Goal: Task Accomplishment & Management: Use online tool/utility

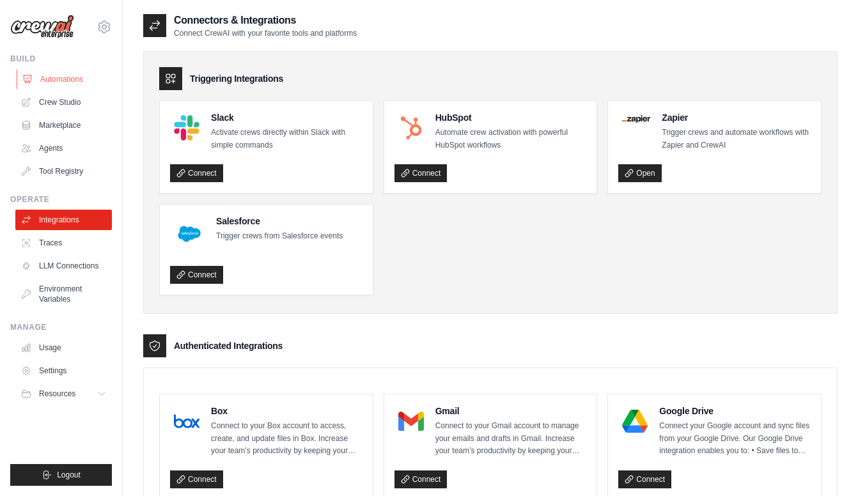
click at [51, 81] on link "Automations" at bounding box center [65, 79] width 97 height 20
click at [66, 79] on link "Automations" at bounding box center [65, 79] width 97 height 20
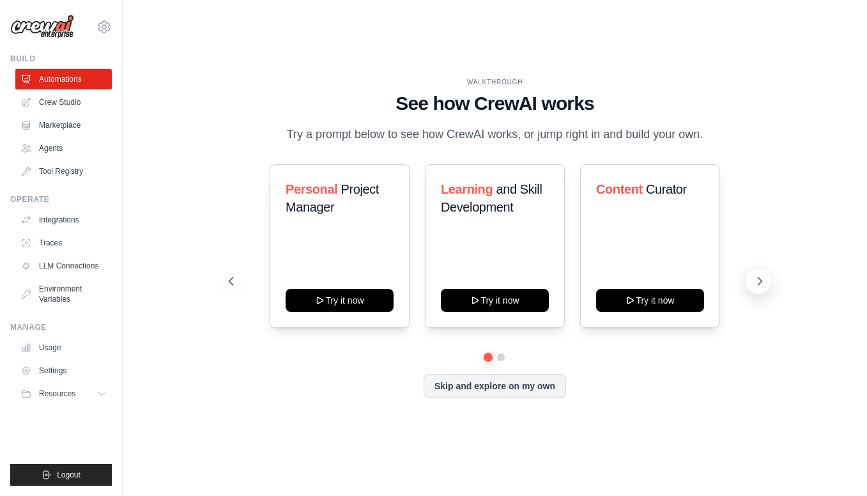
click at [758, 288] on icon at bounding box center [760, 281] width 13 height 13
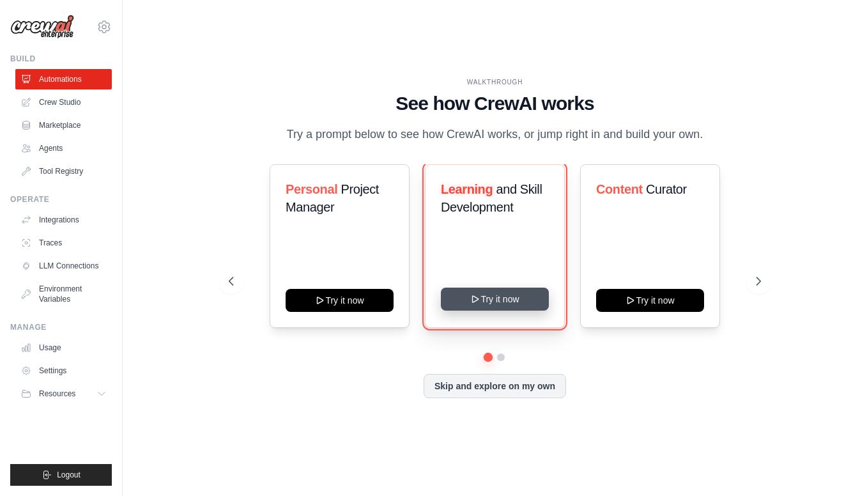
click at [502, 308] on button "Try it now" at bounding box center [495, 299] width 108 height 23
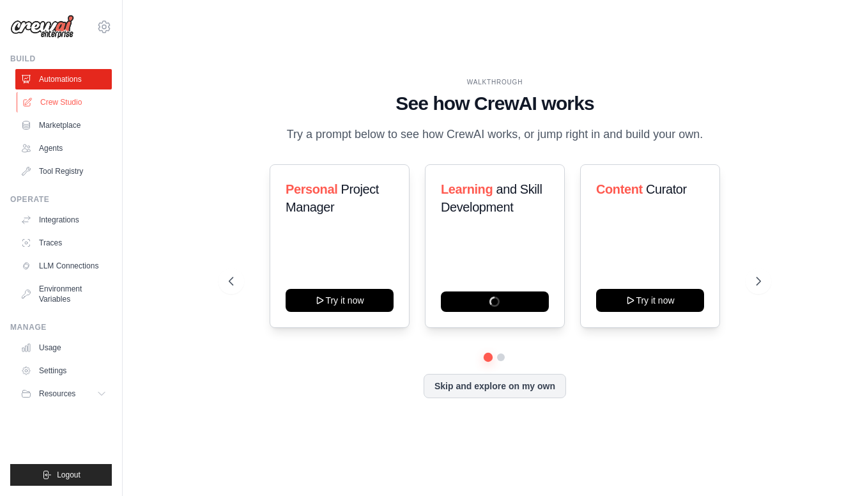
click at [62, 102] on link "Crew Studio" at bounding box center [65, 102] width 97 height 20
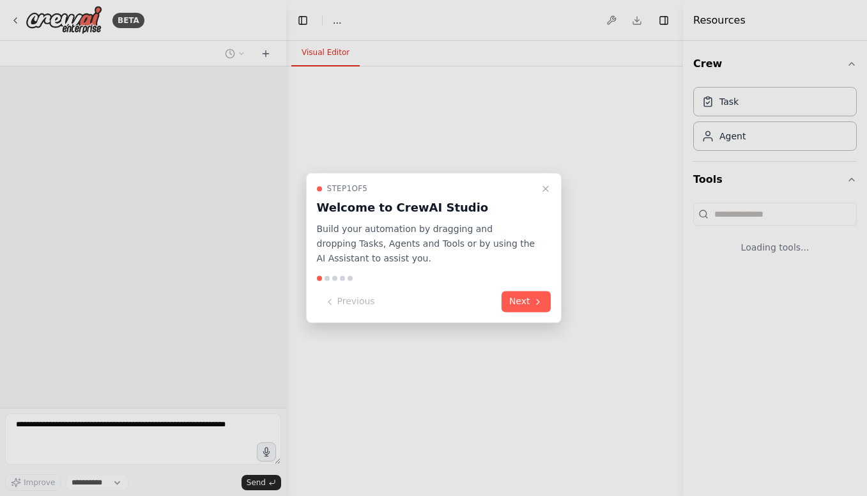
select select "****"
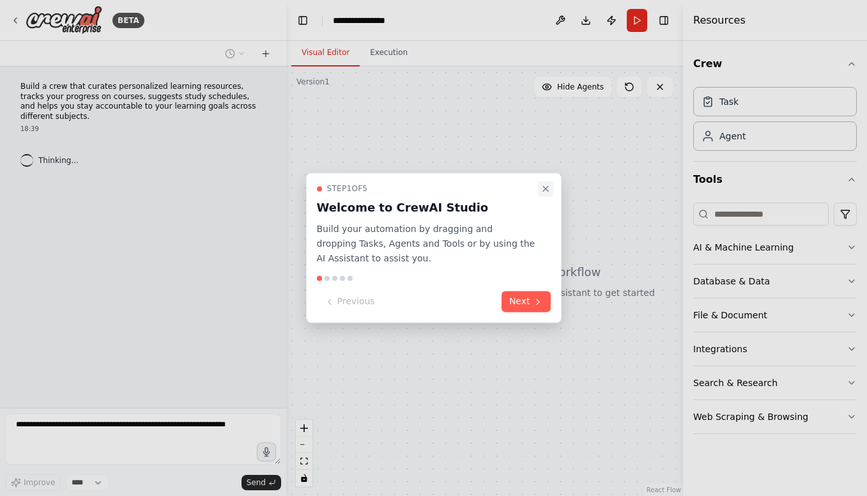
click at [548, 187] on icon "Close walkthrough" at bounding box center [546, 188] width 10 height 10
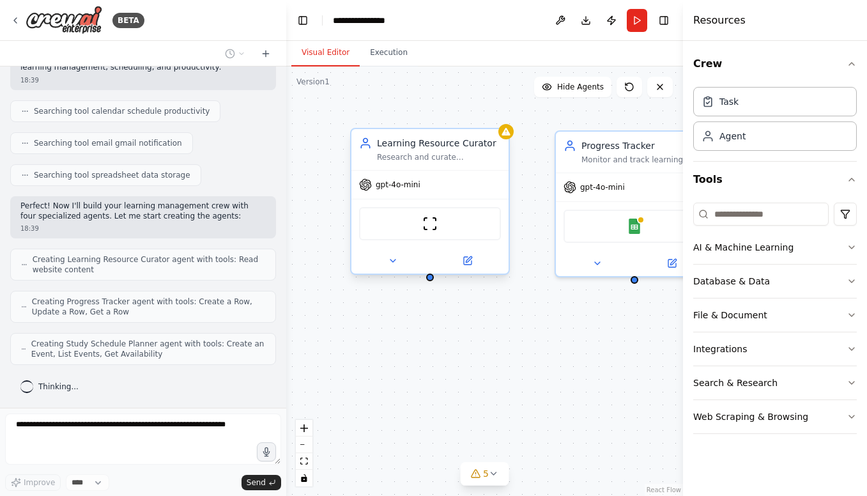
scroll to position [271, 0]
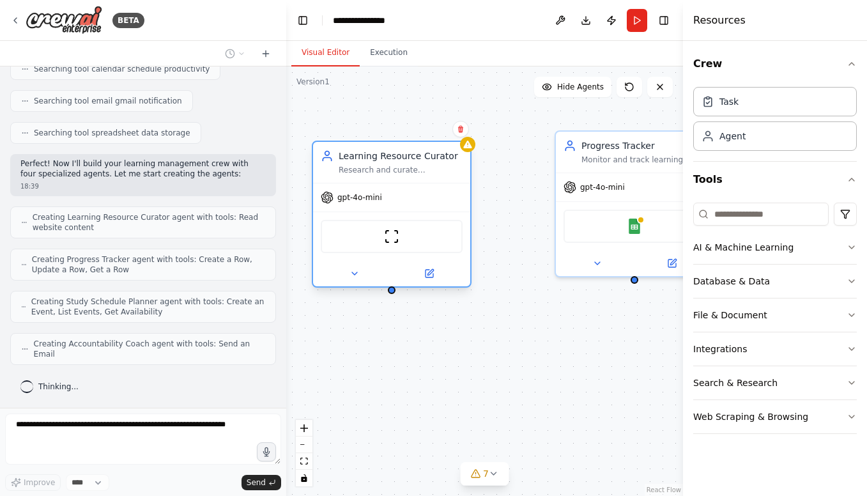
drag, startPoint x: 469, startPoint y: 155, endPoint x: 423, endPoint y: 167, distance: 47.0
click at [423, 167] on div "Research and curate personalized learning resources for {subject} based on the …" at bounding box center [401, 170] width 124 height 10
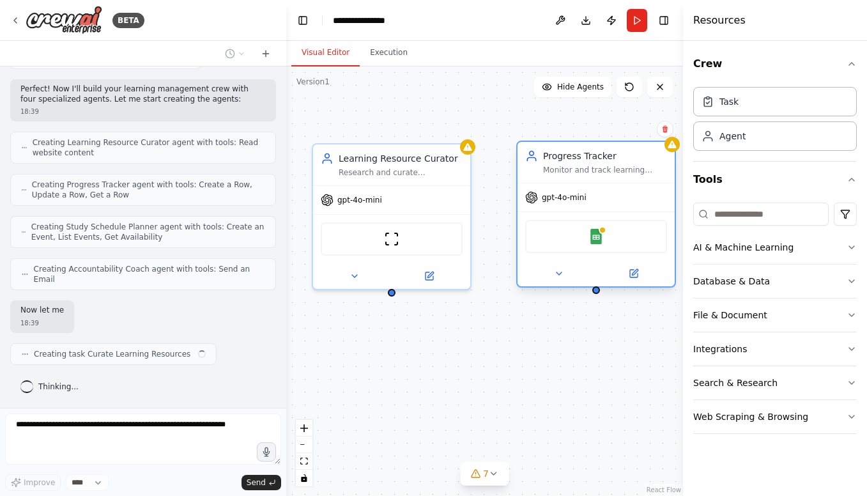
drag, startPoint x: 632, startPoint y: 150, endPoint x: 595, endPoint y: 162, distance: 38.8
click at [595, 162] on div "Progress Tracker Monitor and track learning progress for {subject} by maintaini…" at bounding box center [605, 163] width 124 height 26
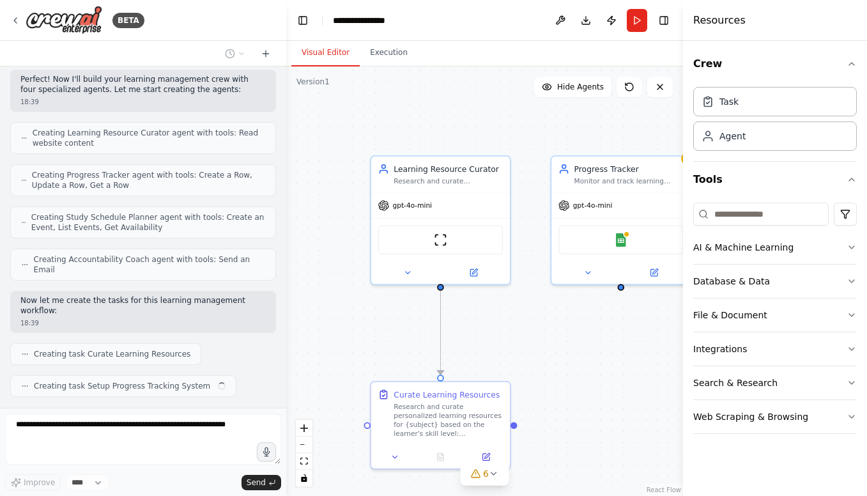
scroll to position [387, 0]
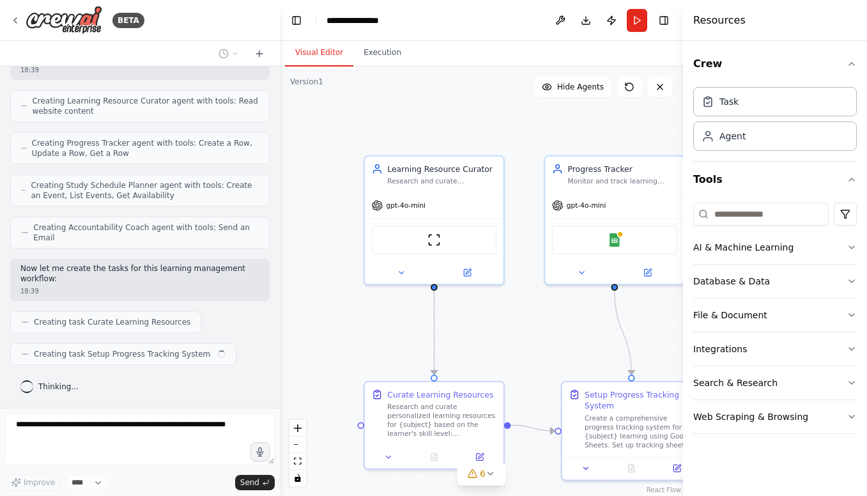
drag, startPoint x: 281, startPoint y: 302, endPoint x: 280, endPoint y: 332, distance: 30.1
click at [280, 332] on div "BETA Build a crew that curates personalized learning resources, tracks your pro…" at bounding box center [433, 248] width 867 height 496
click at [379, 56] on button "Execution" at bounding box center [382, 53] width 58 height 27
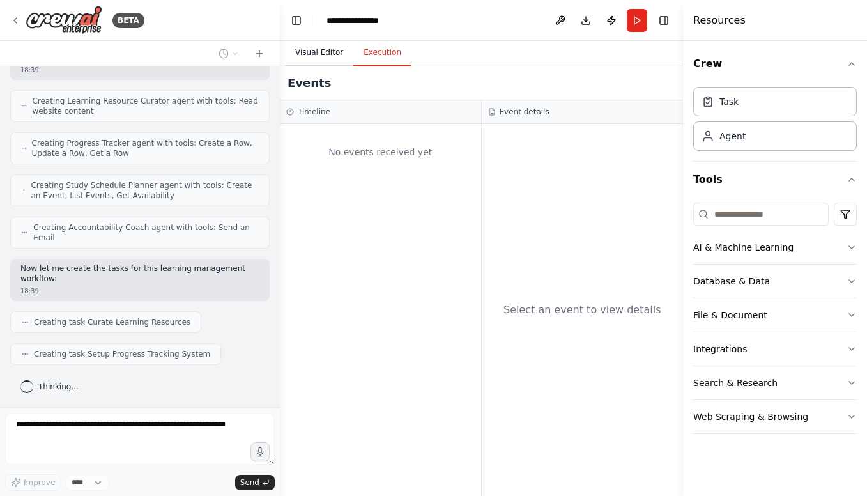
click at [314, 52] on button "Visual Editor" at bounding box center [319, 53] width 68 height 27
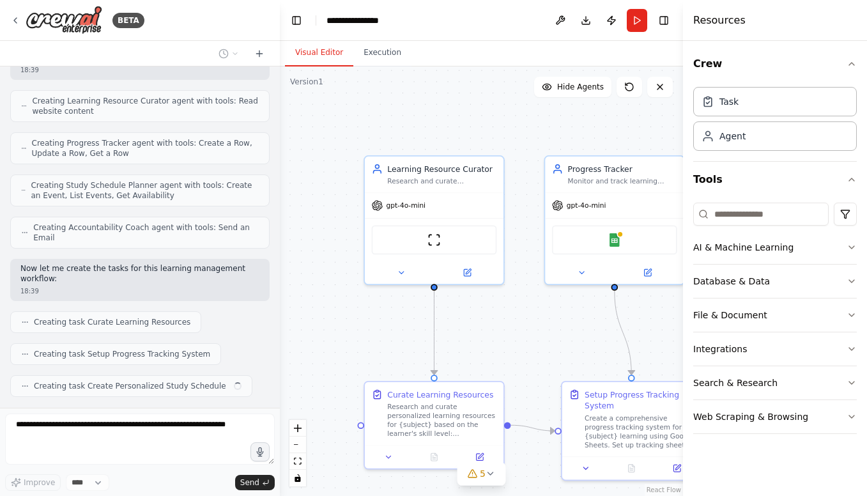
scroll to position [419, 0]
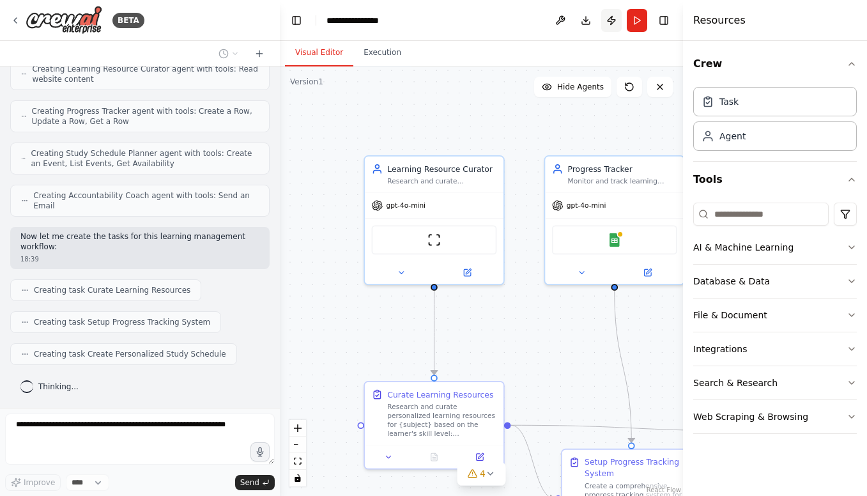
click at [616, 24] on button "Publish" at bounding box center [611, 20] width 20 height 23
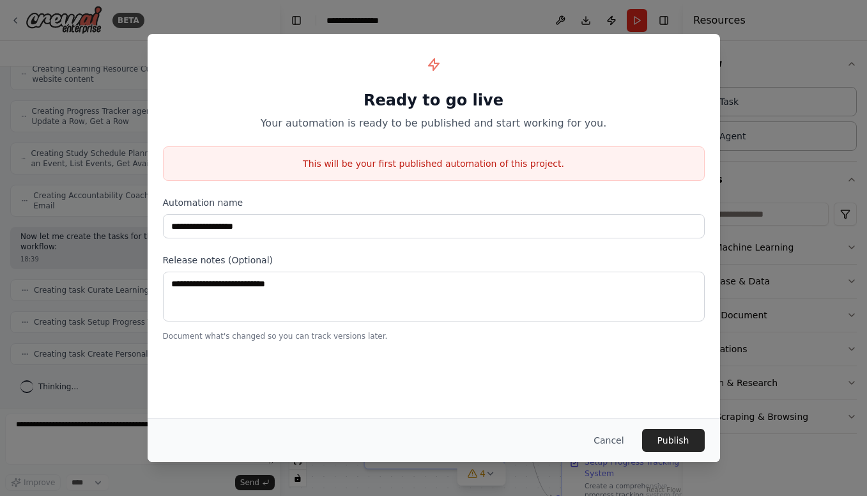
click at [750, 63] on div "**********" at bounding box center [433, 248] width 867 height 496
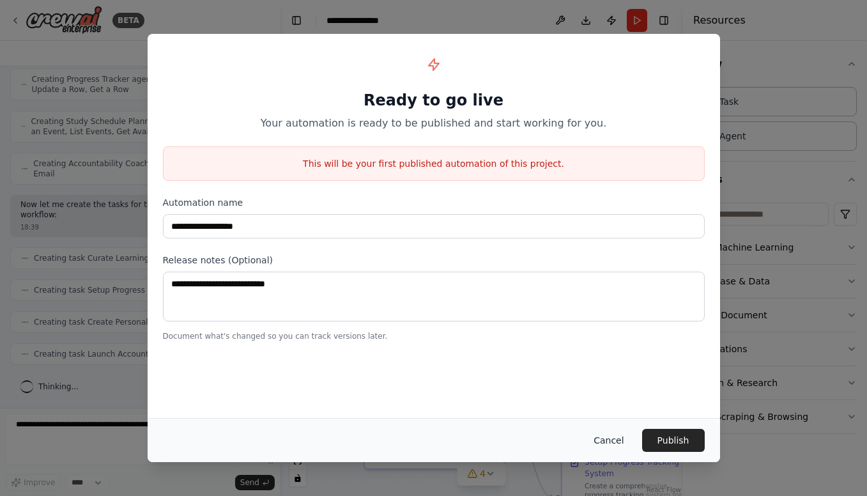
click at [616, 444] on button "Cancel" at bounding box center [609, 440] width 50 height 23
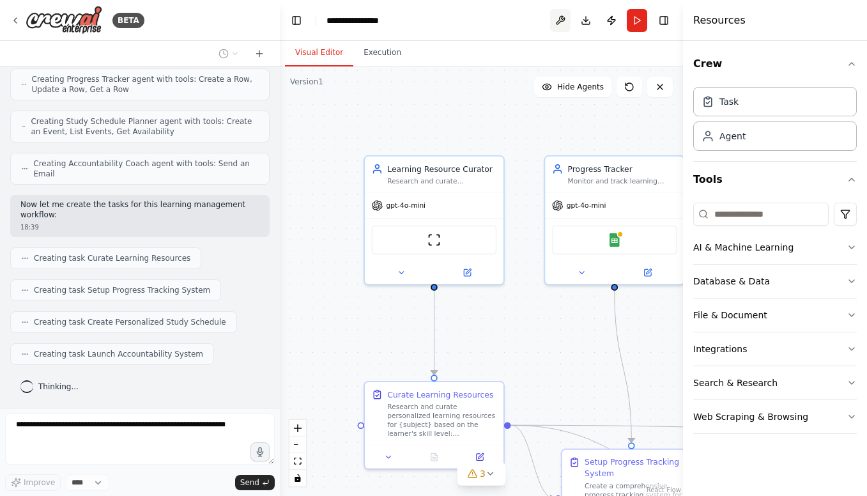
click at [562, 21] on button at bounding box center [560, 20] width 20 height 23
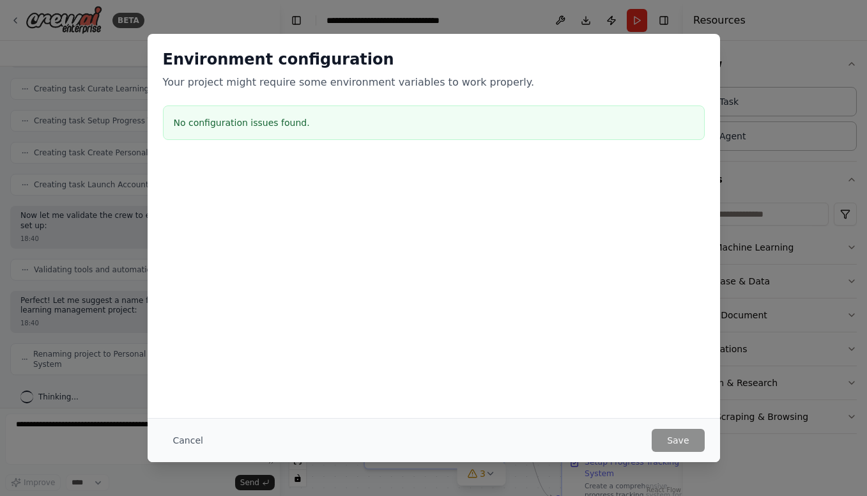
scroll to position [631, 0]
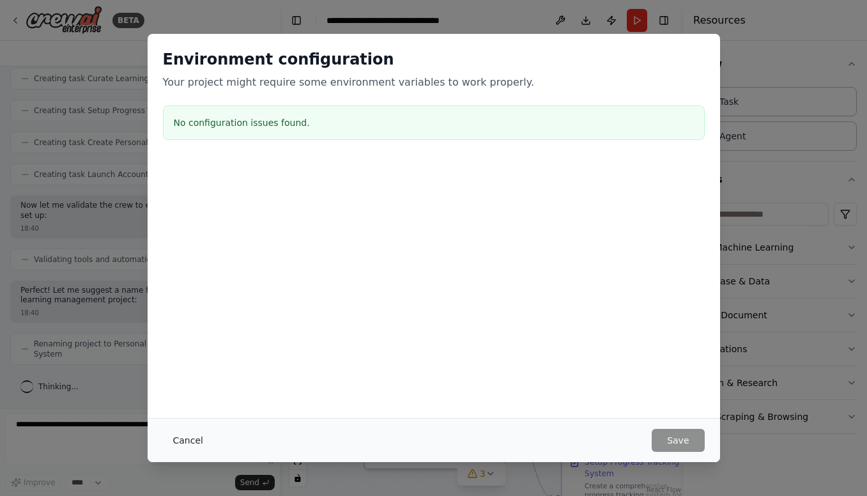
click at [190, 444] on button "Cancel" at bounding box center [188, 440] width 50 height 23
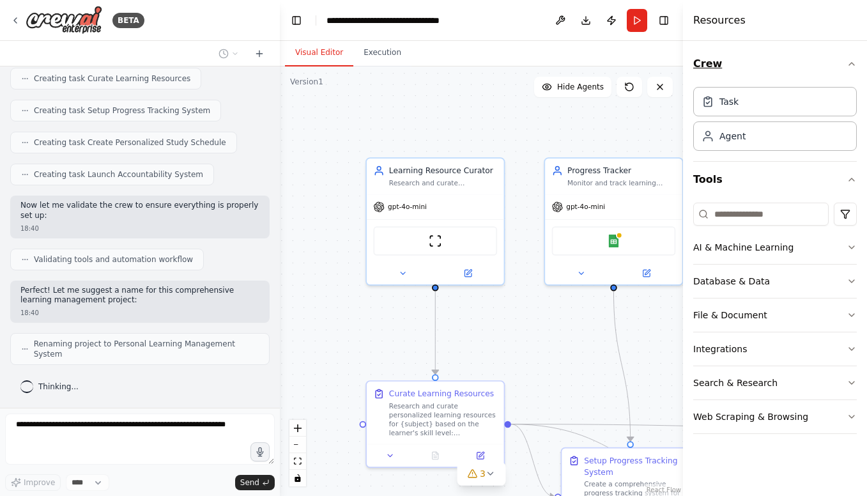
click at [851, 59] on icon "button" at bounding box center [852, 64] width 10 height 10
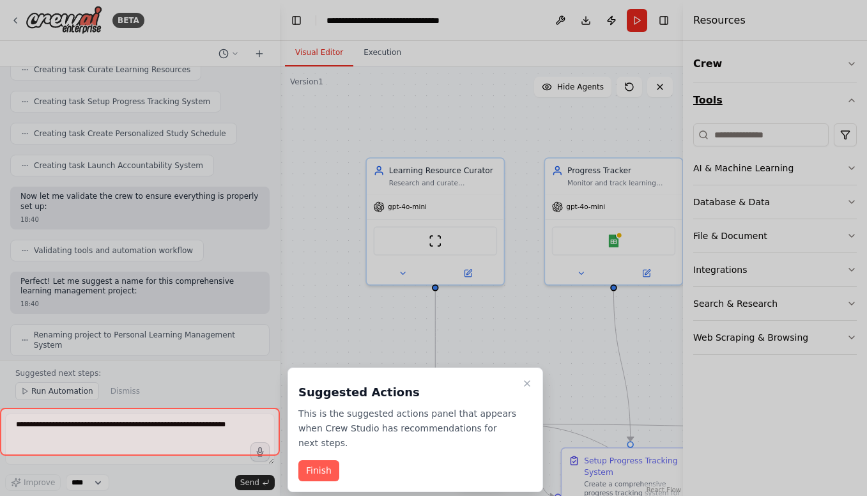
click at [850, 100] on div "BETA Build a crew that curates personalized learning resources, tracks your pro…" at bounding box center [433, 248] width 867 height 496
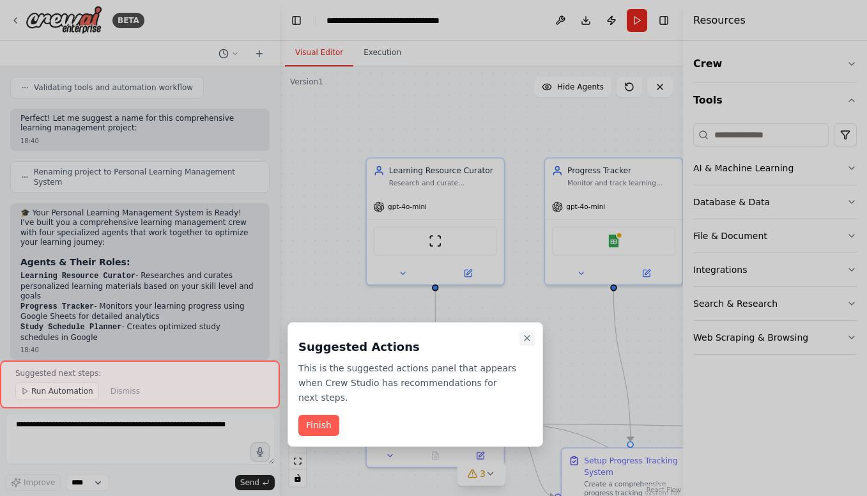
click at [527, 339] on icon "Close walkthrough" at bounding box center [527, 338] width 10 height 10
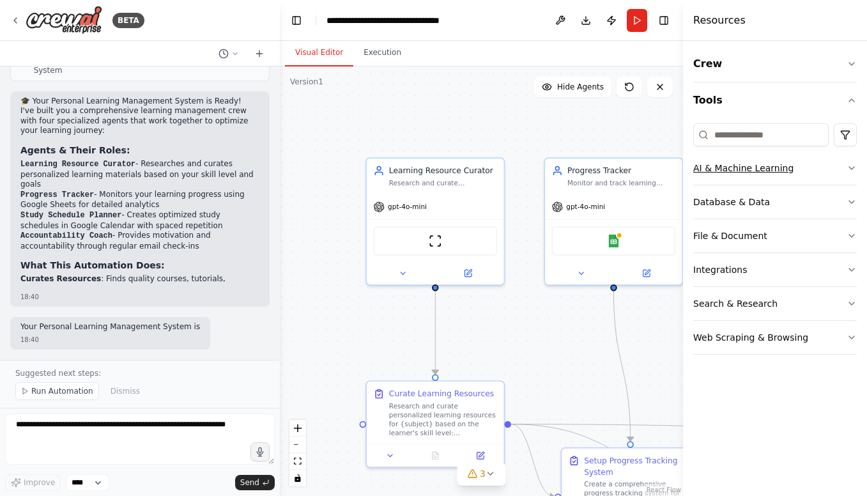
click at [854, 167] on icon "button" at bounding box center [851, 168] width 5 height 3
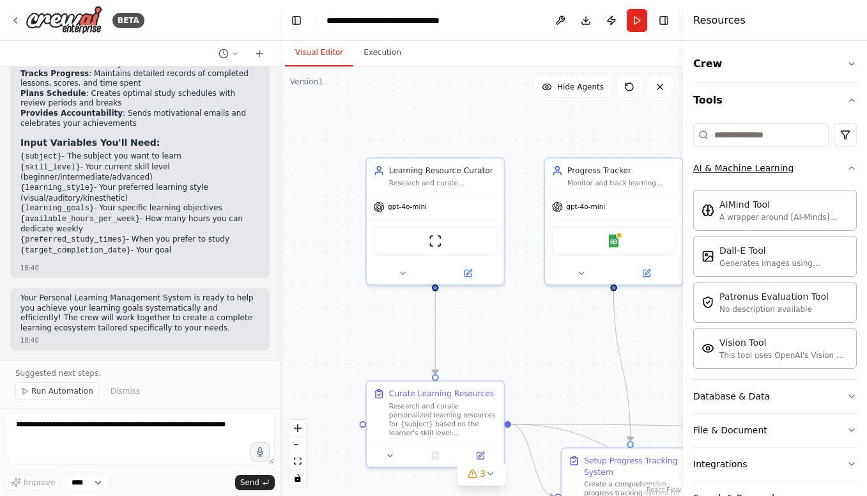
click at [849, 168] on icon "button" at bounding box center [851, 168] width 5 height 3
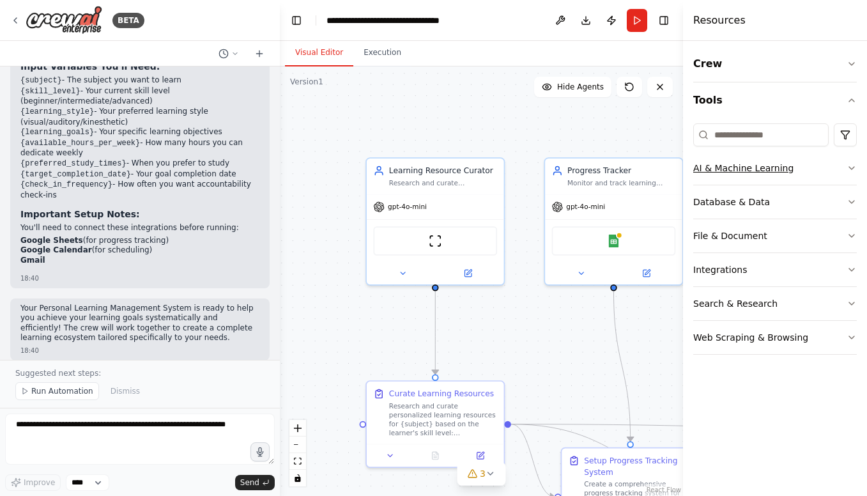
scroll to position [1227, 0]
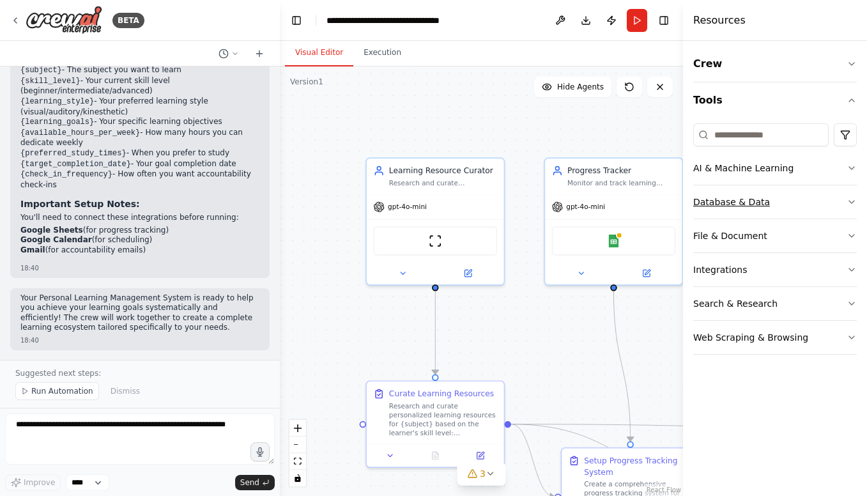
click at [849, 208] on button "Database & Data" at bounding box center [776, 201] width 164 height 33
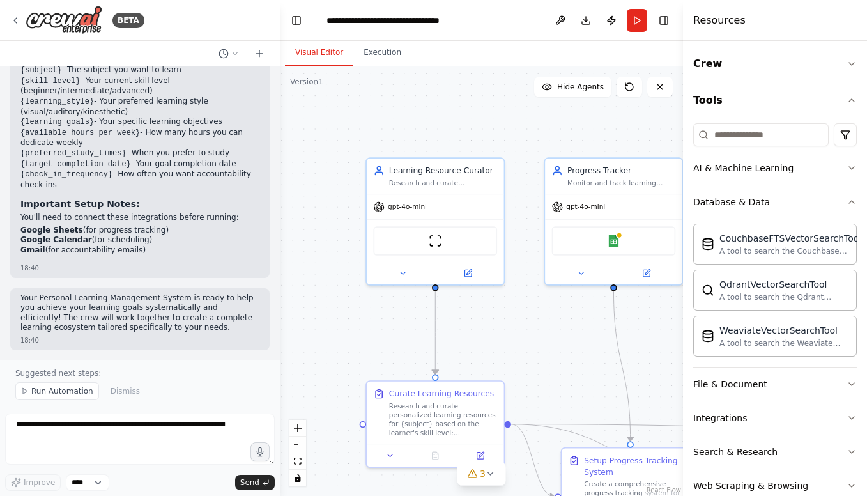
click at [847, 202] on icon "button" at bounding box center [852, 202] width 10 height 10
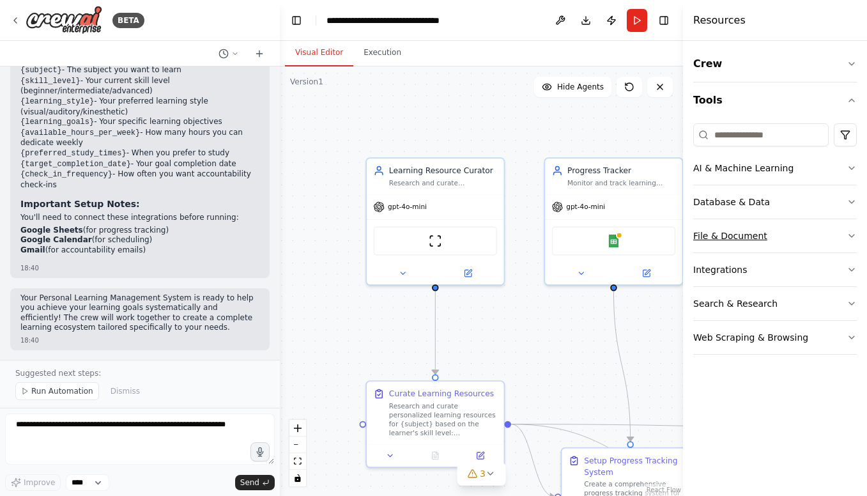
click at [849, 237] on icon "button" at bounding box center [852, 236] width 10 height 10
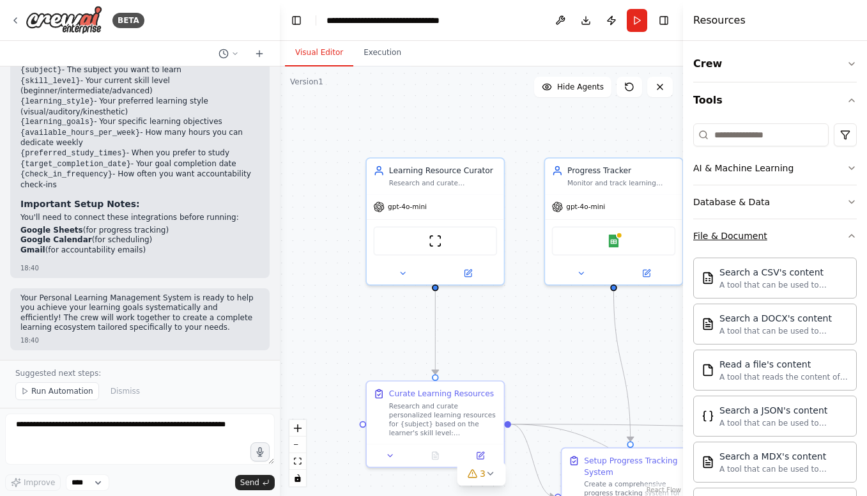
click at [847, 235] on icon "button" at bounding box center [852, 236] width 10 height 10
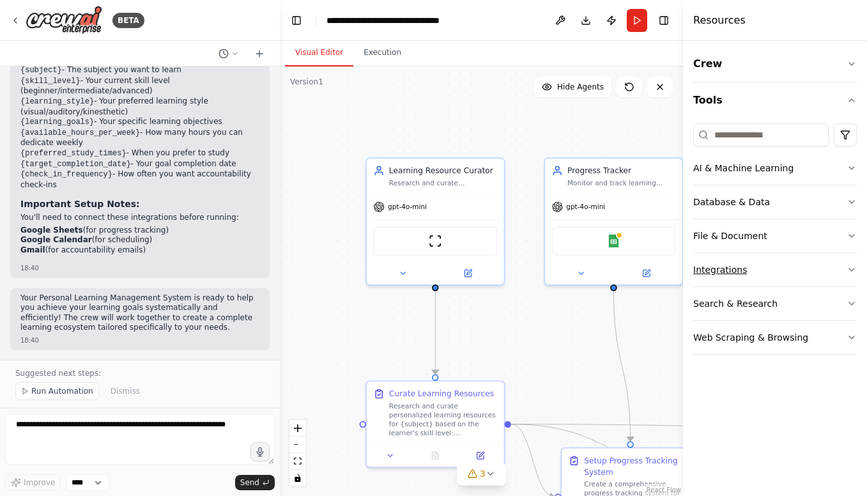
click at [849, 271] on icon "button" at bounding box center [852, 270] width 10 height 10
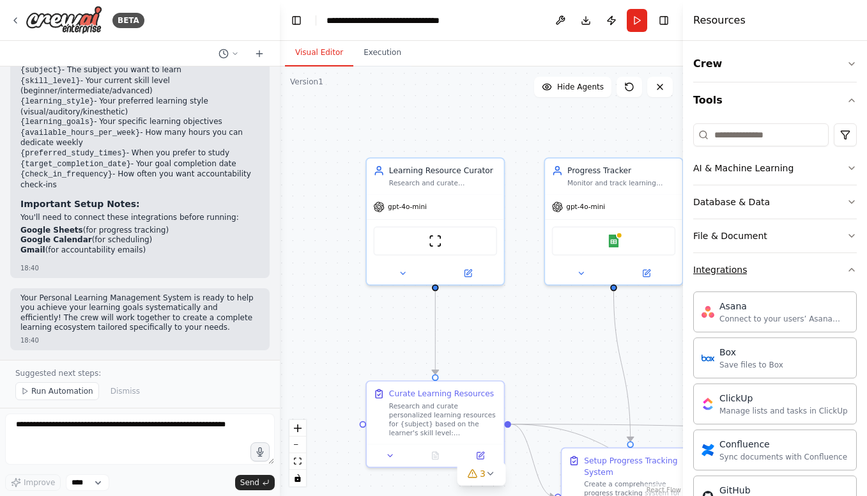
click at [847, 272] on icon "button" at bounding box center [852, 270] width 10 height 10
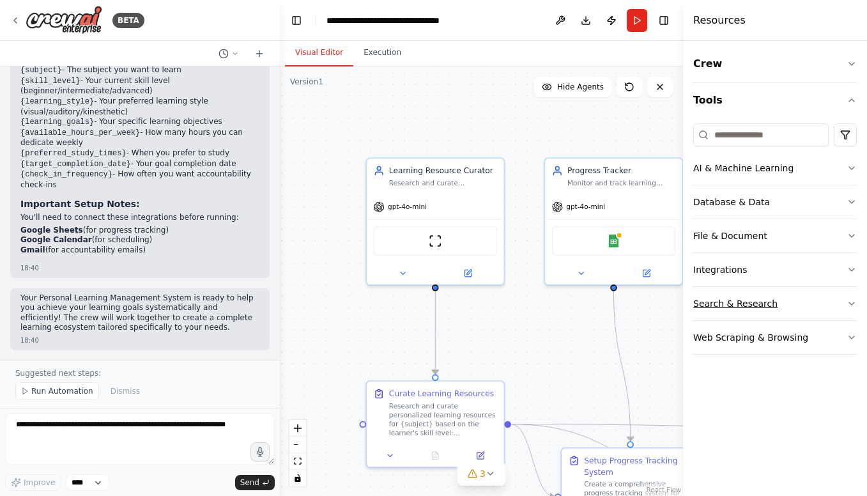
click at [848, 303] on icon "button" at bounding box center [852, 304] width 10 height 10
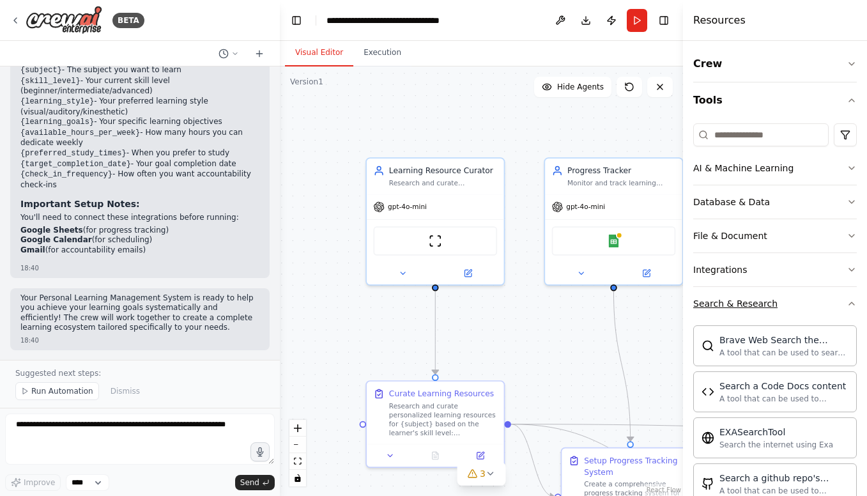
click at [849, 304] on icon "button" at bounding box center [851, 303] width 5 height 3
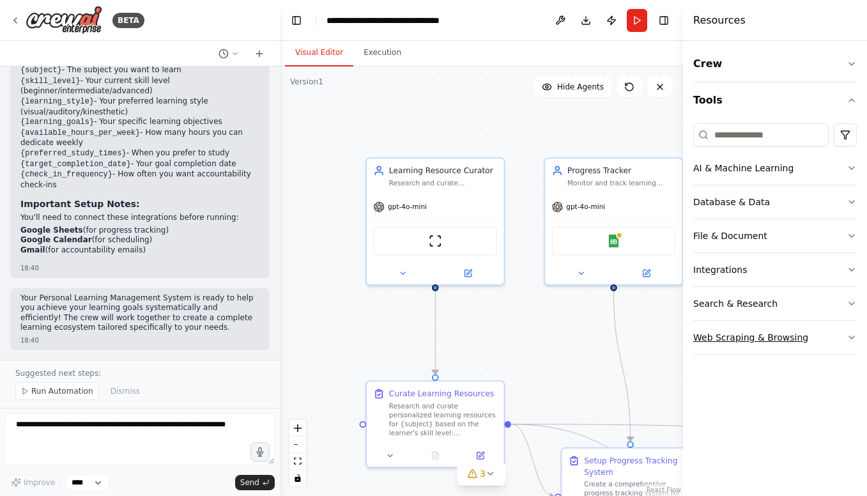
click at [849, 335] on icon "button" at bounding box center [852, 337] width 10 height 10
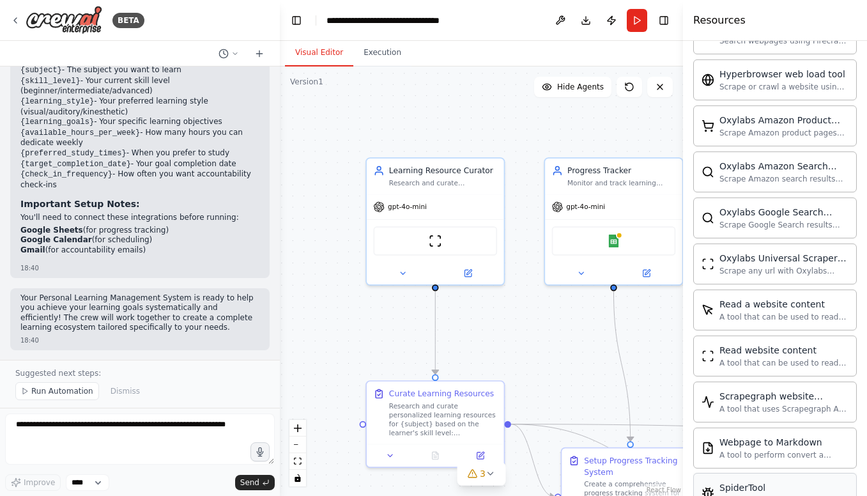
scroll to position [580, 0]
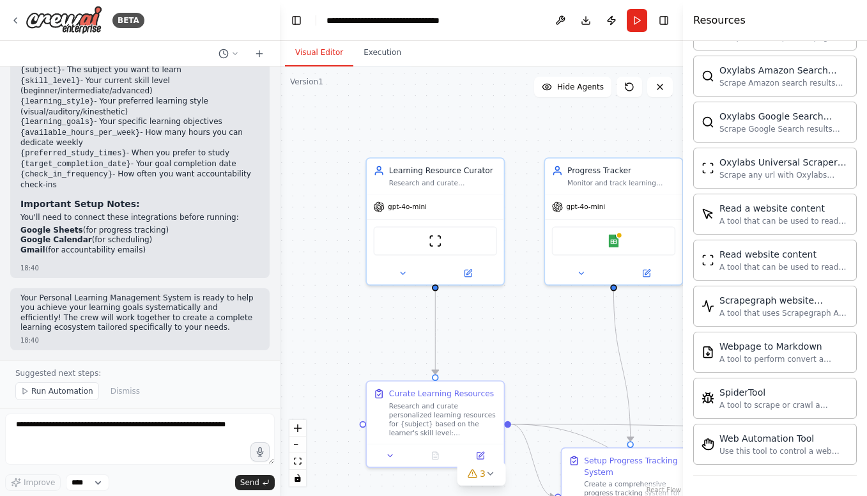
click at [632, 364] on div ".deletable-edge-delete-btn { width: 20px; height: 20px; border: 0px solid #ffff…" at bounding box center [481, 281] width 403 height 430
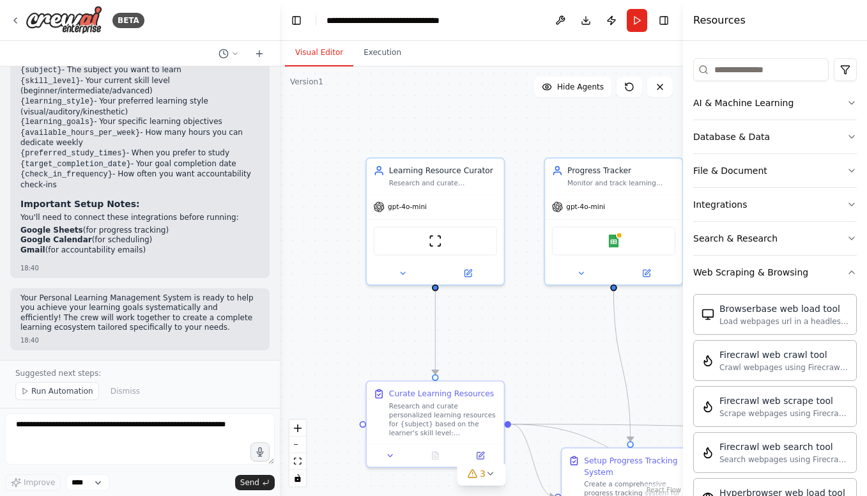
scroll to position [0, 0]
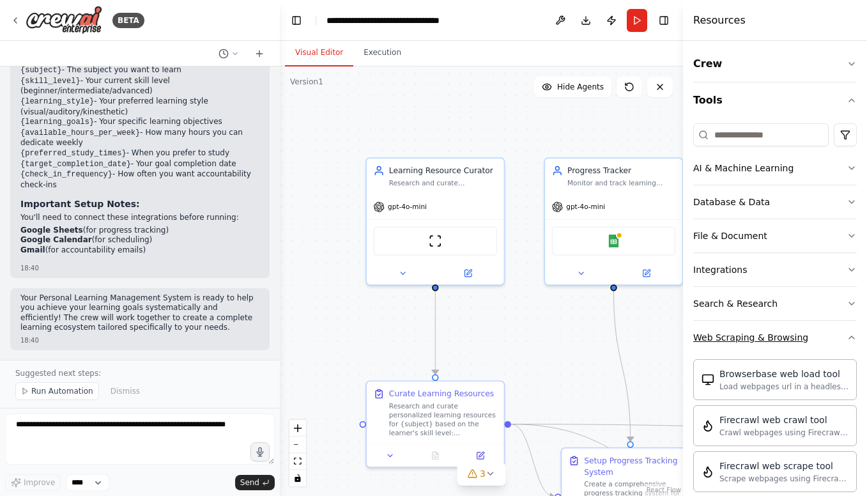
click at [847, 338] on icon "button" at bounding box center [852, 337] width 10 height 10
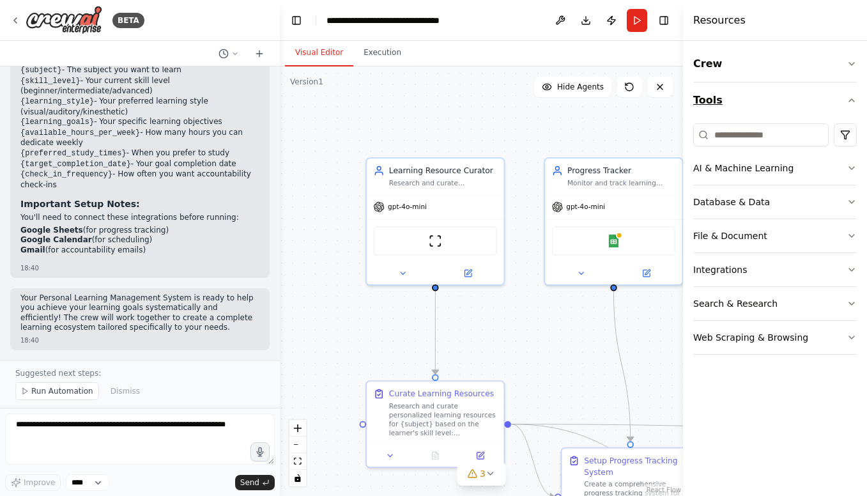
click at [851, 101] on icon "button" at bounding box center [852, 100] width 10 height 10
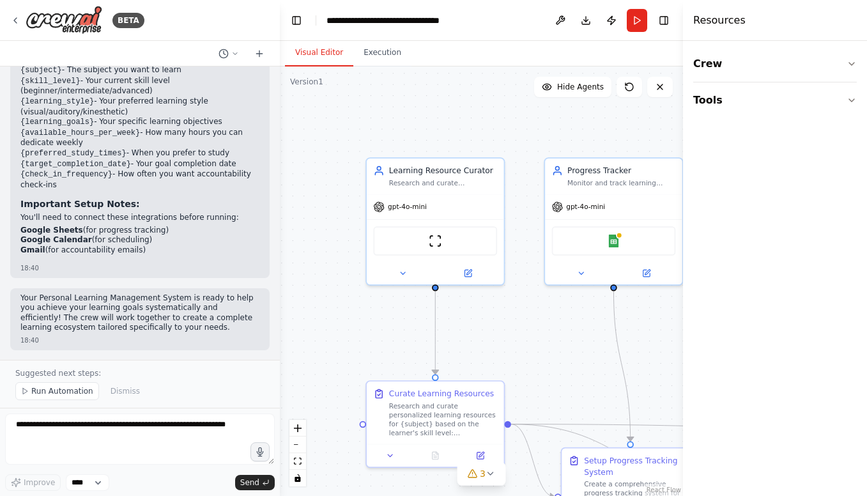
click at [631, 136] on div ".deletable-edge-delete-btn { width: 20px; height: 20px; border: 0px solid #ffff…" at bounding box center [481, 281] width 403 height 430
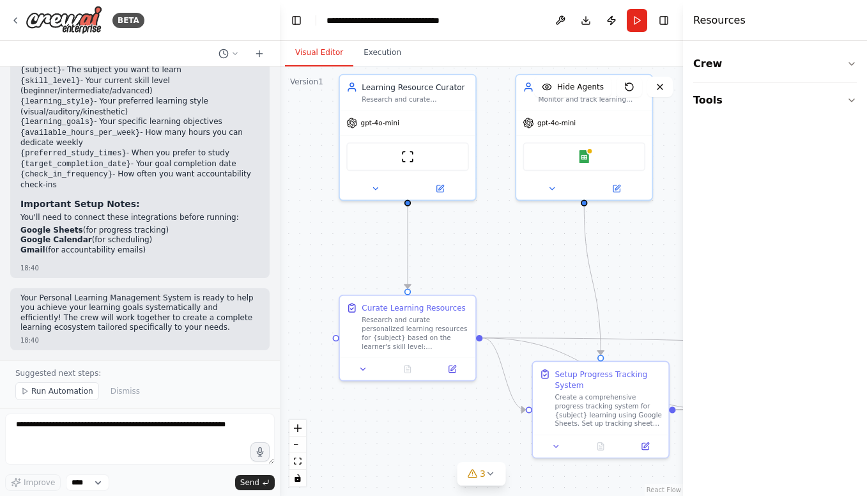
drag, startPoint x: 556, startPoint y: 348, endPoint x: 527, endPoint y: 263, distance: 89.7
click at [527, 263] on div ".deletable-edge-delete-btn { width: 20px; height: 20px; border: 0px solid #ffff…" at bounding box center [481, 281] width 403 height 430
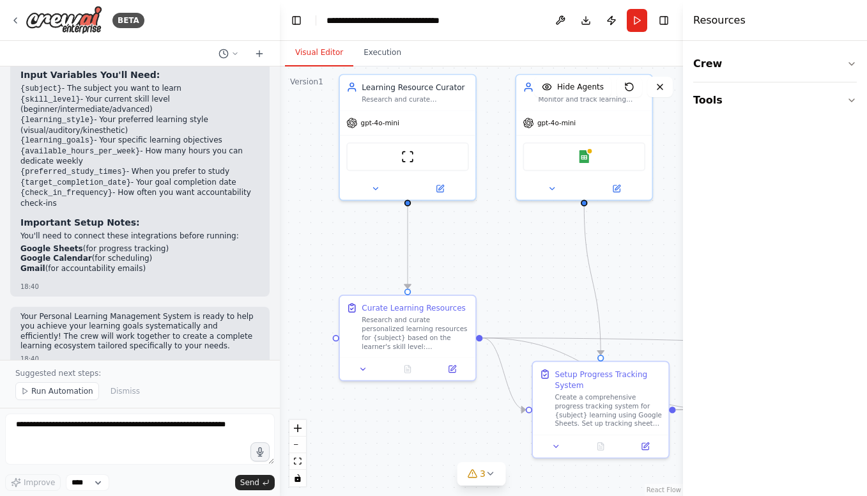
scroll to position [1227, 0]
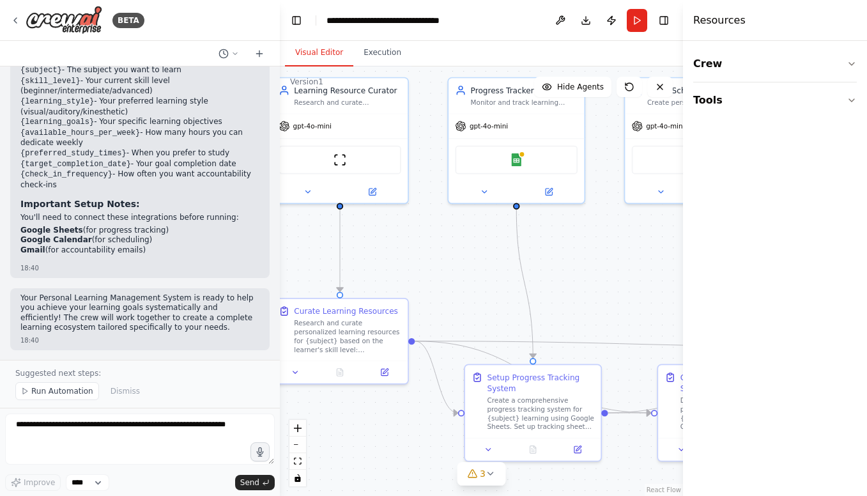
drag, startPoint x: 531, startPoint y: 252, endPoint x: 392, endPoint y: 249, distance: 139.4
click at [392, 249] on div ".deletable-edge-delete-btn { width: 20px; height: 20px; border: 0px solid #ffff…" at bounding box center [481, 281] width 403 height 430
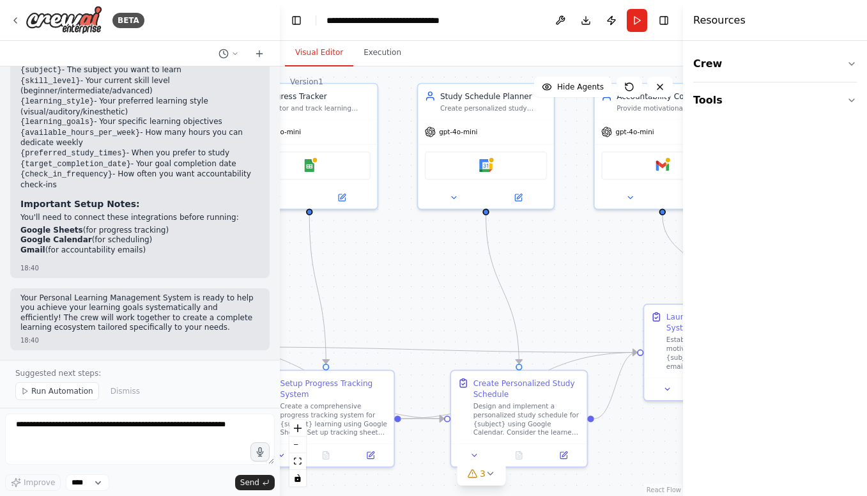
drag, startPoint x: 554, startPoint y: 244, endPoint x: 418, endPoint y: 256, distance: 136.7
click at [418, 256] on div ".deletable-edge-delete-btn { width: 20px; height: 20px; border: 0px solid #ffff…" at bounding box center [481, 281] width 403 height 430
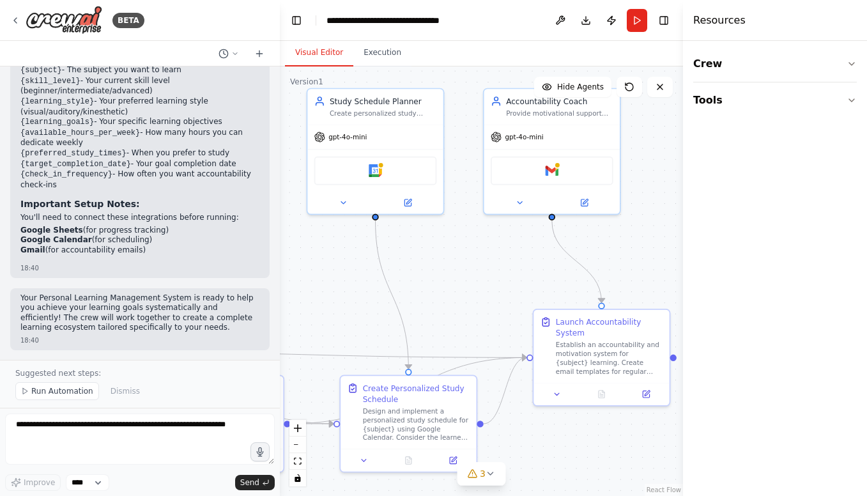
click at [471, 255] on div ".deletable-edge-delete-btn { width: 20px; height: 20px; border: 0px solid #ffff…" at bounding box center [481, 281] width 403 height 430
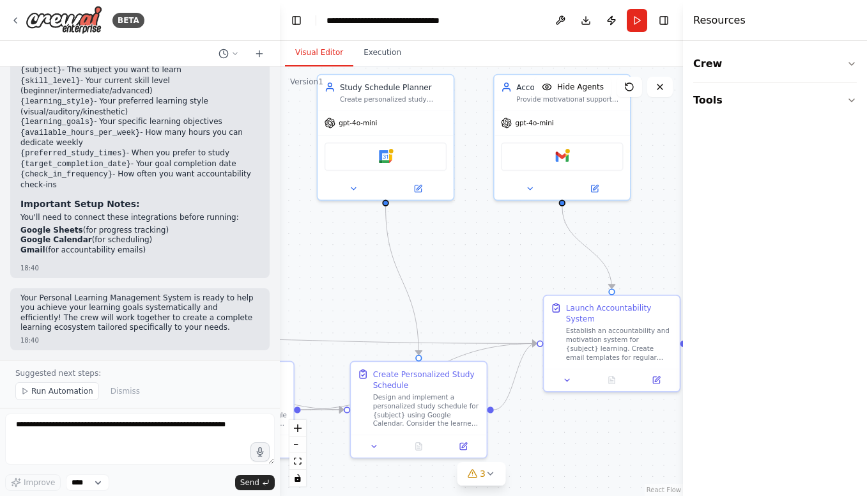
drag, startPoint x: 640, startPoint y: 249, endPoint x: 651, endPoint y: 235, distance: 17.4
click at [651, 235] on div ".deletable-edge-delete-btn { width: 20px; height: 20px; border: 0px solid #ffff…" at bounding box center [481, 281] width 403 height 430
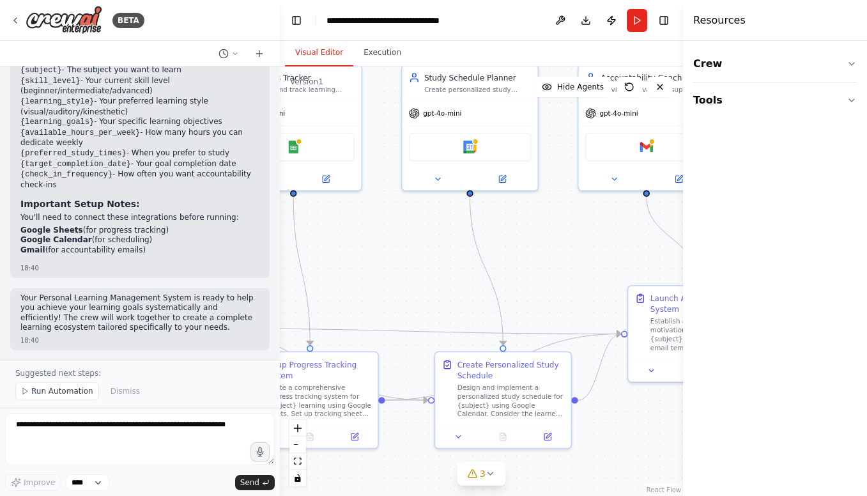
drag, startPoint x: 513, startPoint y: 256, endPoint x: 598, endPoint y: 247, distance: 84.9
click at [598, 247] on div ".deletable-edge-delete-btn { width: 20px; height: 20px; border: 0px solid #ffff…" at bounding box center [481, 281] width 403 height 430
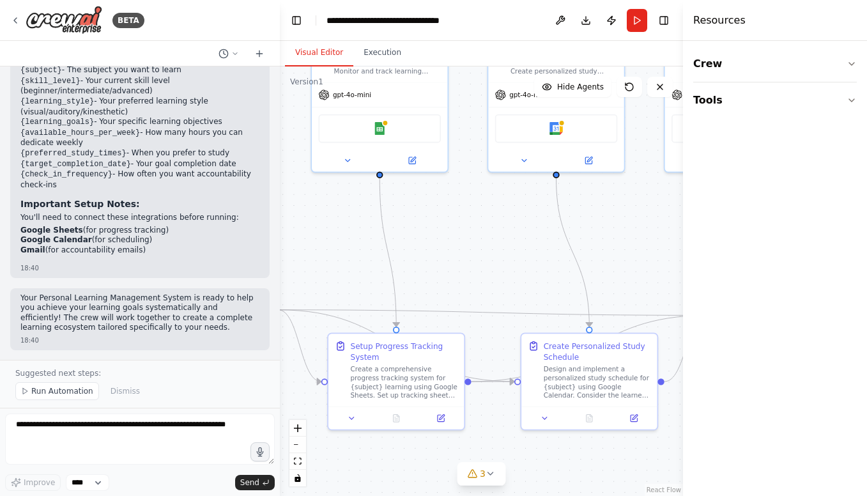
drag, startPoint x: 444, startPoint y: 268, endPoint x: 531, endPoint y: 249, distance: 88.3
click at [531, 249] on div ".deletable-edge-delete-btn { width: 20px; height: 20px; border: 0px solid #ffff…" at bounding box center [481, 281] width 403 height 430
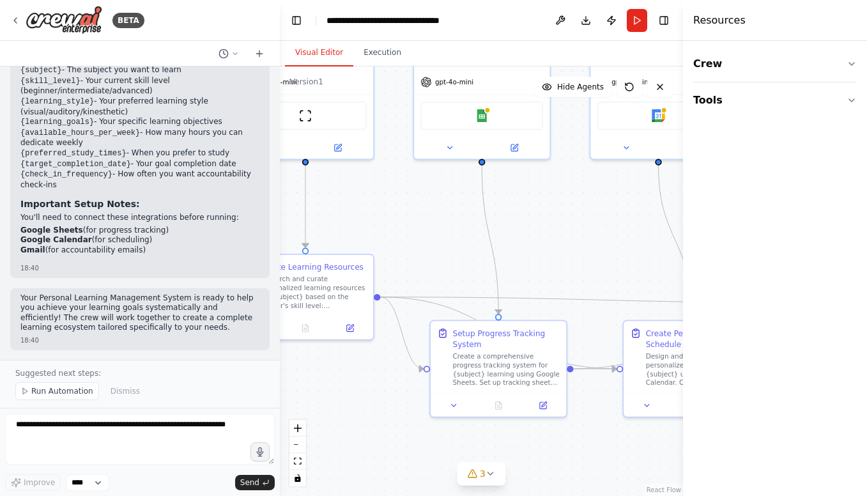
drag, startPoint x: 450, startPoint y: 257, endPoint x: 531, endPoint y: 249, distance: 80.9
click at [531, 249] on div ".deletable-edge-delete-btn { width: 20px; height: 20px; border: 0px solid #ffff…" at bounding box center [481, 281] width 403 height 430
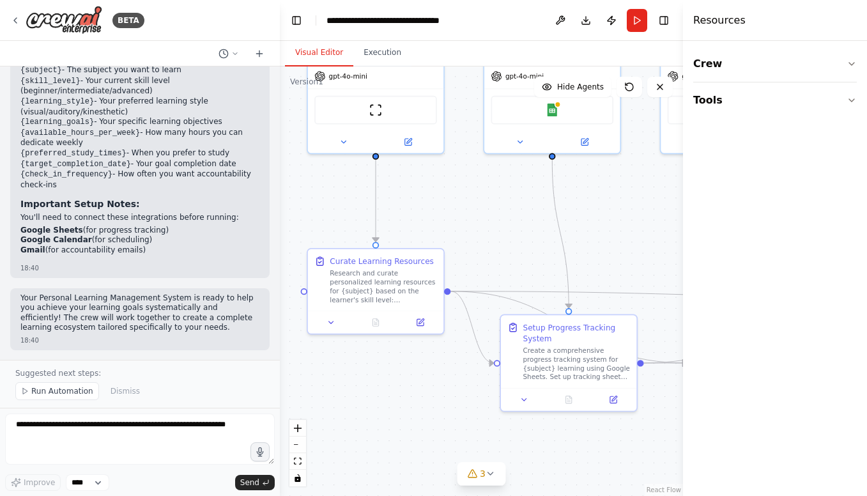
click at [497, 247] on div ".deletable-edge-delete-btn { width: 20px; height: 20px; border: 0px solid #ffff…" at bounding box center [481, 281] width 403 height 430
click at [419, 321] on icon at bounding box center [421, 318] width 5 height 5
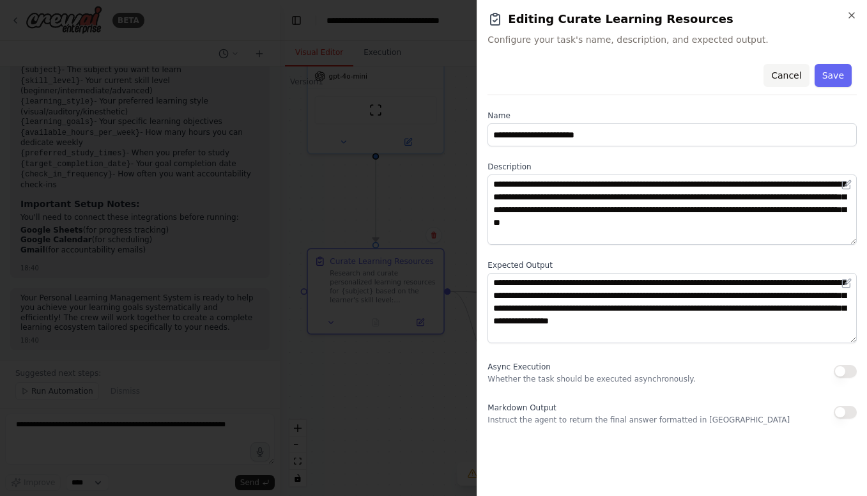
click at [790, 79] on button "Cancel" at bounding box center [786, 75] width 45 height 23
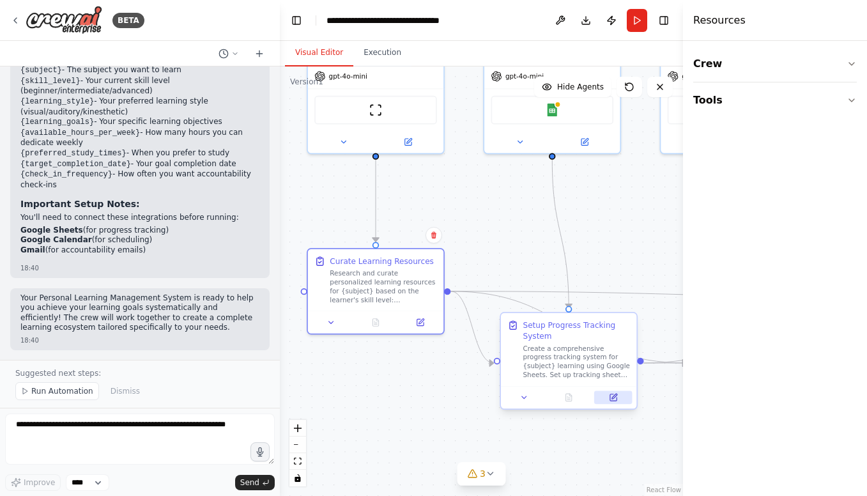
click at [614, 399] on icon at bounding box center [613, 397] width 9 height 9
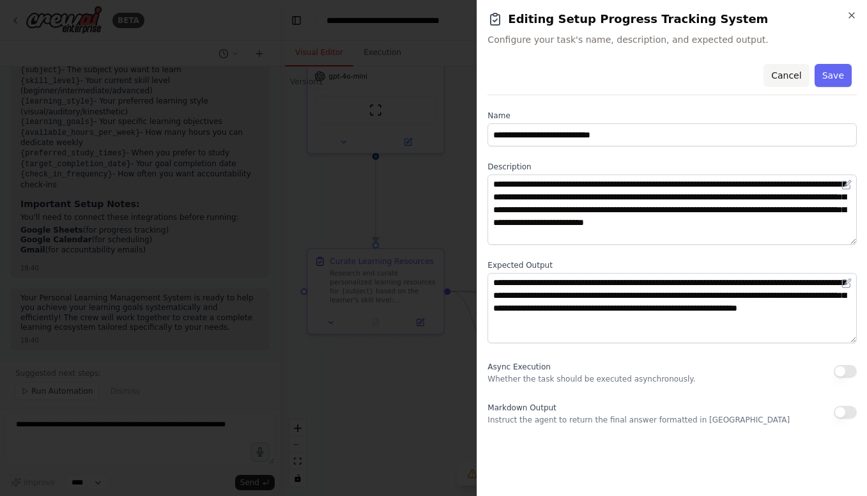
click at [788, 75] on button "Cancel" at bounding box center [786, 75] width 45 height 23
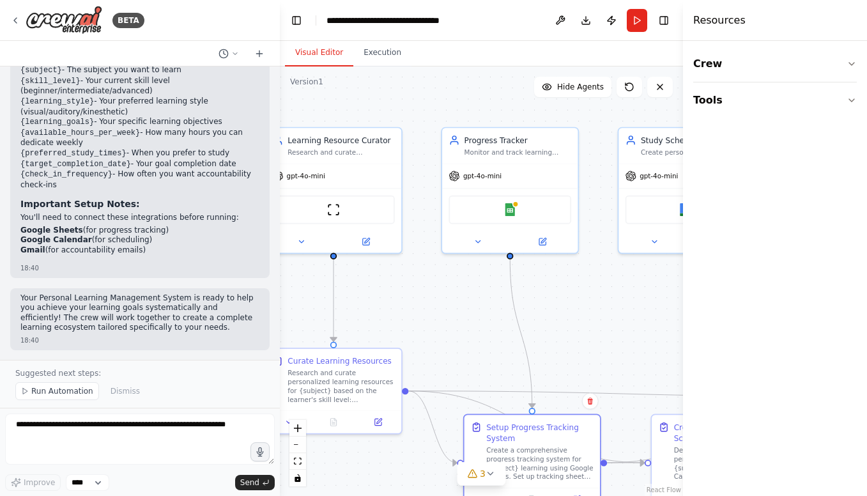
drag, startPoint x: 532, startPoint y: 213, endPoint x: 490, endPoint y: 313, distance: 108.3
click at [490, 313] on div ".deletable-edge-delete-btn { width: 20px; height: 20px; border: 0px solid #ffff…" at bounding box center [481, 281] width 403 height 430
click at [570, 88] on span "Hide Agents" at bounding box center [580, 87] width 47 height 10
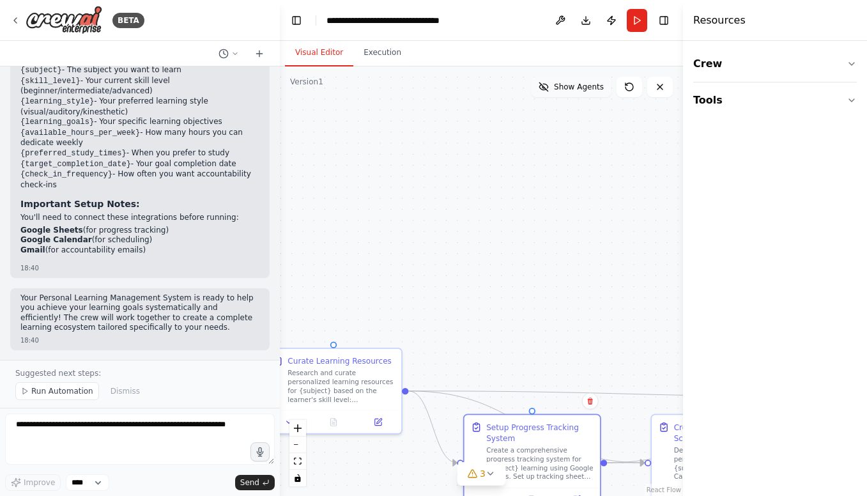
click at [570, 88] on span "Show Agents" at bounding box center [579, 87] width 50 height 10
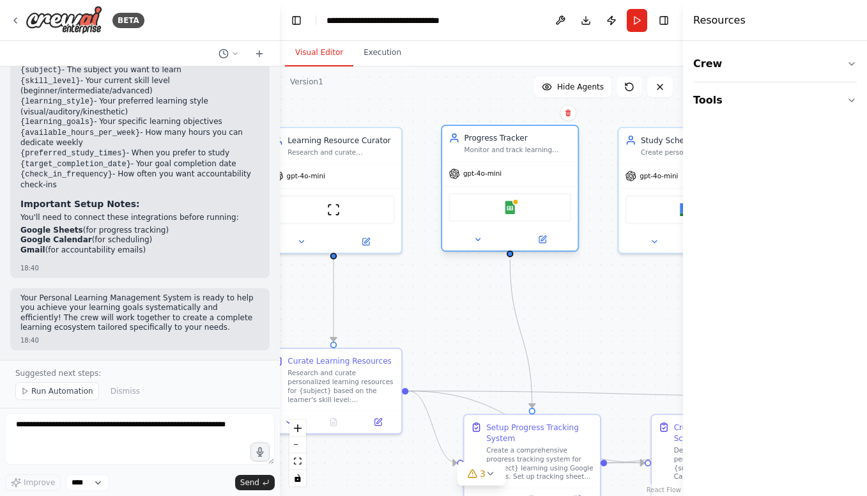
click at [513, 146] on div "Monitor and track learning progress for {subject} by maintaining detailed recor…" at bounding box center [518, 150] width 107 height 9
click at [545, 244] on button at bounding box center [542, 239] width 63 height 13
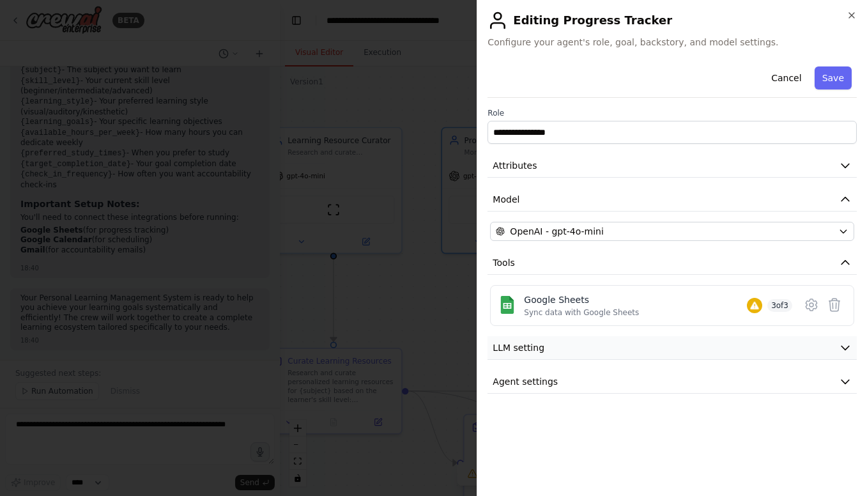
click at [578, 350] on button "LLM setting" at bounding box center [672, 348] width 369 height 24
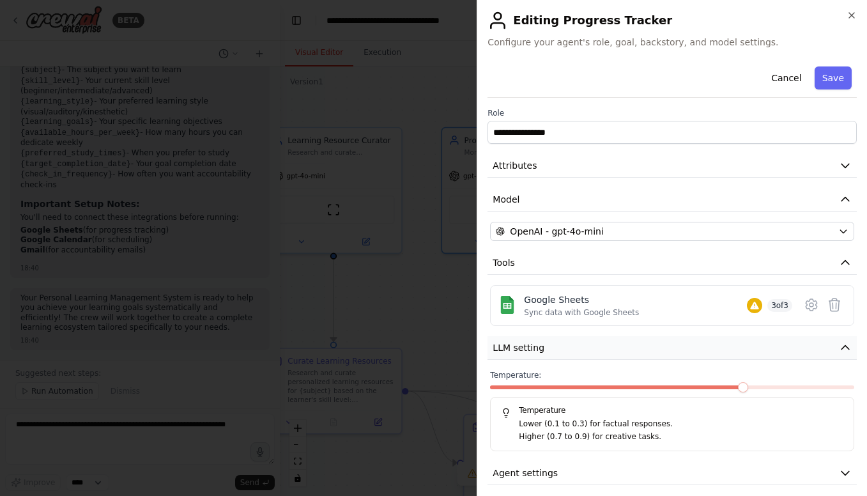
click at [578, 350] on button "LLM setting" at bounding box center [672, 348] width 369 height 24
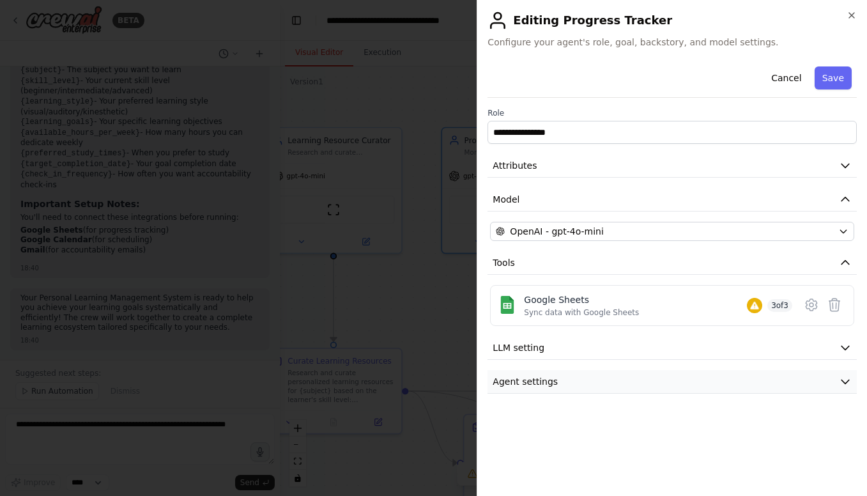
click at [549, 386] on span "Agent settings" at bounding box center [525, 381] width 65 height 13
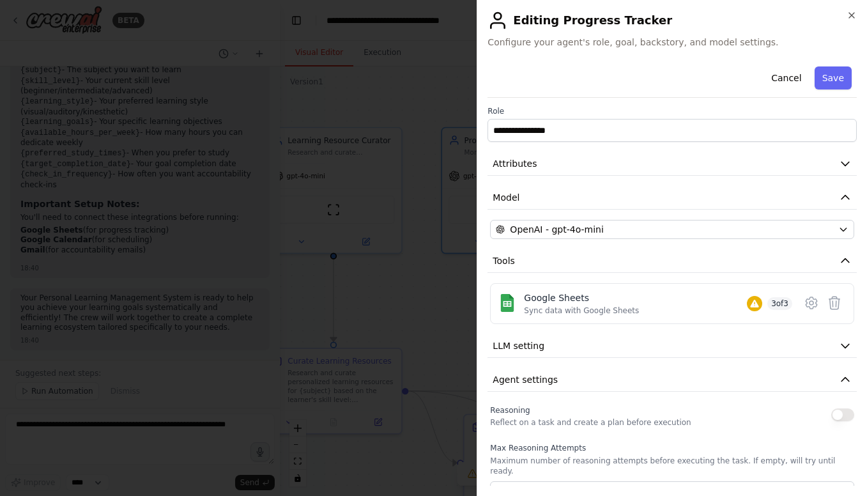
scroll to position [0, 0]
click at [853, 19] on icon "button" at bounding box center [852, 15] width 10 height 10
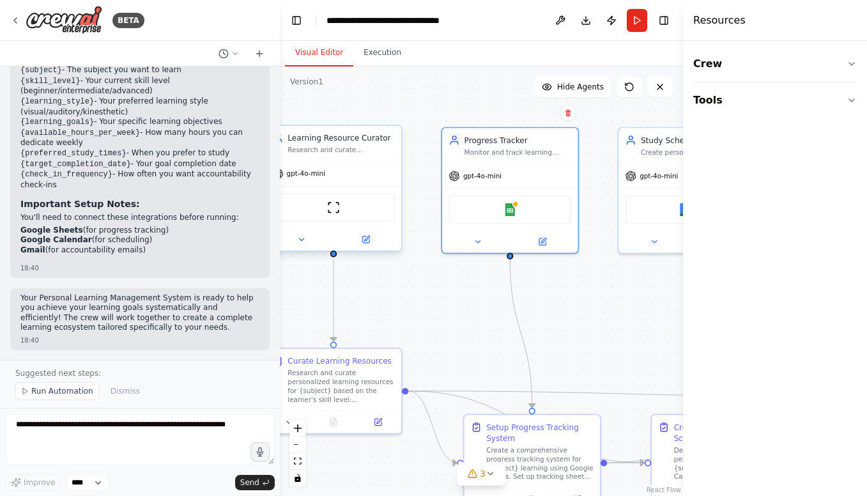
drag, startPoint x: 336, startPoint y: 146, endPoint x: 350, endPoint y: 171, distance: 28.9
click at [336, 146] on div "Research and curate personalized learning resources for {subject} based on the …" at bounding box center [341, 150] width 107 height 9
click at [371, 244] on button at bounding box center [366, 239] width 63 height 13
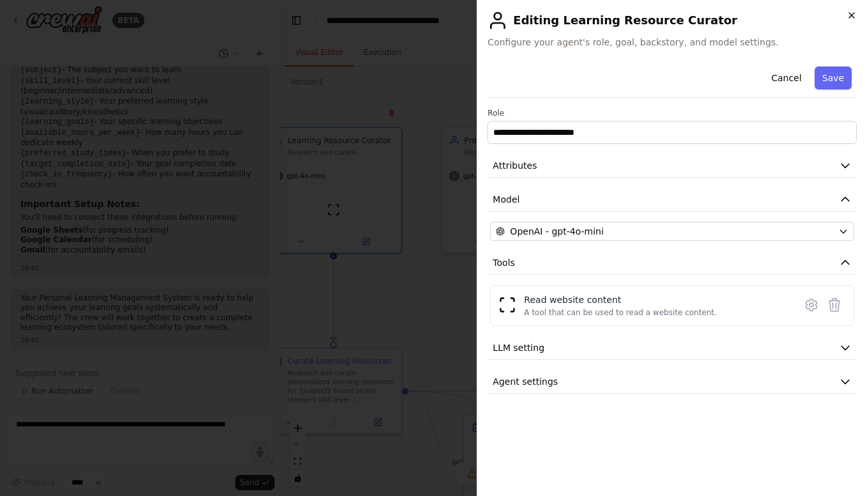
click at [851, 16] on icon "button" at bounding box center [851, 15] width 5 height 5
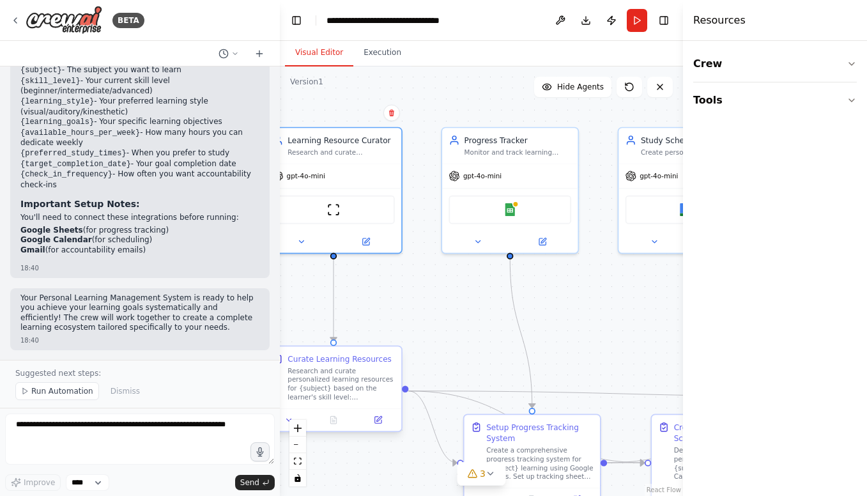
click at [352, 371] on div "Research and curate personalized learning resources for {subject} based on the …" at bounding box center [341, 383] width 107 height 35
click at [11, 20] on icon at bounding box center [15, 20] width 10 height 10
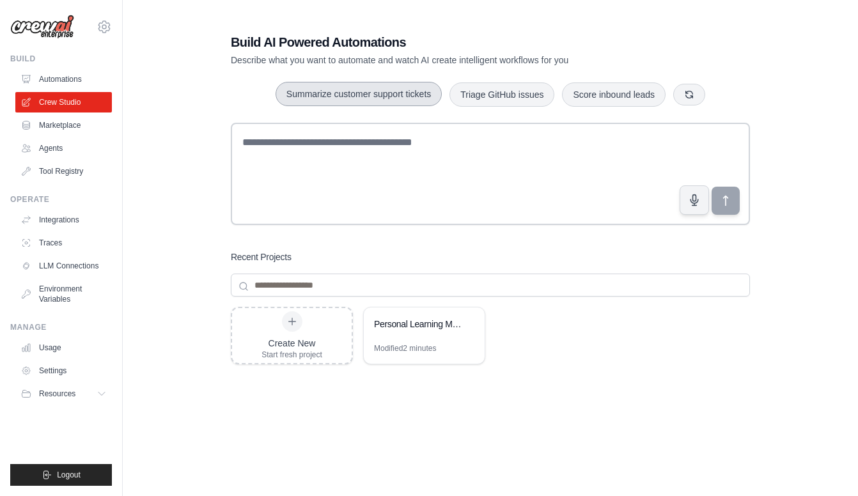
click at [365, 100] on button "Summarize customer support tickets" at bounding box center [358, 94] width 166 height 24
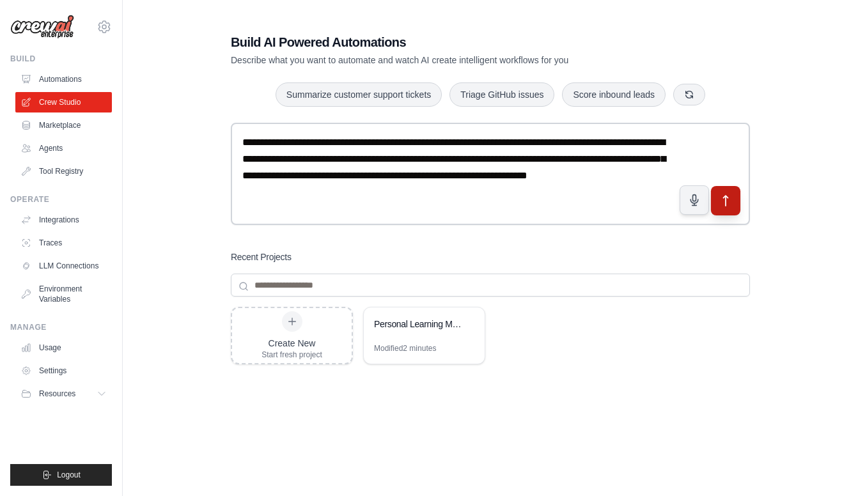
click at [721, 202] on icon "submit" at bounding box center [725, 200] width 13 height 13
click at [58, 122] on link "Marketplace" at bounding box center [65, 125] width 97 height 20
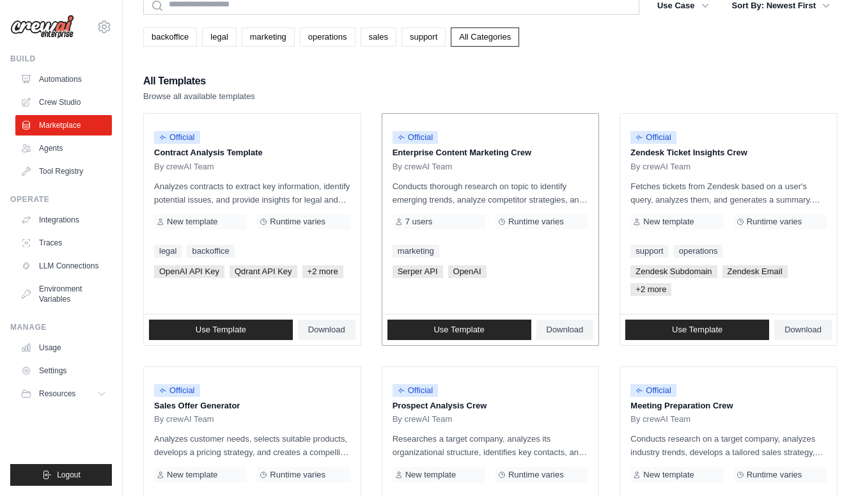
scroll to position [125, 0]
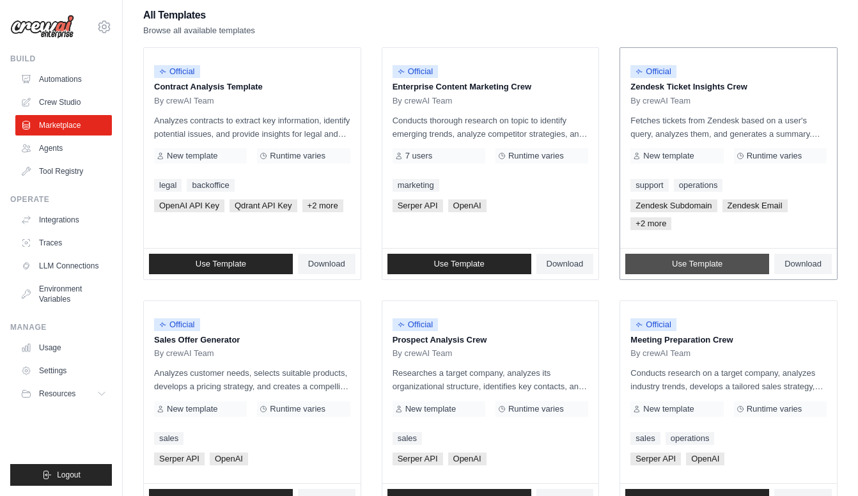
click at [688, 265] on span "Use Template" at bounding box center [697, 264] width 50 height 10
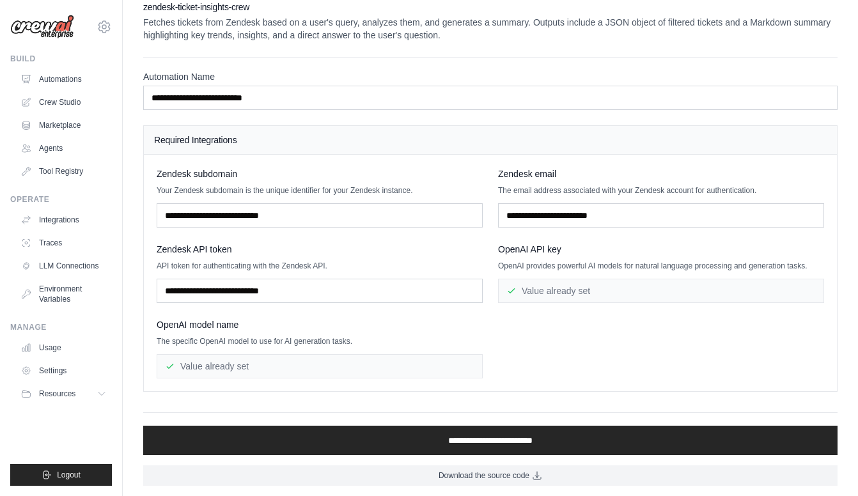
scroll to position [25, 0]
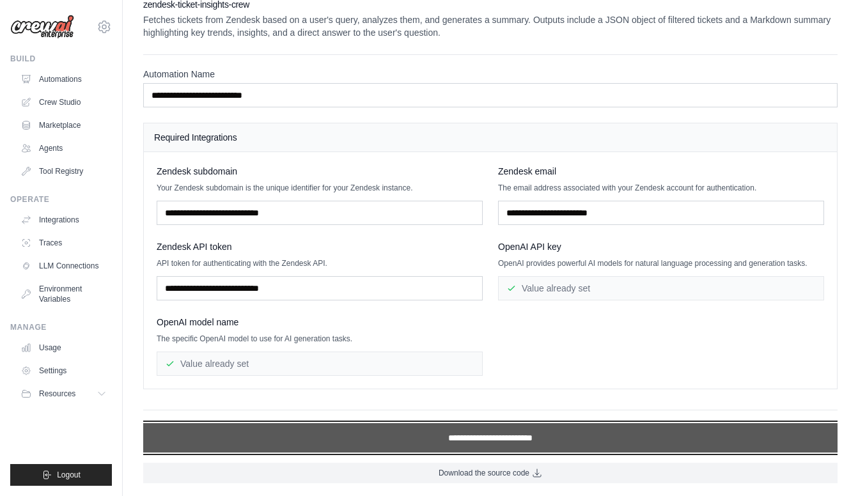
click at [462, 440] on input "**********" at bounding box center [490, 437] width 694 height 29
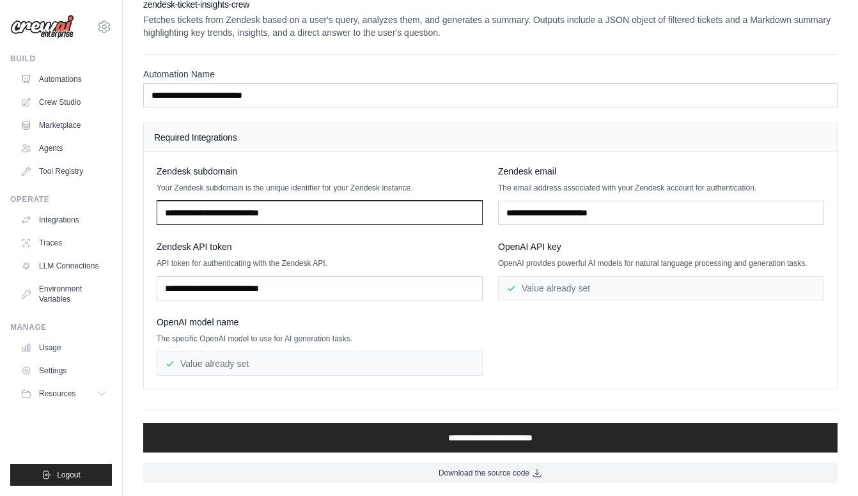
click at [222, 201] on input "text" at bounding box center [320, 213] width 326 height 24
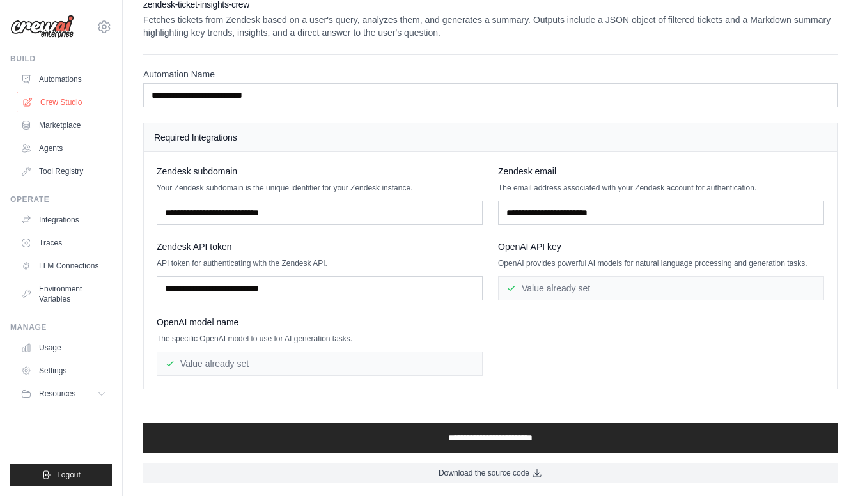
click at [63, 101] on link "Crew Studio" at bounding box center [65, 102] width 97 height 20
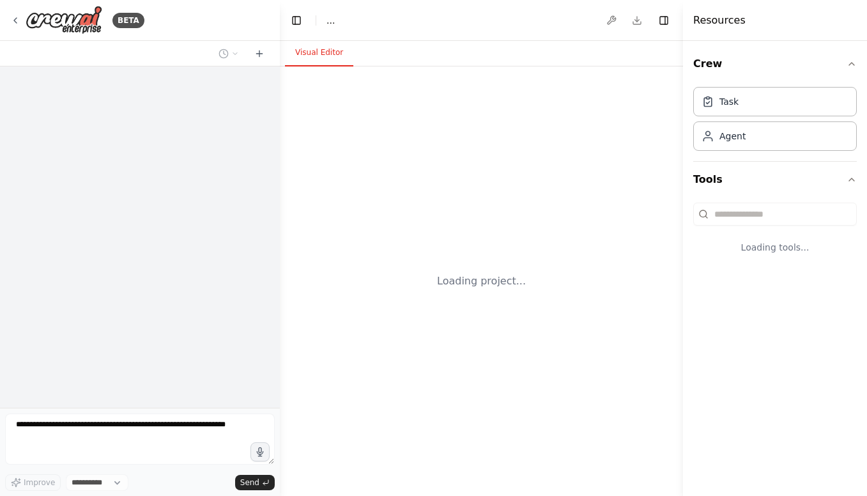
select select "****"
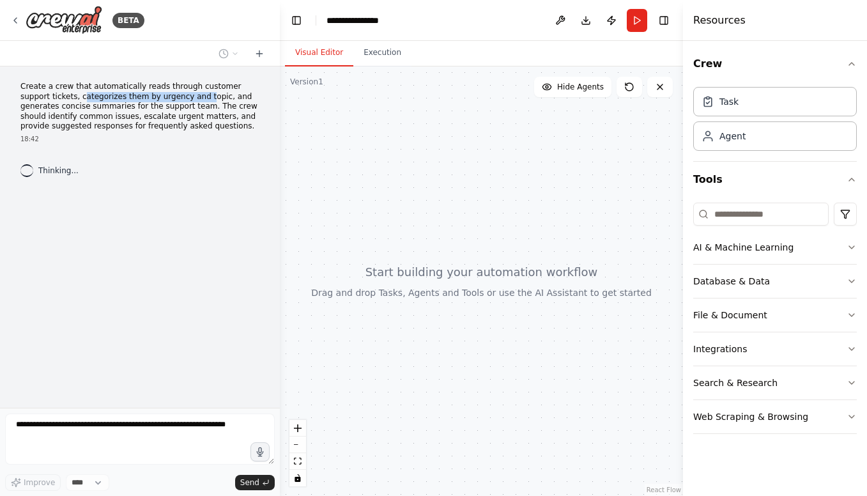
drag, startPoint x: 51, startPoint y: 98, endPoint x: 175, endPoint y: 101, distance: 123.4
click at [175, 101] on p "Create a crew that automatically reads through customer support tickets, catego…" at bounding box center [139, 107] width 239 height 50
click at [177, 103] on p "Create a crew that automatically reads through customer support tickets, catego…" at bounding box center [139, 107] width 239 height 50
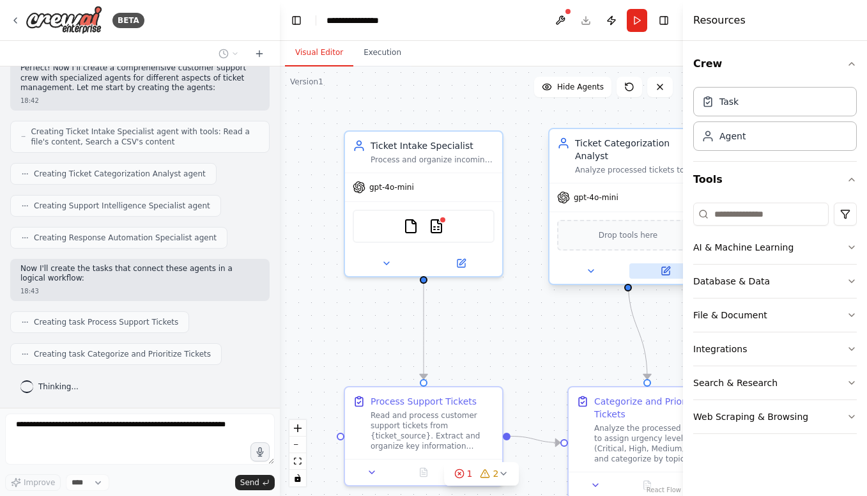
scroll to position [367, 0]
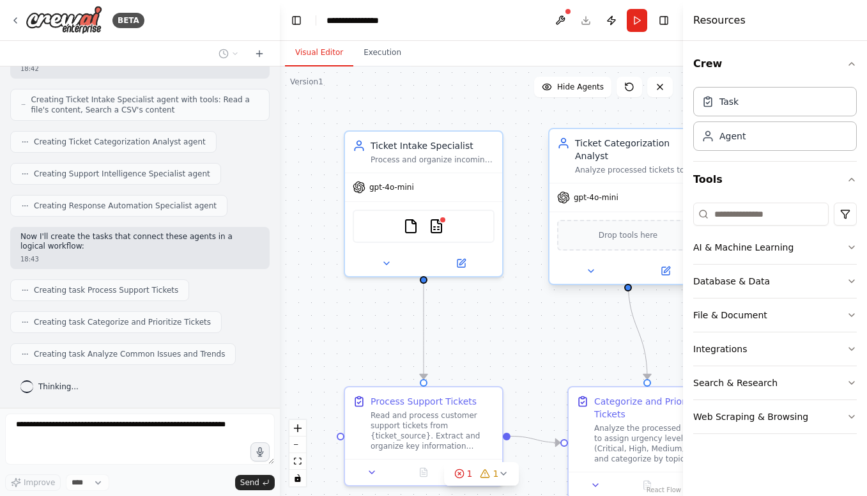
click at [615, 143] on div "Ticket Categorization Analyst" at bounding box center [637, 150] width 124 height 26
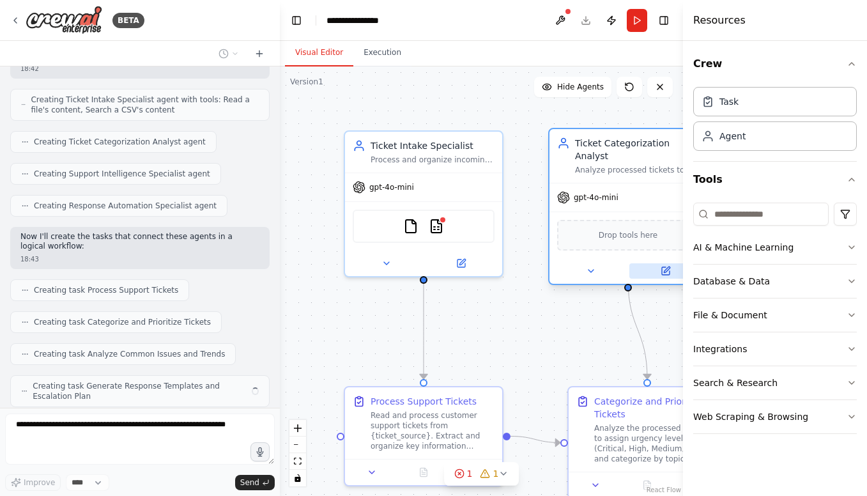
scroll to position [409, 0]
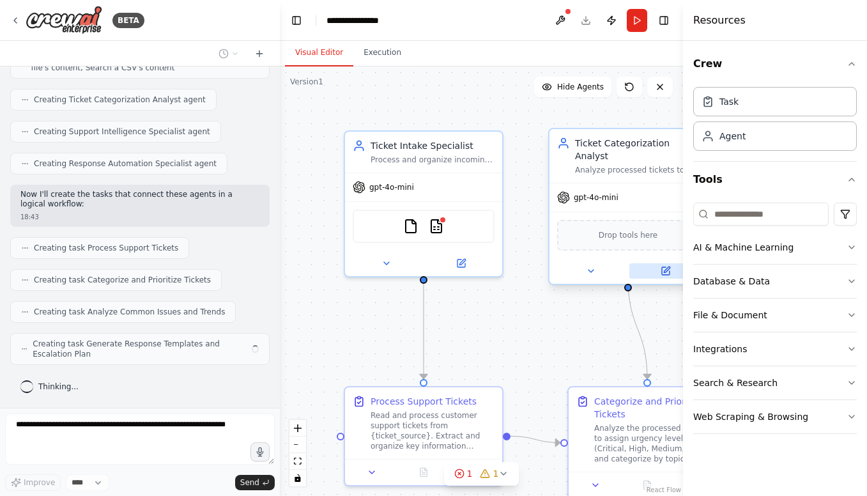
click at [665, 266] on icon at bounding box center [666, 271] width 10 height 10
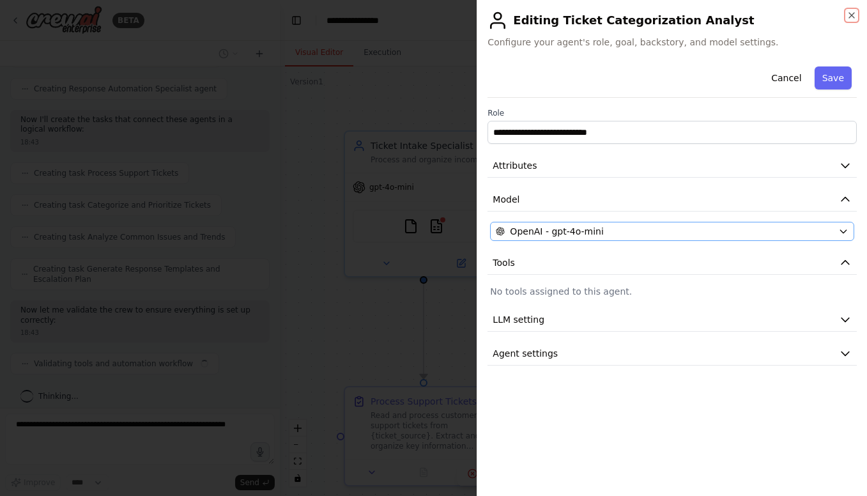
scroll to position [493, 0]
click at [550, 311] on button "LLM setting" at bounding box center [672, 320] width 369 height 24
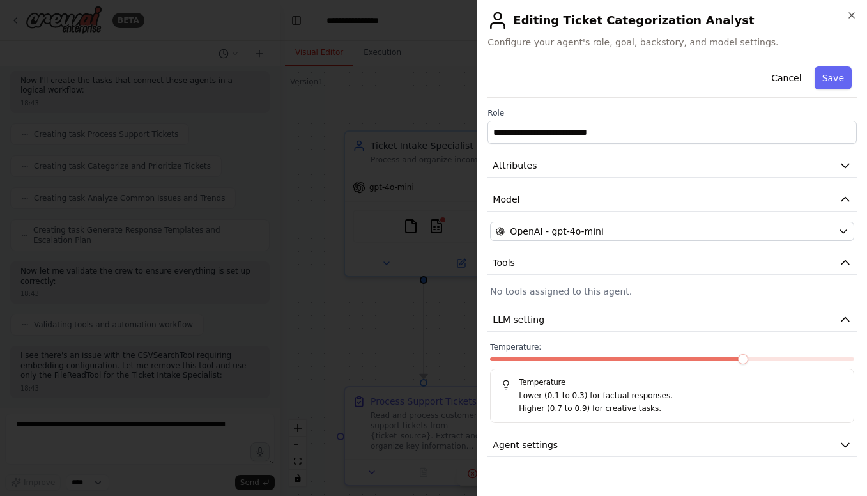
scroll to position [630, 0]
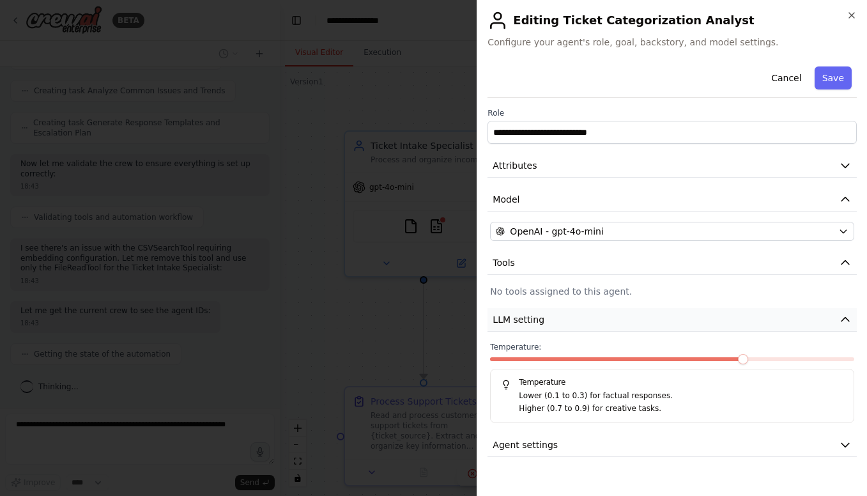
click at [816, 313] on button "LLM setting" at bounding box center [672, 320] width 369 height 24
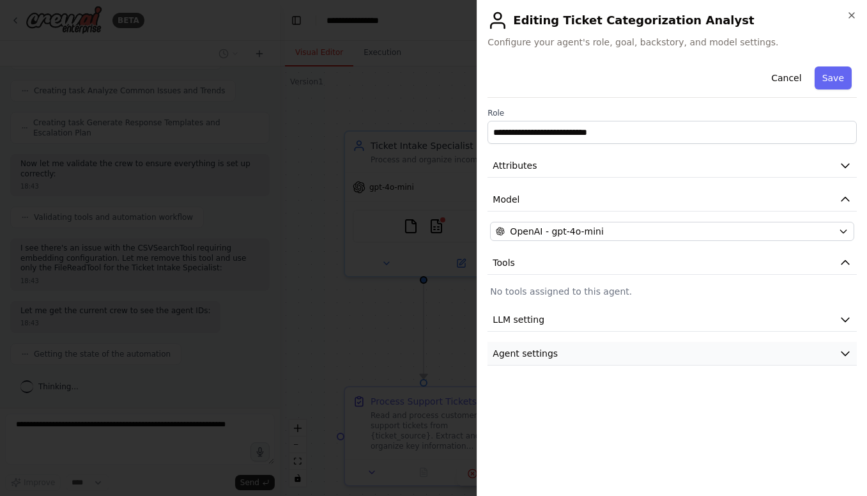
scroll to position [705, 0]
click at [571, 353] on button "Agent settings" at bounding box center [672, 354] width 369 height 24
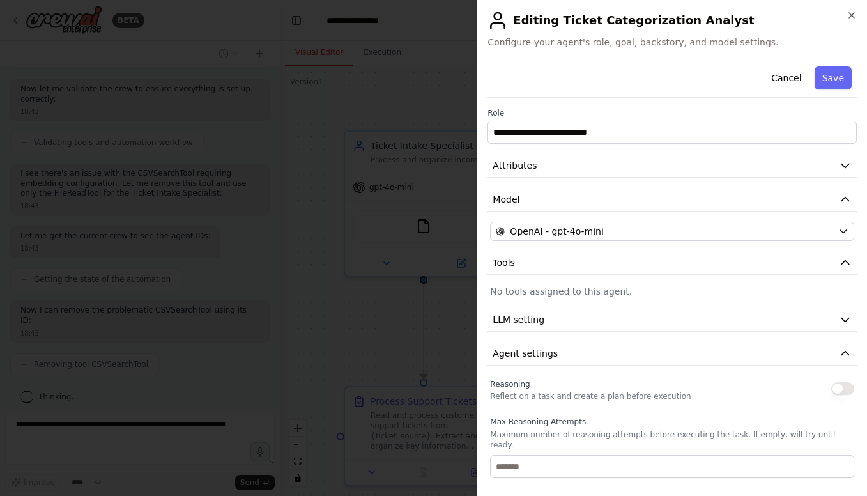
scroll to position [780, 0]
click at [839, 160] on icon "button" at bounding box center [845, 165] width 13 height 13
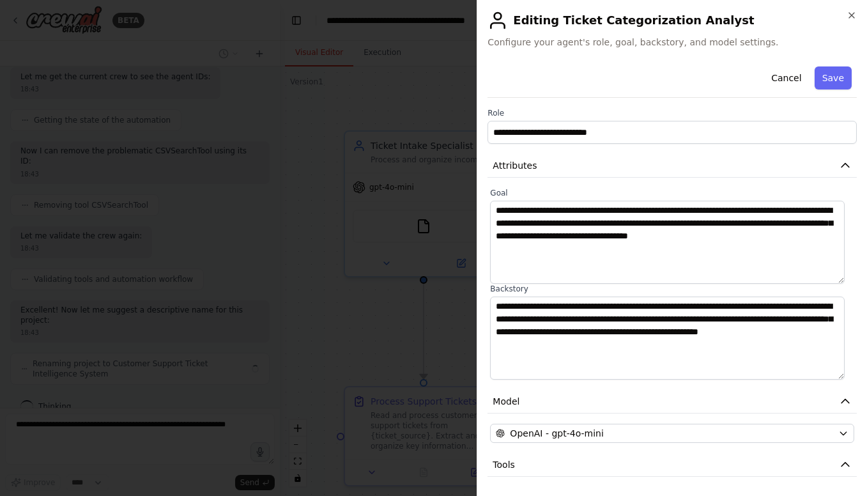
scroll to position [874, 0]
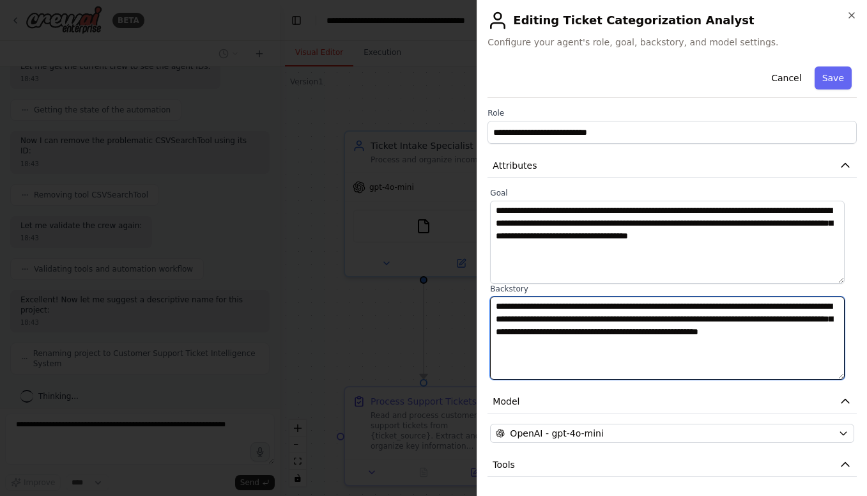
click at [555, 320] on textarea "**********" at bounding box center [667, 338] width 355 height 83
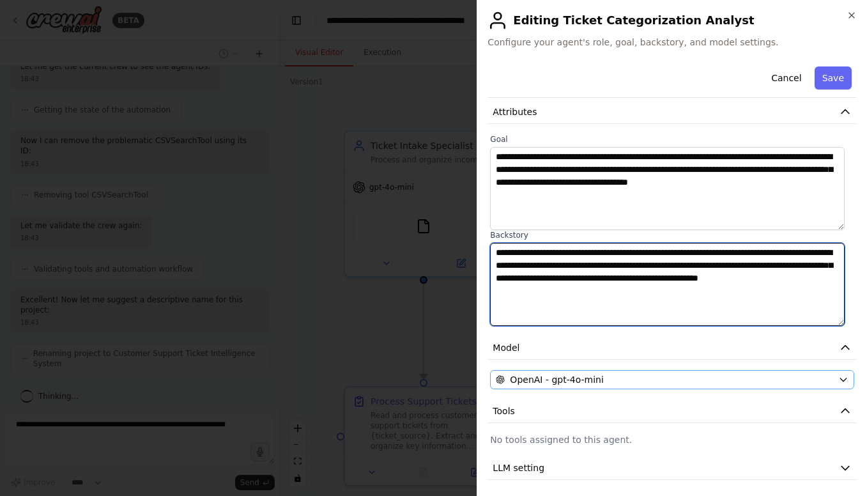
scroll to position [0, 0]
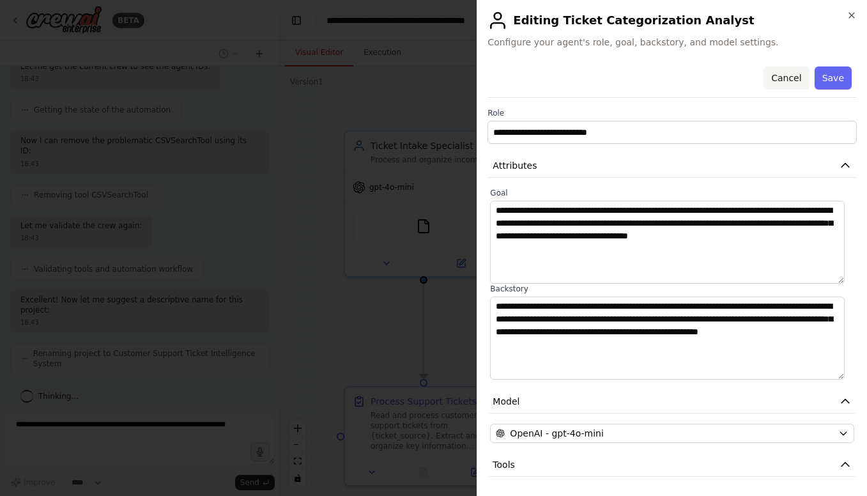
click at [777, 75] on button "Cancel" at bounding box center [786, 77] width 45 height 23
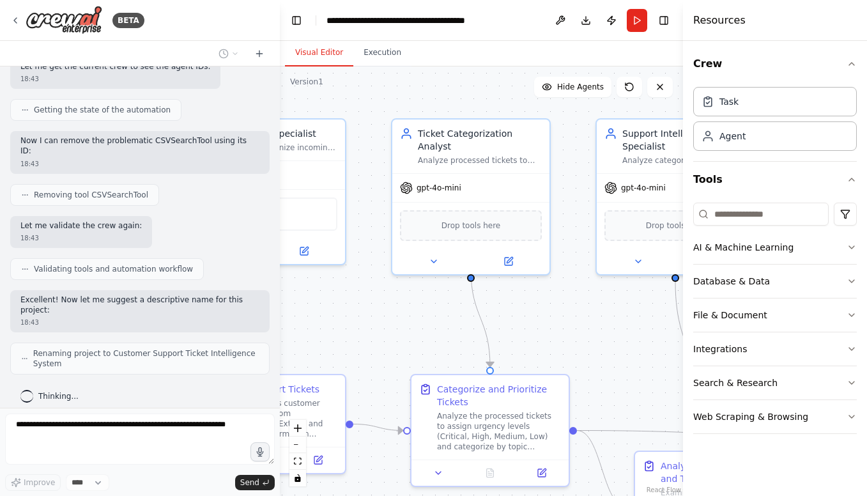
drag, startPoint x: 565, startPoint y: 332, endPoint x: 408, endPoint y: 320, distance: 157.7
click at [408, 320] on div ".deletable-edge-delete-btn { width: 20px; height: 20px; border: 0px solid #ffff…" at bounding box center [481, 281] width 403 height 430
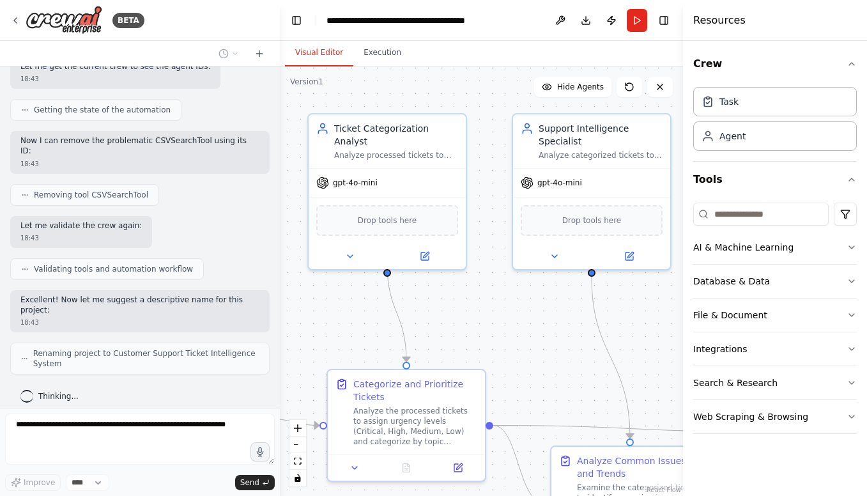
drag, startPoint x: 594, startPoint y: 311, endPoint x: 465, endPoint y: 304, distance: 128.7
click at [465, 304] on div ".deletable-edge-delete-btn { width: 20px; height: 20px; border: 0px solid #ffff…" at bounding box center [481, 281] width 403 height 430
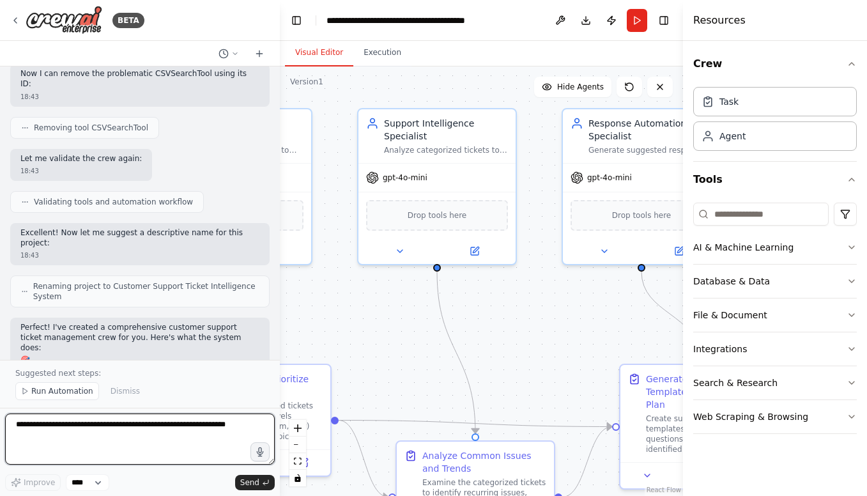
drag, startPoint x: 626, startPoint y: 311, endPoint x: 516, endPoint y: 309, distance: 110.0
click at [516, 309] on div ".deletable-edge-delete-btn { width: 20px; height: 20px; border: 0px solid #ffff…" at bounding box center [481, 281] width 403 height 430
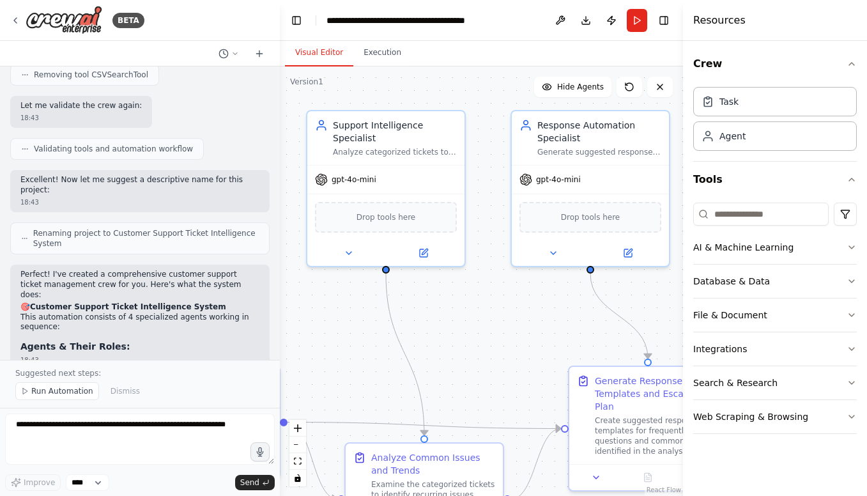
drag, startPoint x: 516, startPoint y: 309, endPoint x: 462, endPoint y: 311, distance: 53.7
click at [462, 311] on div ".deletable-edge-delete-btn { width: 20px; height: 20px; border: 0px solid #ffff…" at bounding box center [481, 281] width 403 height 430
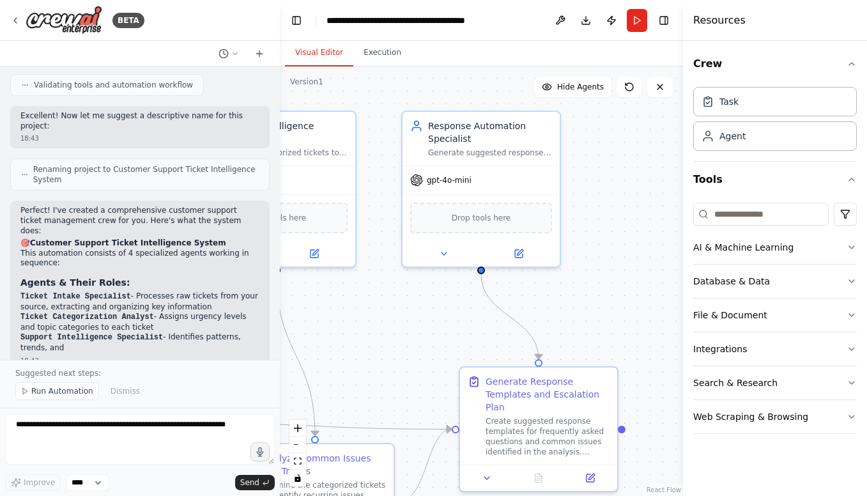
drag, startPoint x: 607, startPoint y: 313, endPoint x: 525, endPoint y: 312, distance: 81.8
click at [525, 312] on div ".deletable-edge-delete-btn { width: 20px; height: 20px; border: 0px solid #ffff…" at bounding box center [481, 281] width 403 height 430
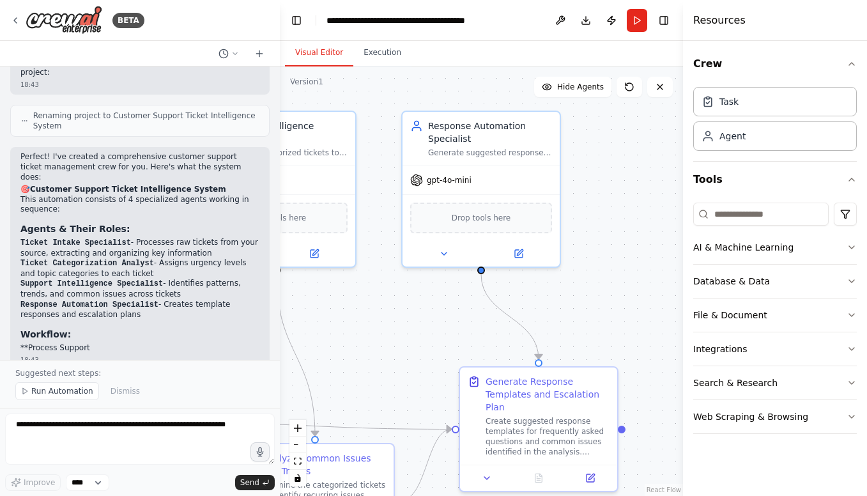
drag, startPoint x: 612, startPoint y: 301, endPoint x: 525, endPoint y: 305, distance: 87.0
click at [586, 304] on div ".deletable-edge-delete-btn { width: 20px; height: 20px; border: 0px solid #ffff…" at bounding box center [481, 281] width 403 height 430
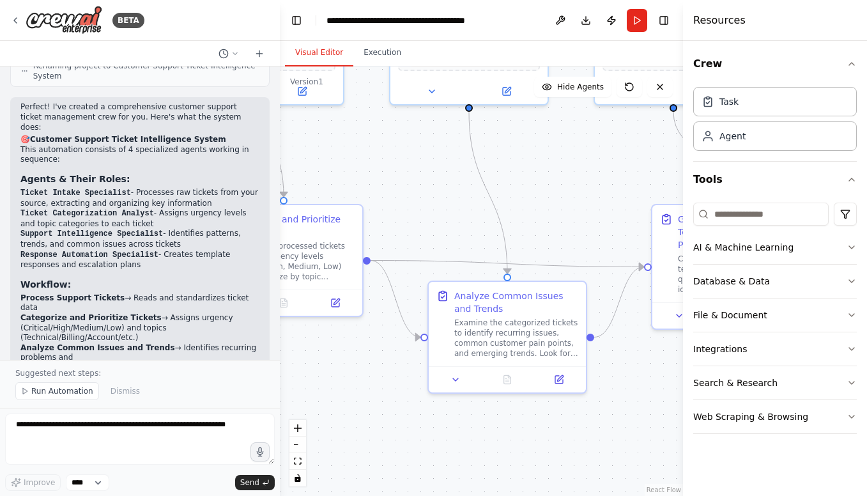
drag, startPoint x: 438, startPoint y: 341, endPoint x: 657, endPoint y: 176, distance: 274.2
click at [657, 176] on div ".deletable-edge-delete-btn { width: 20px; height: 20px; border: 0px solid #ffff…" at bounding box center [481, 281] width 403 height 430
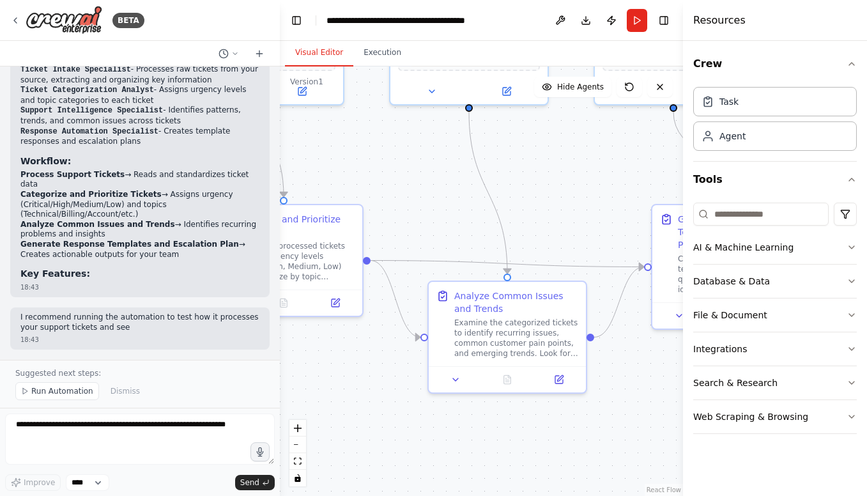
click at [594, 134] on div ".deletable-edge-delete-btn { width: 20px; height: 20px; border: 0px solid #ffff…" at bounding box center [481, 281] width 403 height 430
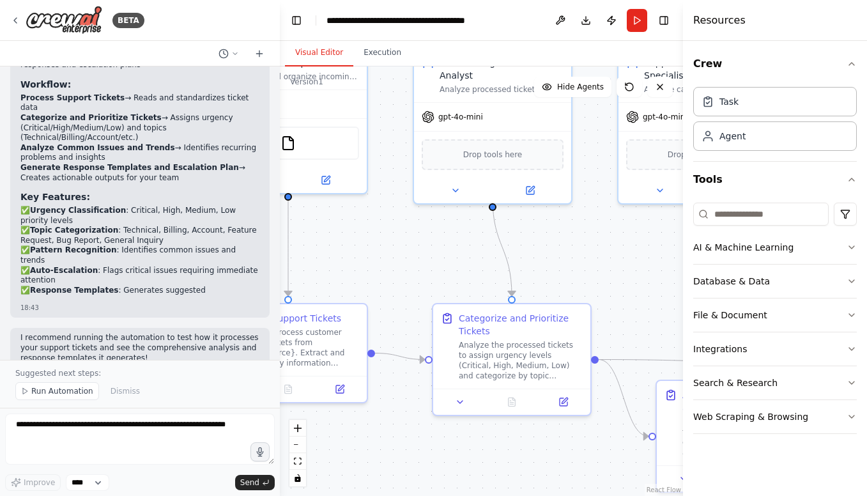
drag, startPoint x: 442, startPoint y: 228, endPoint x: 670, endPoint y: 327, distance: 248.8
click at [670, 327] on div ".deletable-edge-delete-btn { width: 20px; height: 20px; border: 0px solid #ffff…" at bounding box center [481, 281] width 403 height 430
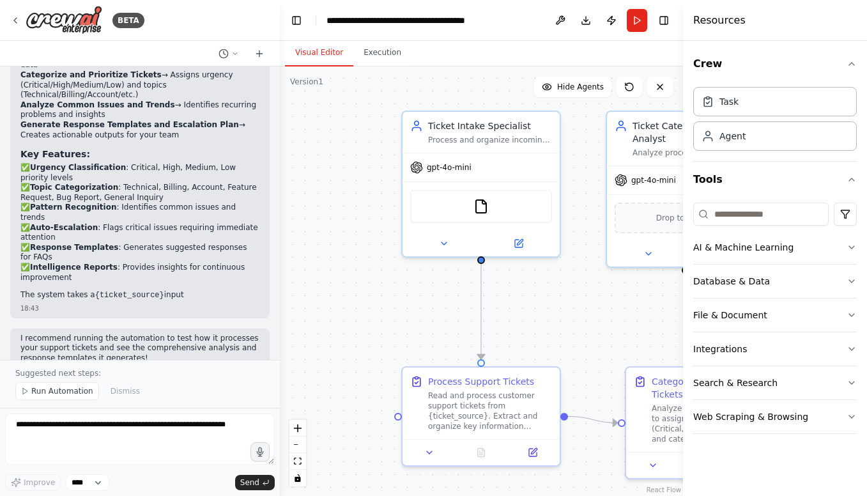
scroll to position [1415, 0]
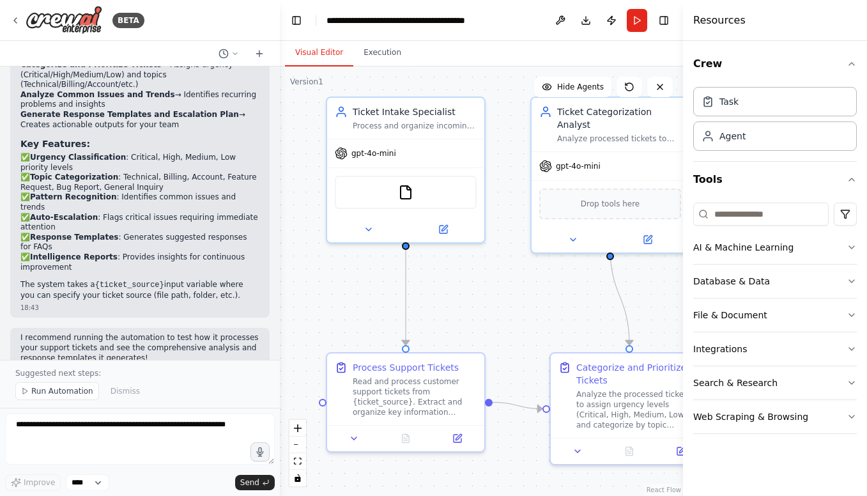
drag, startPoint x: 400, startPoint y: 228, endPoint x: 518, endPoint y: 275, distance: 127.0
click at [518, 275] on div ".deletable-edge-delete-btn { width: 20px; height: 20px; border: 0px solid #ffff…" at bounding box center [481, 281] width 403 height 430
click at [635, 17] on button "Run" at bounding box center [637, 20] width 20 height 23
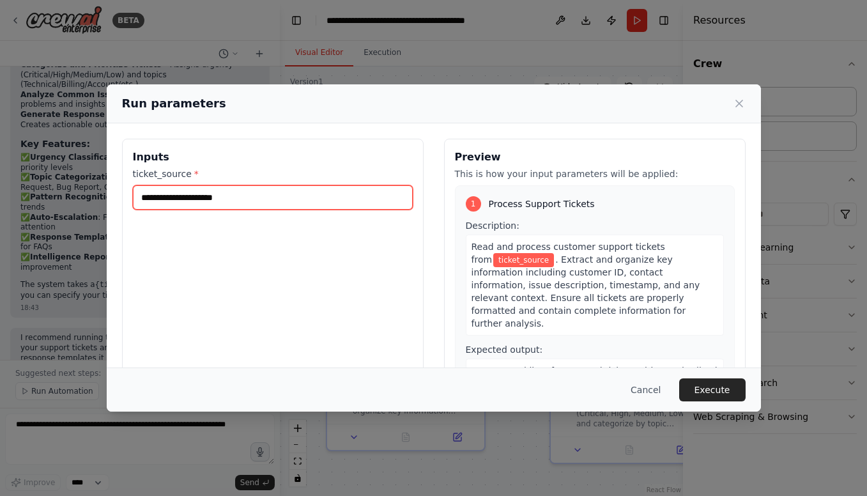
click at [235, 198] on input "ticket_source *" at bounding box center [273, 197] width 280 height 24
click at [219, 201] on input "ticket_source *" at bounding box center [273, 197] width 280 height 24
click at [224, 199] on input "ticket_source *" at bounding box center [273, 197] width 280 height 24
drag, startPoint x: 156, startPoint y: 195, endPoint x: 263, endPoint y: 198, distance: 106.8
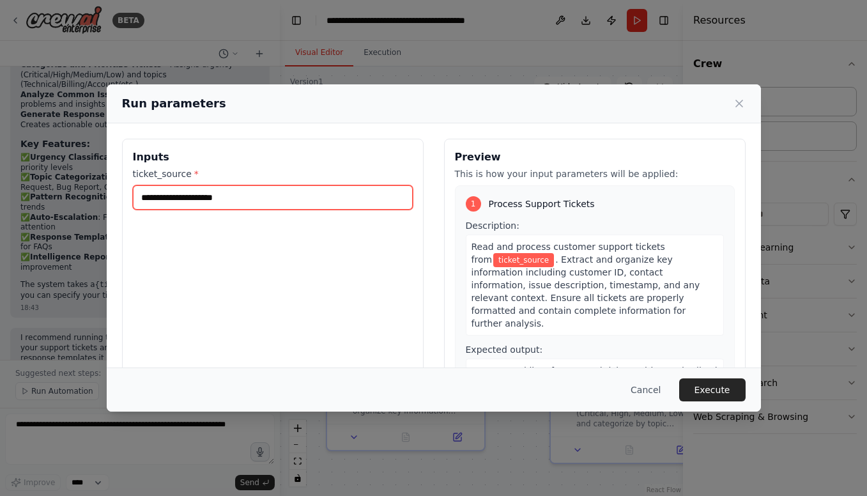
click at [263, 198] on input "ticket_source *" at bounding box center [273, 197] width 280 height 24
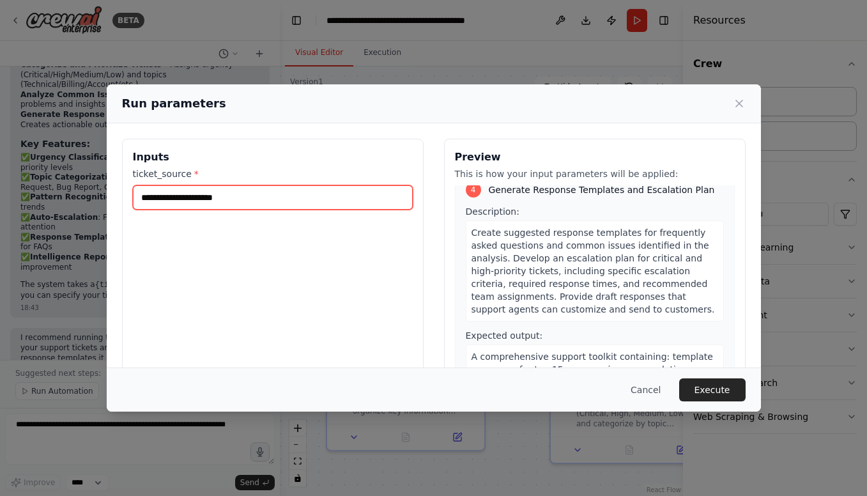
scroll to position [89, 0]
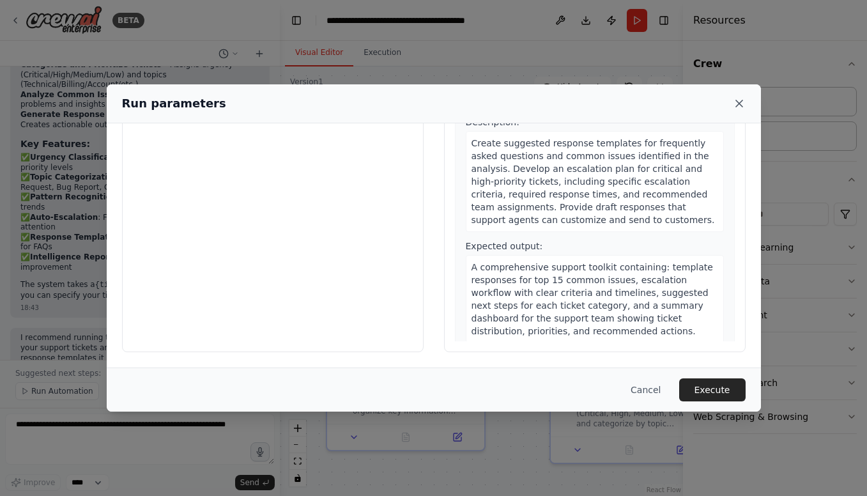
click at [740, 99] on icon at bounding box center [739, 103] width 13 height 13
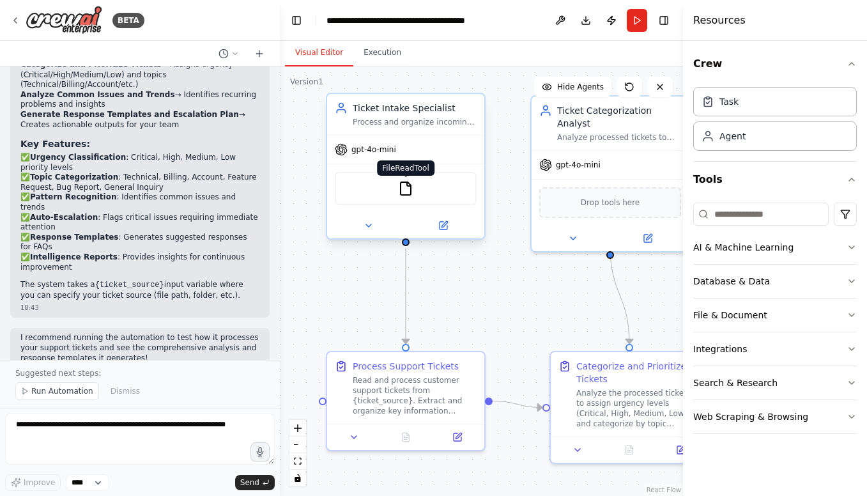
click at [405, 190] on img at bounding box center [405, 188] width 15 height 15
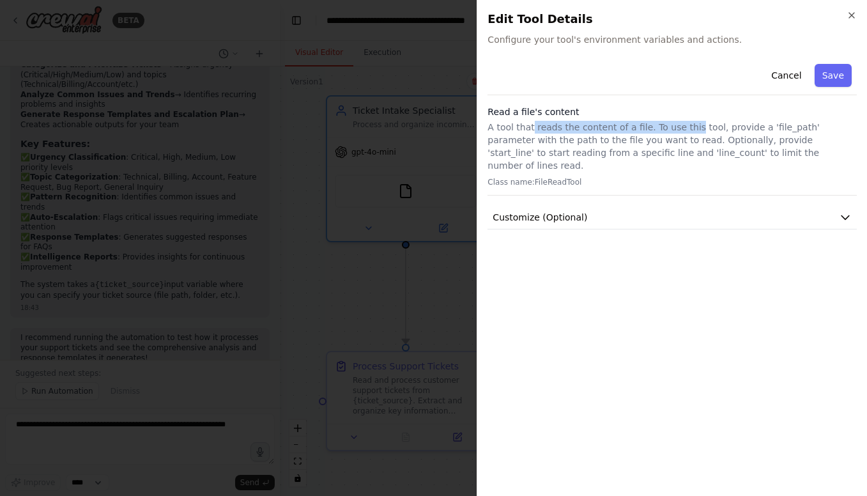
drag, startPoint x: 529, startPoint y: 127, endPoint x: 686, endPoint y: 125, distance: 156.6
click at [686, 125] on p "A tool that reads the content of a file. To use this tool, provide a 'file_path…" at bounding box center [672, 146] width 369 height 51
click at [652, 143] on p "A tool that reads the content of a file. To use this tool, provide a 'file_path…" at bounding box center [672, 146] width 369 height 51
drag, startPoint x: 674, startPoint y: 128, endPoint x: 762, endPoint y: 129, distance: 88.2
click at [762, 129] on p "A tool that reads the content of a file. To use this tool, provide a 'file_path…" at bounding box center [672, 146] width 369 height 51
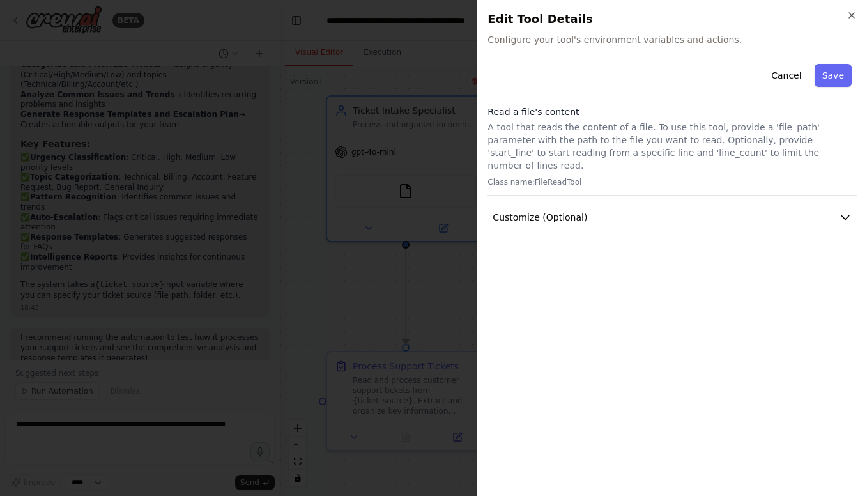
click at [766, 143] on p "A tool that reads the content of a file. To use this tool, provide a 'file_path…" at bounding box center [672, 146] width 369 height 51
click at [591, 208] on button "Customize (Optional)" at bounding box center [672, 218] width 369 height 24
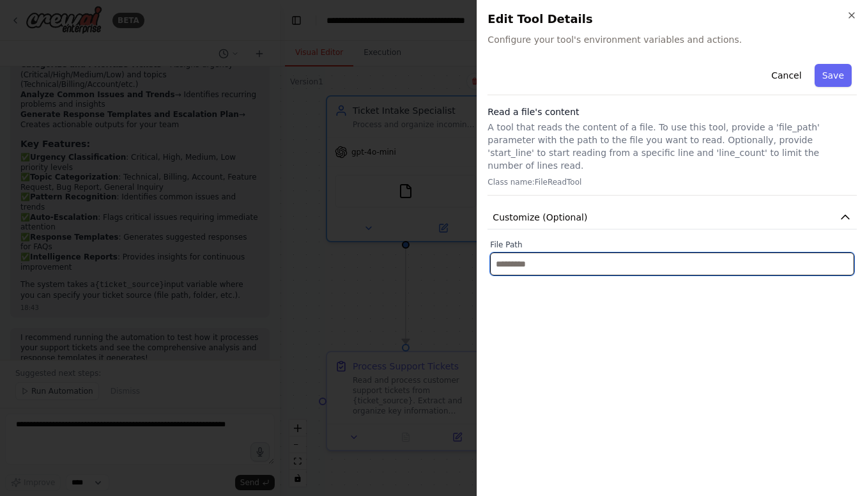
click at [568, 252] on input "text" at bounding box center [672, 263] width 364 height 23
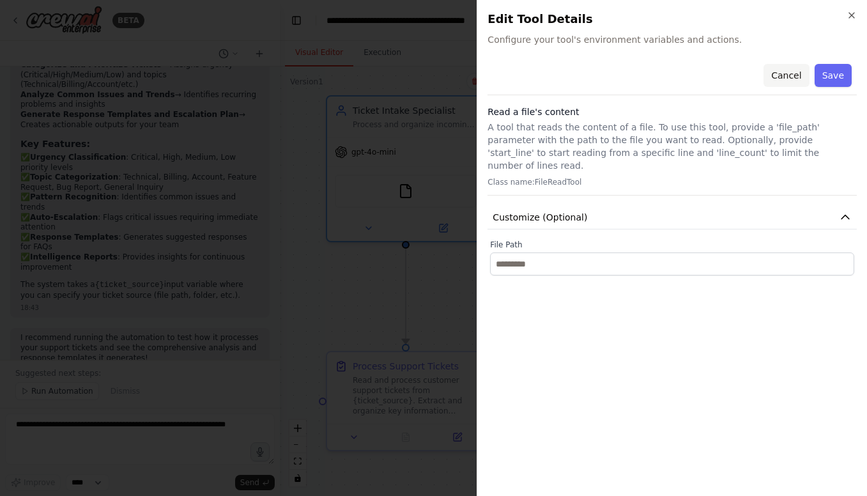
click at [784, 76] on button "Cancel" at bounding box center [786, 75] width 45 height 23
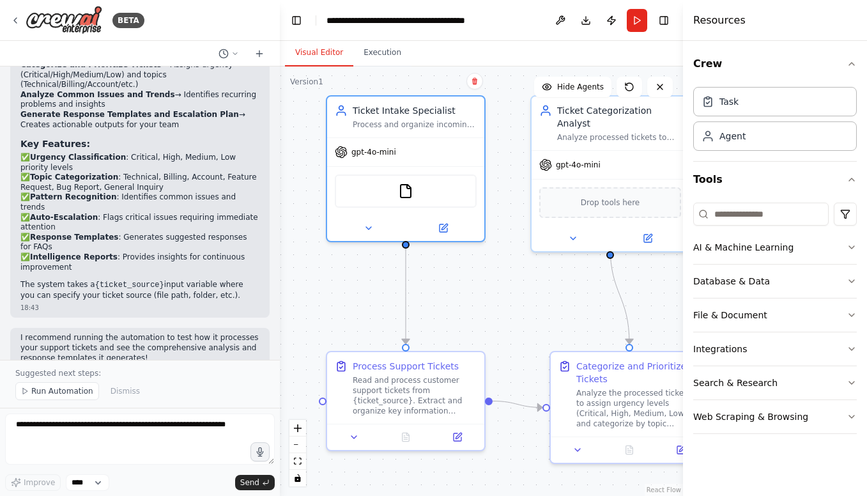
drag, startPoint x: 576, startPoint y: 295, endPoint x: 337, endPoint y: 298, distance: 239.1
click at [337, 298] on div ".deletable-edge-delete-btn { width: 20px; height: 20px; border: 0px solid #ffff…" at bounding box center [481, 281] width 403 height 430
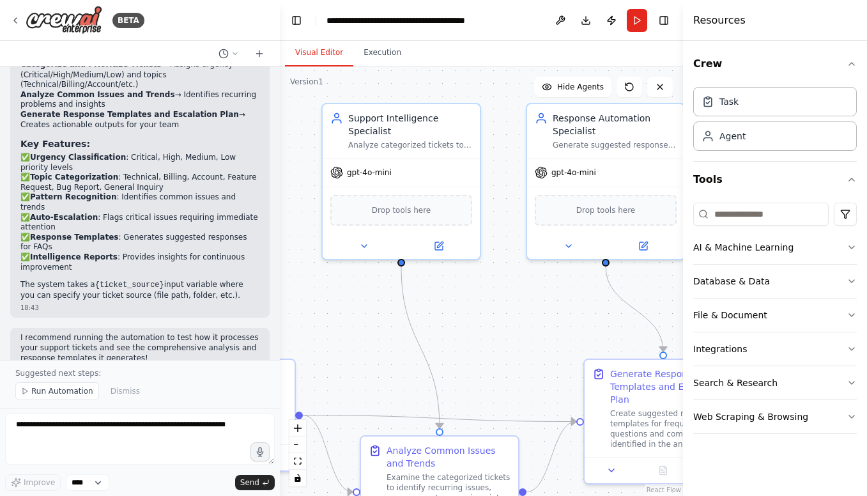
drag, startPoint x: 558, startPoint y: 280, endPoint x: 384, endPoint y: 284, distance: 174.6
click at [384, 284] on div ".deletable-edge-delete-btn { width: 20px; height: 20px; border: 0px solid #ffff…" at bounding box center [481, 281] width 403 height 430
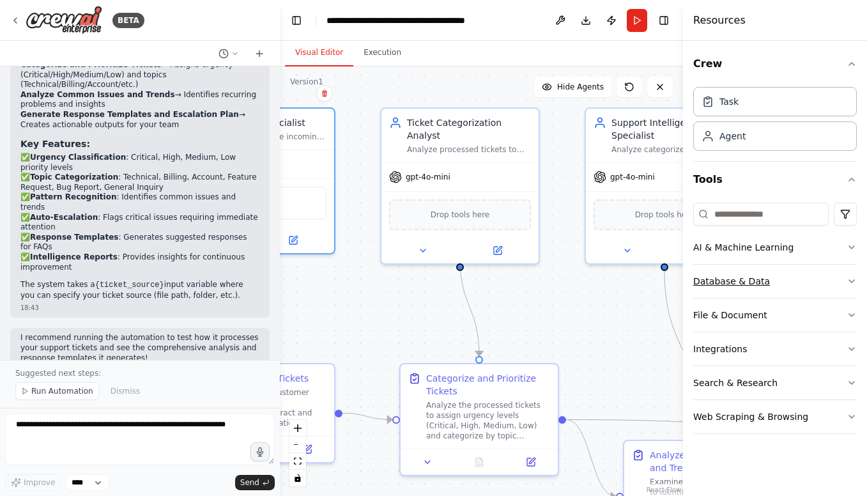
drag, startPoint x: 539, startPoint y: 282, endPoint x: 802, endPoint y: 286, distance: 263.4
click at [802, 286] on div "BETA Create a crew that automatically reads through customer support tickets, c…" at bounding box center [433, 248] width 867 height 496
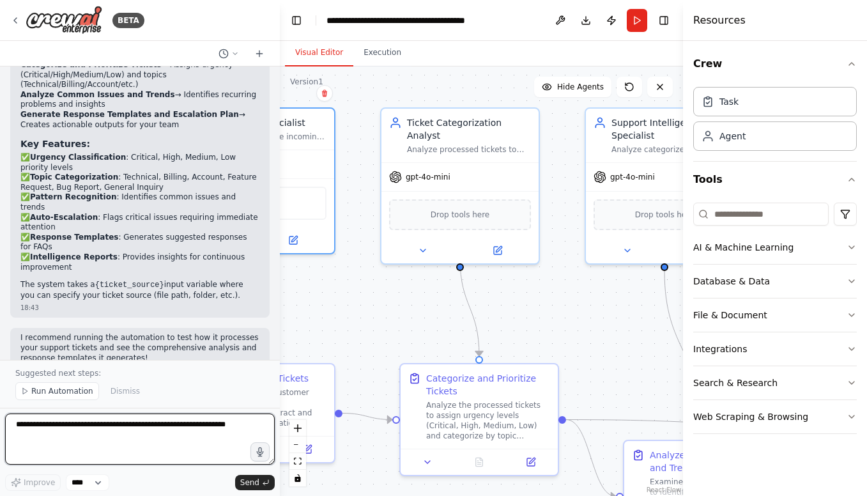
click at [86, 420] on textarea at bounding box center [140, 439] width 270 height 51
type textarea "**********"
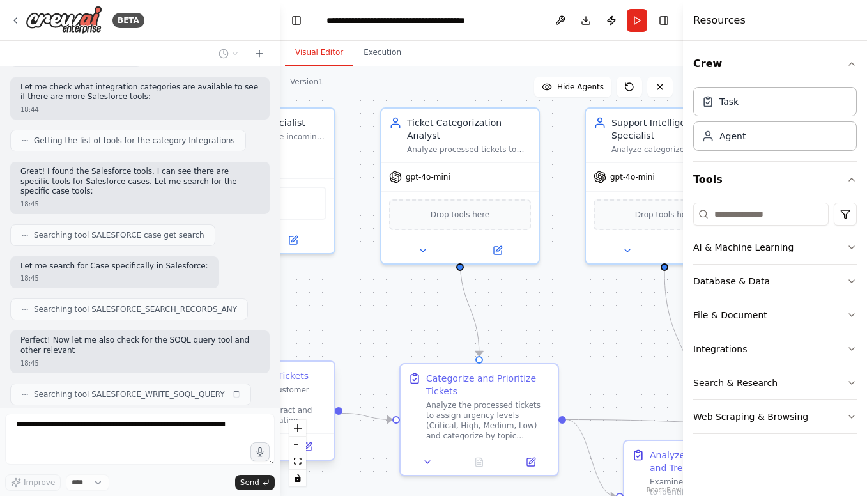
scroll to position [2048, 0]
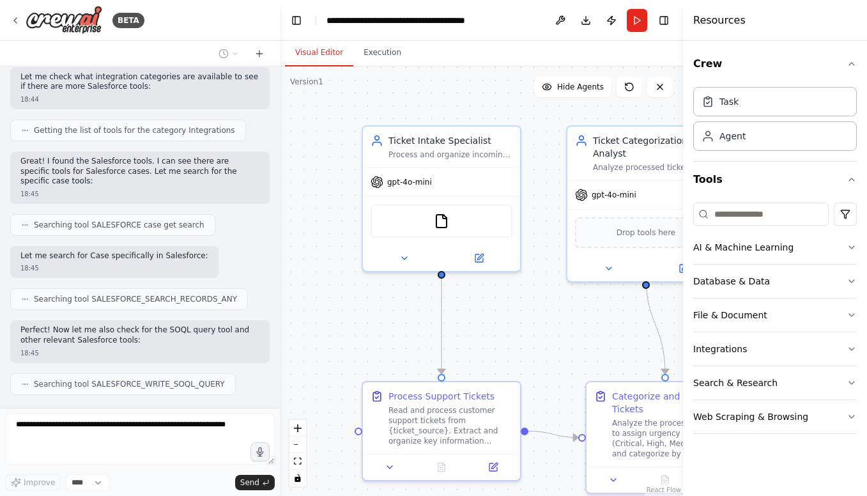
drag, startPoint x: 313, startPoint y: 292, endPoint x: 499, endPoint y: 310, distance: 186.9
click at [499, 310] on div ".deletable-edge-delete-btn { width: 20px; height: 20px; border: 0px solid #ffff…" at bounding box center [481, 281] width 403 height 430
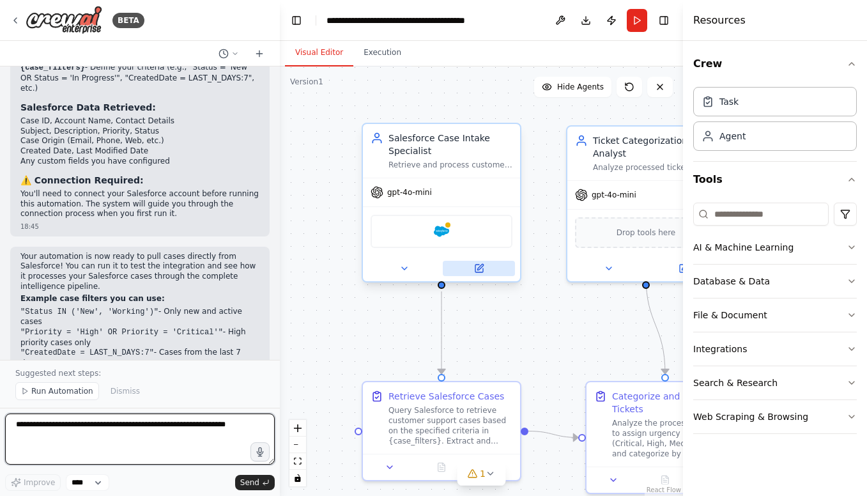
scroll to position [3013, 0]
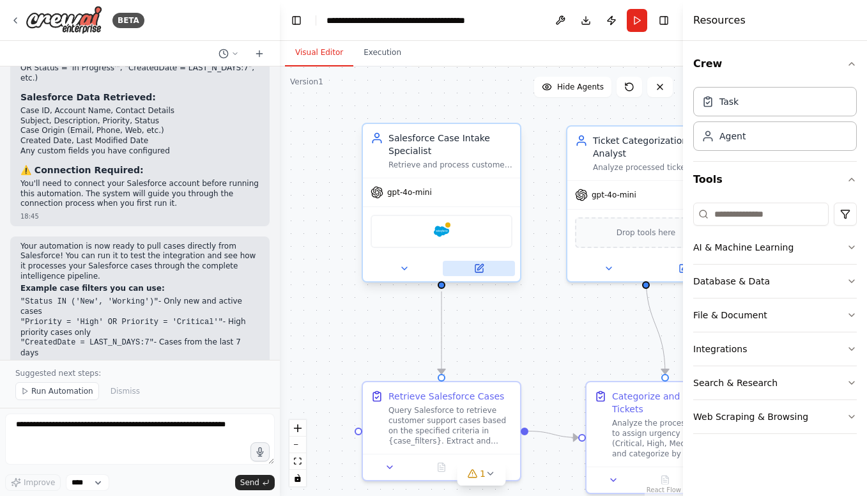
click at [479, 270] on icon at bounding box center [480, 269] width 8 height 8
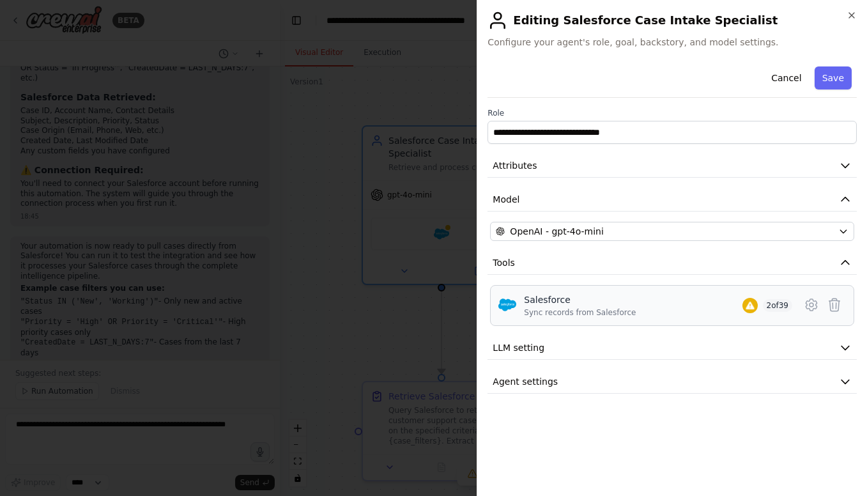
click at [630, 306] on div "Salesforce" at bounding box center [580, 299] width 112 height 13
click at [843, 264] on icon "button" at bounding box center [845, 262] width 13 height 13
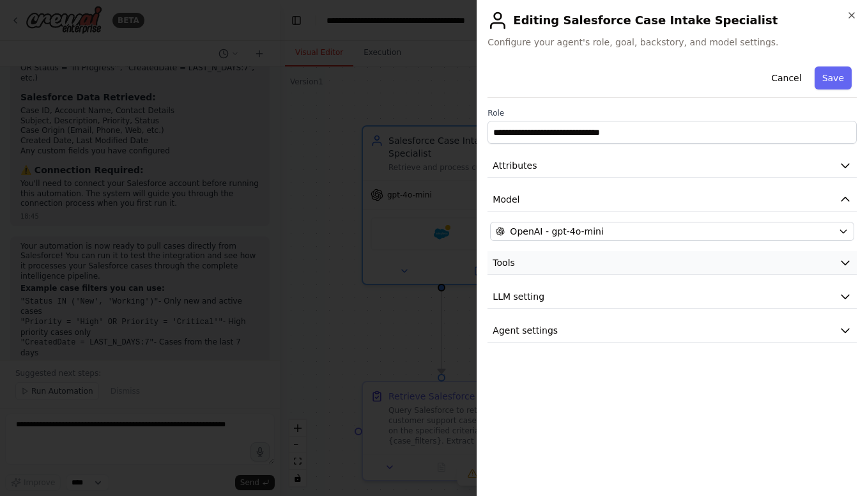
click at [843, 264] on icon "button" at bounding box center [845, 262] width 13 height 13
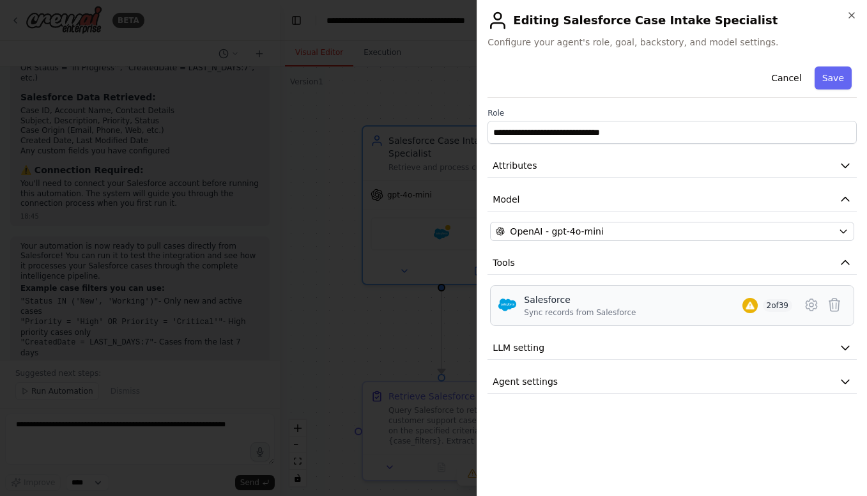
click at [576, 315] on div "Sync records from Salesforce" at bounding box center [580, 312] width 112 height 10
click at [601, 299] on div "Salesforce" at bounding box center [580, 299] width 112 height 13
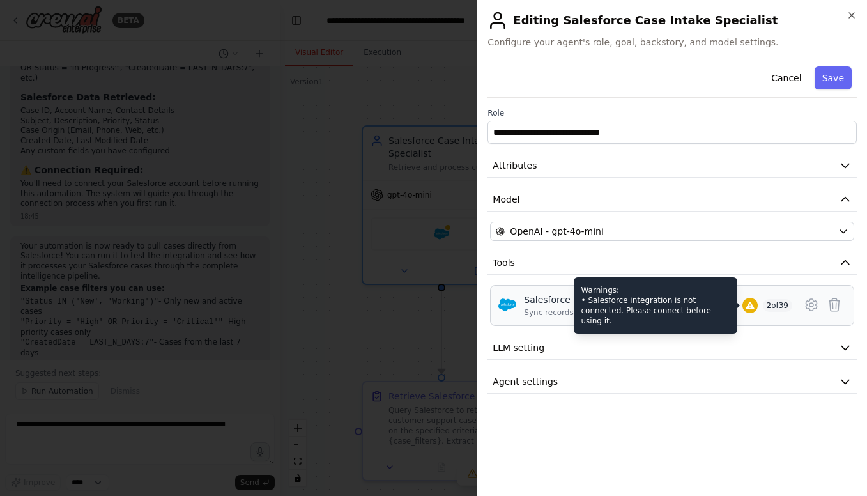
click at [746, 306] on icon at bounding box center [750, 306] width 8 height 8
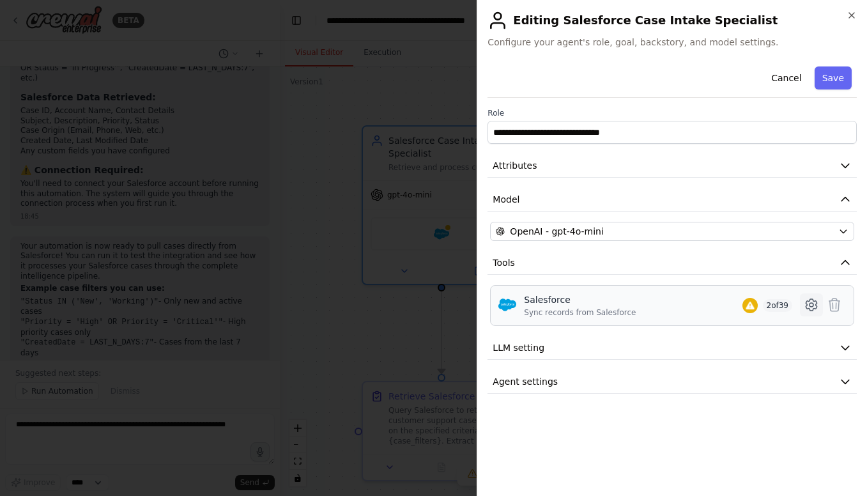
click at [811, 306] on icon at bounding box center [811, 304] width 15 height 15
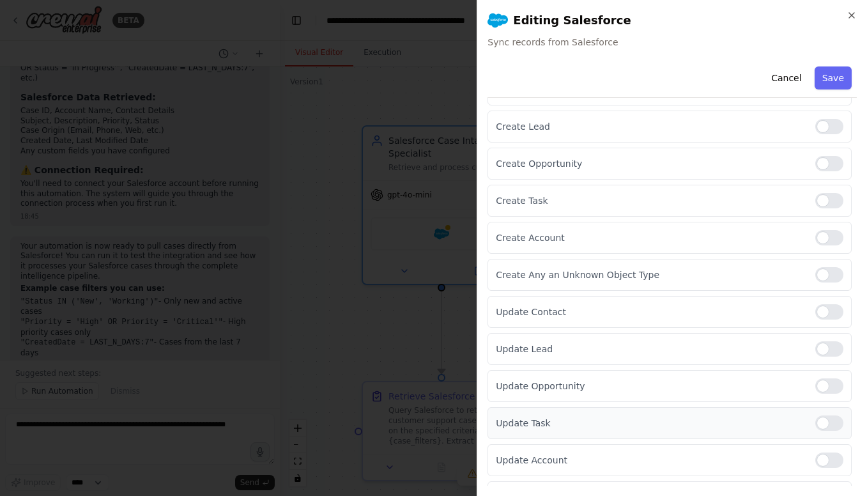
scroll to position [0, 0]
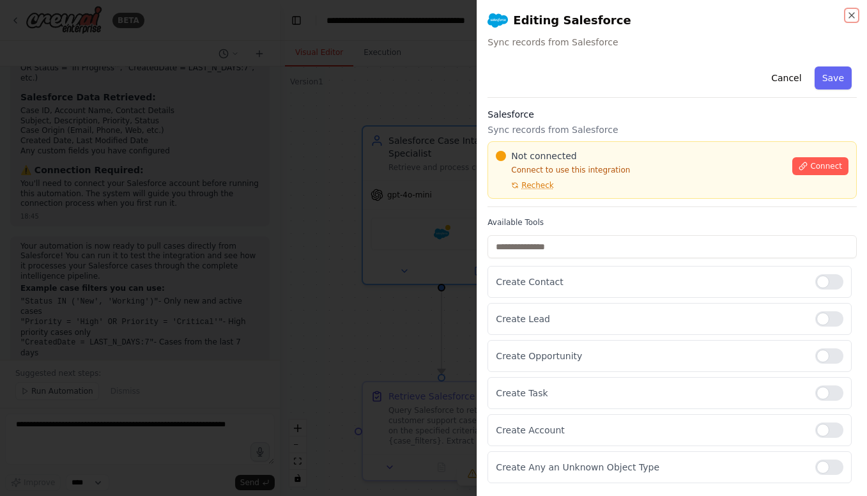
click at [848, 14] on icon "button" at bounding box center [852, 15] width 10 height 10
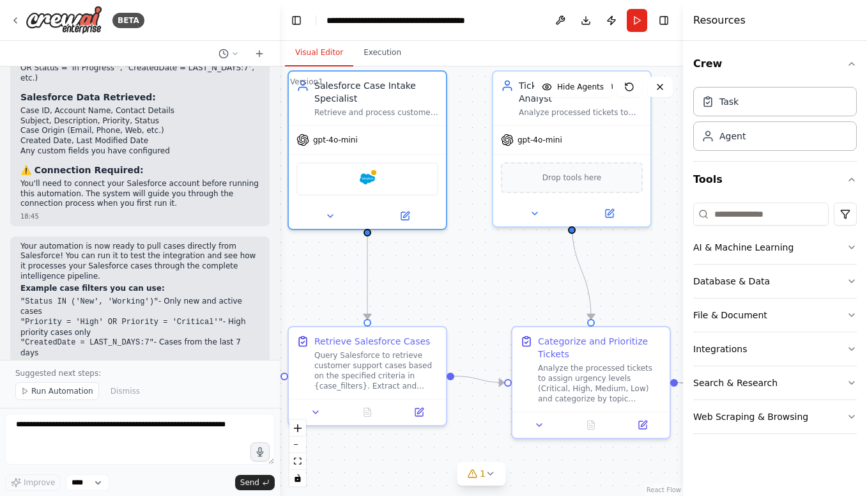
drag, startPoint x: 547, startPoint y: 328, endPoint x: 472, endPoint y: 273, distance: 92.3
click at [472, 273] on div ".deletable-edge-delete-btn { width: 20px; height: 20px; border: 0px solid #ffff…" at bounding box center [481, 281] width 403 height 430
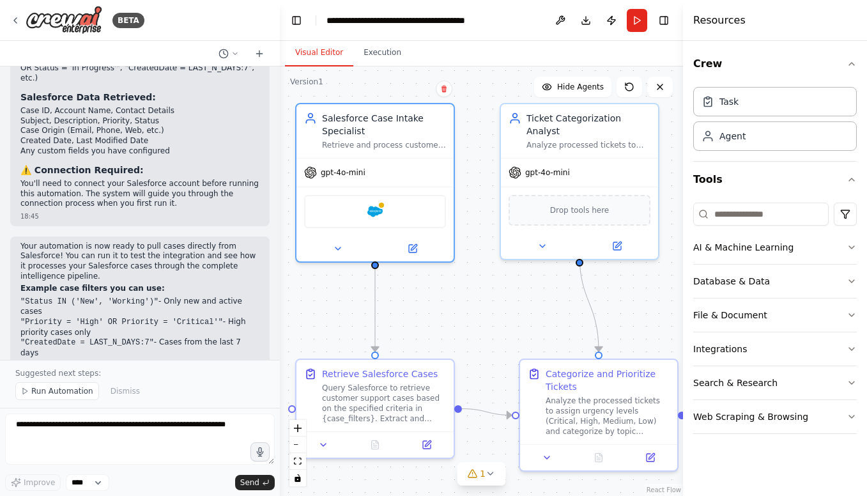
drag, startPoint x: 640, startPoint y: 270, endPoint x: 648, endPoint y: 302, distance: 33.5
click at [648, 302] on div ".deletable-edge-delete-btn { width: 20px; height: 20px; border: 0px solid #ffff…" at bounding box center [481, 281] width 403 height 430
click at [15, 22] on icon at bounding box center [15, 20] width 3 height 5
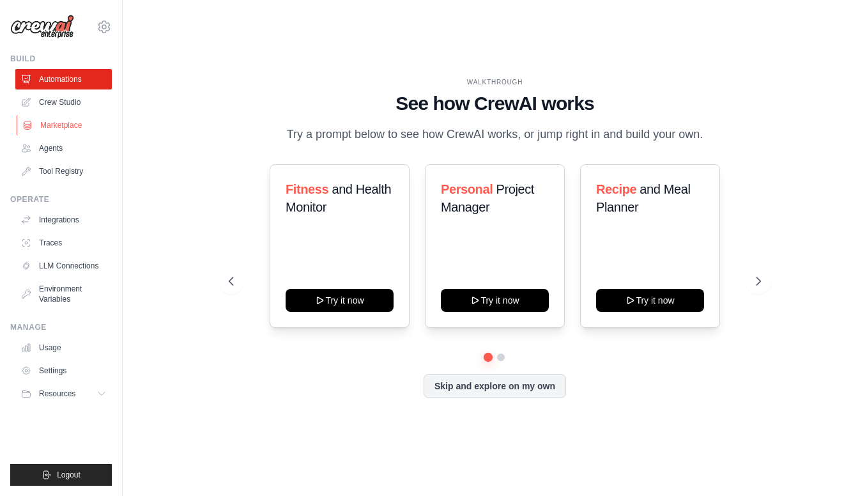
click at [58, 132] on link "Marketplace" at bounding box center [65, 125] width 97 height 20
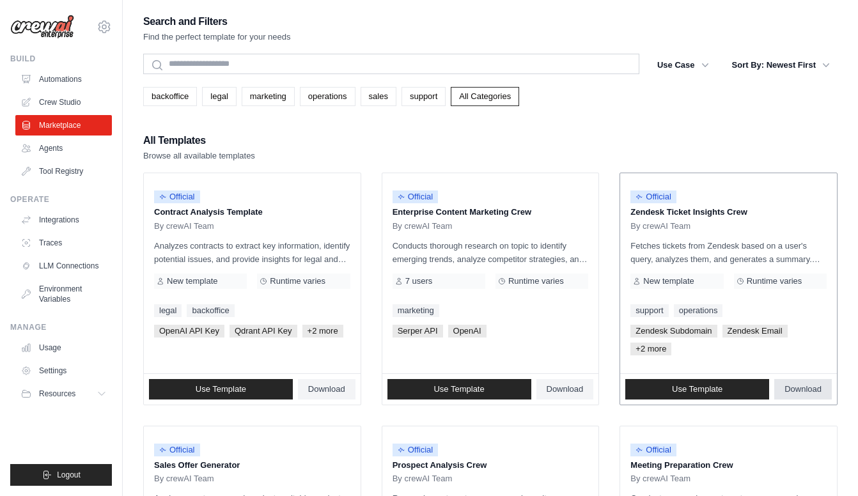
click at [794, 389] on span "Download" at bounding box center [802, 389] width 37 height 10
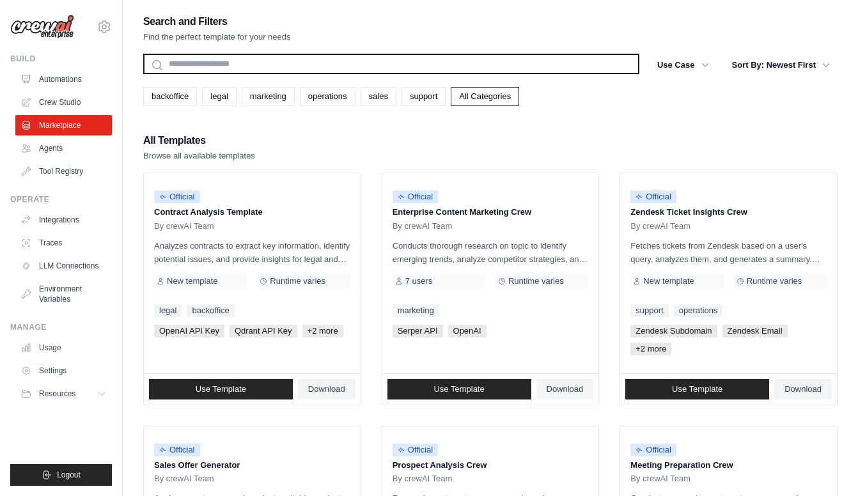
click at [240, 65] on input "text" at bounding box center [391, 64] width 496 height 20
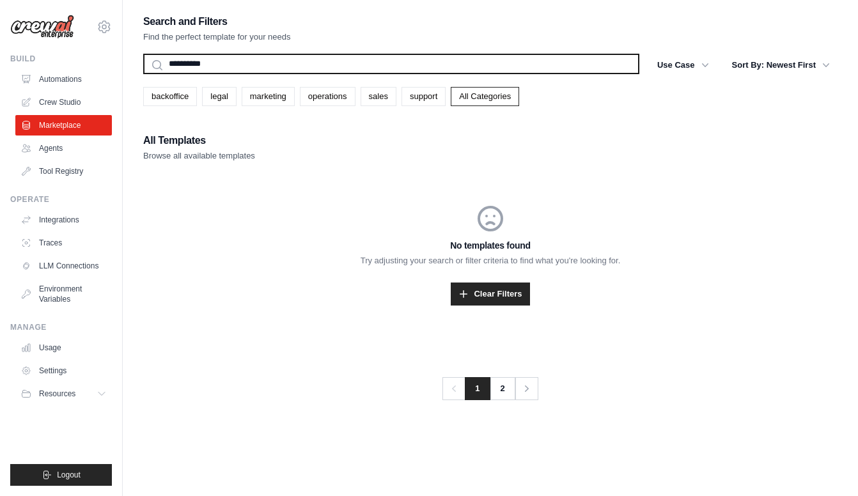
type input "**********"
click at [143, 74] on button "Search" at bounding box center [143, 74] width 1 height 1
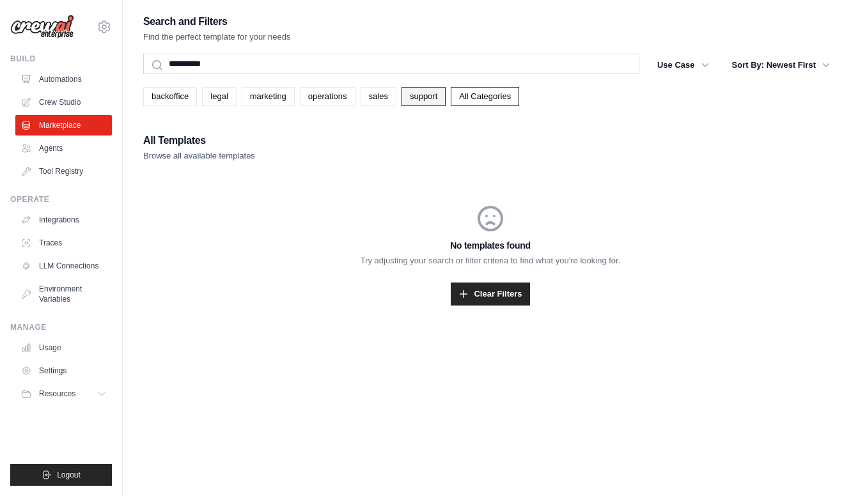
click at [435, 98] on link "support" at bounding box center [423, 96] width 44 height 19
click at [437, 96] on link "support" at bounding box center [423, 96] width 44 height 19
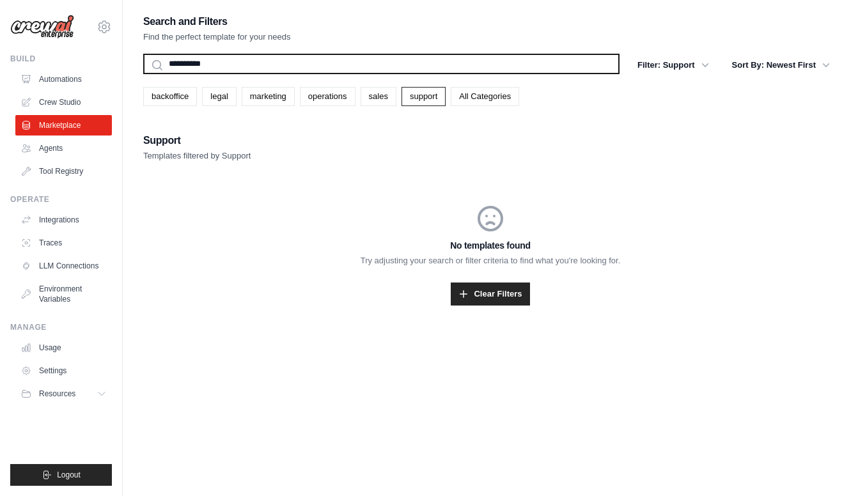
drag, startPoint x: 228, startPoint y: 68, endPoint x: 114, endPoint y: 72, distance: 114.5
click at [114, 72] on div "sirish76@gmail.com Settings Build Automations Crew Studio" at bounding box center [429, 261] width 858 height 522
type input "*"
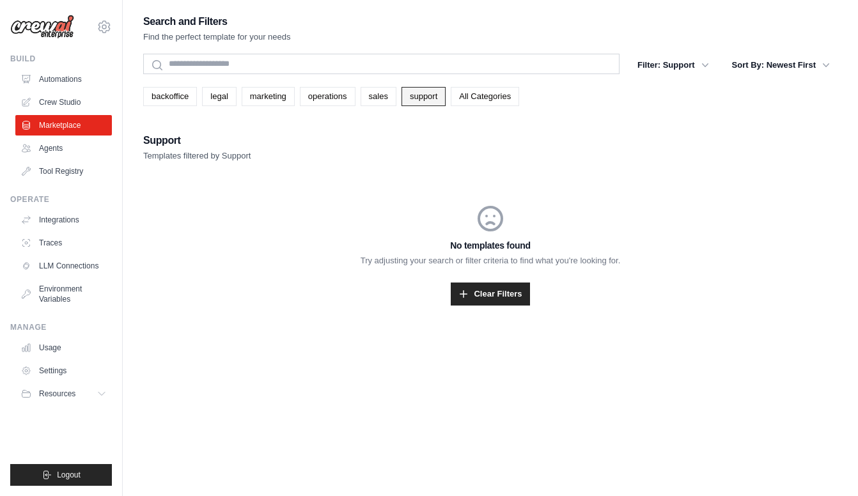
click at [446, 99] on link "support" at bounding box center [423, 96] width 44 height 19
click at [446, 98] on link "support" at bounding box center [423, 96] width 44 height 19
click at [56, 149] on link "Agents" at bounding box center [65, 148] width 97 height 20
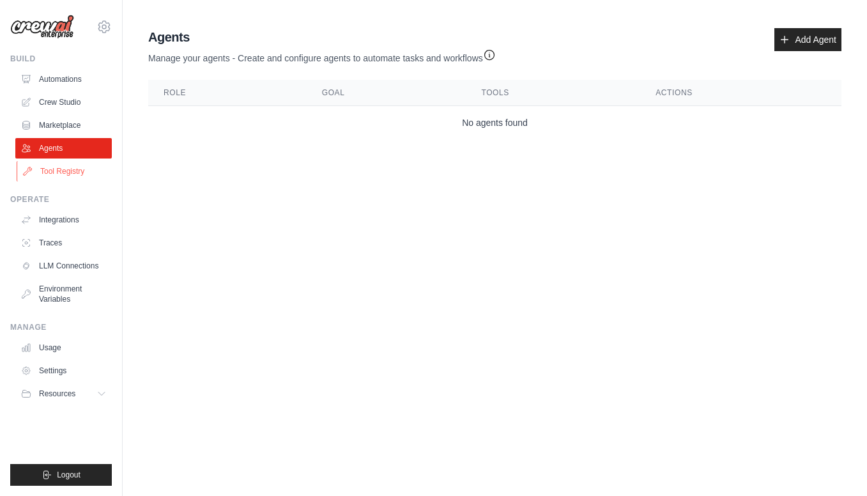
click at [53, 175] on link "Tool Registry" at bounding box center [65, 171] width 97 height 20
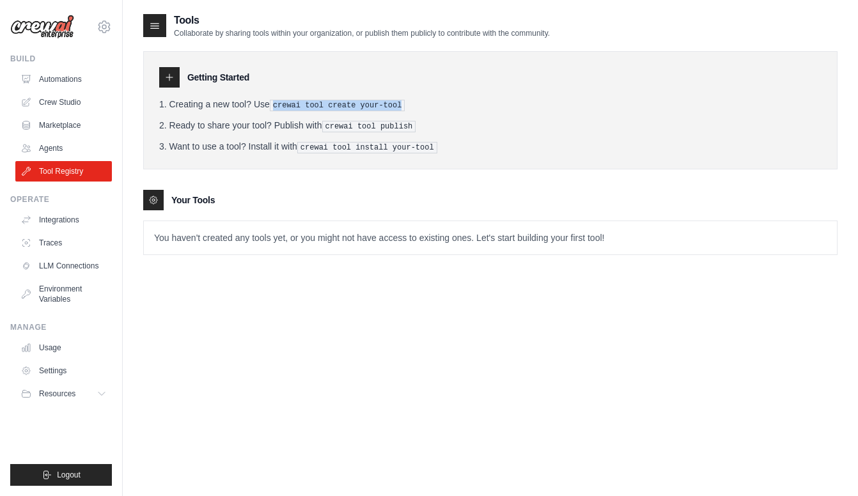
drag, startPoint x: 281, startPoint y: 105, endPoint x: 412, endPoint y: 106, distance: 131.0
click at [405, 106] on pre "crewai tool create your-tool" at bounding box center [338, 106] width 136 height 12
click at [467, 105] on li "Creating a new tool? Use crewai tool create your-tool" at bounding box center [490, 104] width 662 height 13
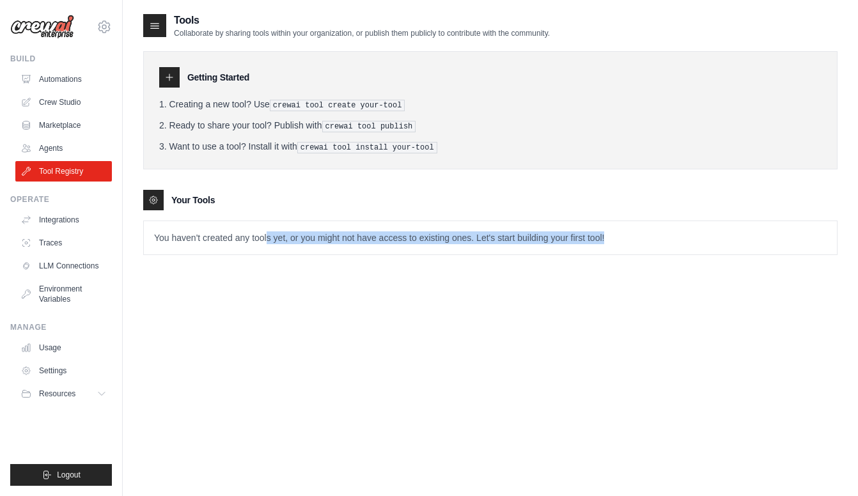
drag, startPoint x: 283, startPoint y: 237, endPoint x: 493, endPoint y: 244, distance: 210.4
click at [493, 244] on p "You haven't created any tools yet, or you might not have access to existing one…" at bounding box center [490, 237] width 693 height 33
drag, startPoint x: 492, startPoint y: 244, endPoint x: 382, endPoint y: 218, distance: 113.5
click at [490, 244] on p "You haven't created any tools yet, or you might not have access to existing one…" at bounding box center [490, 237] width 693 height 33
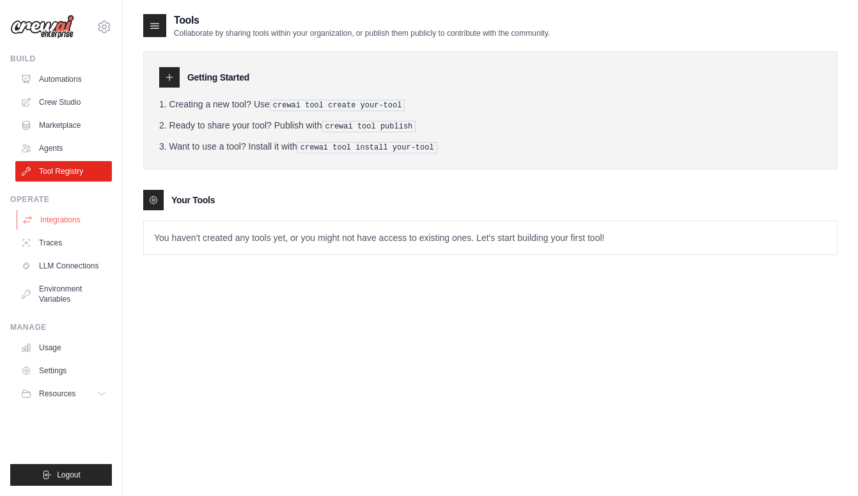
click at [48, 216] on link "Integrations" at bounding box center [65, 220] width 97 height 20
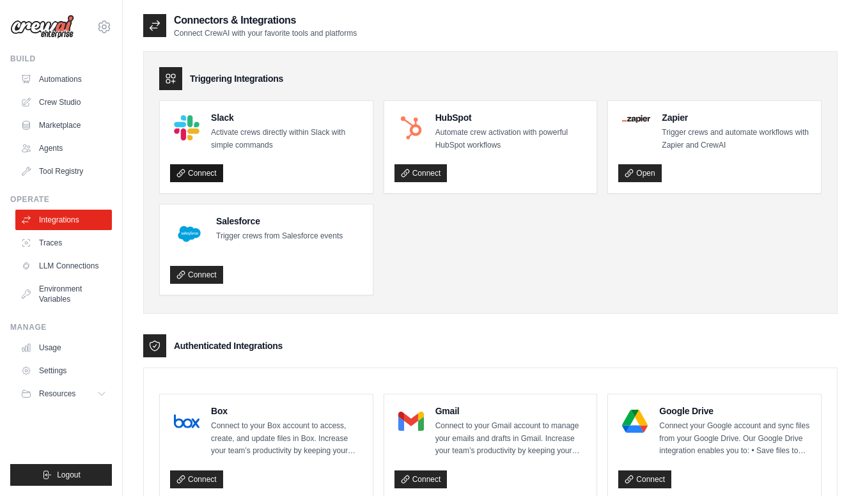
click at [189, 171] on link "Connect" at bounding box center [196, 173] width 53 height 18
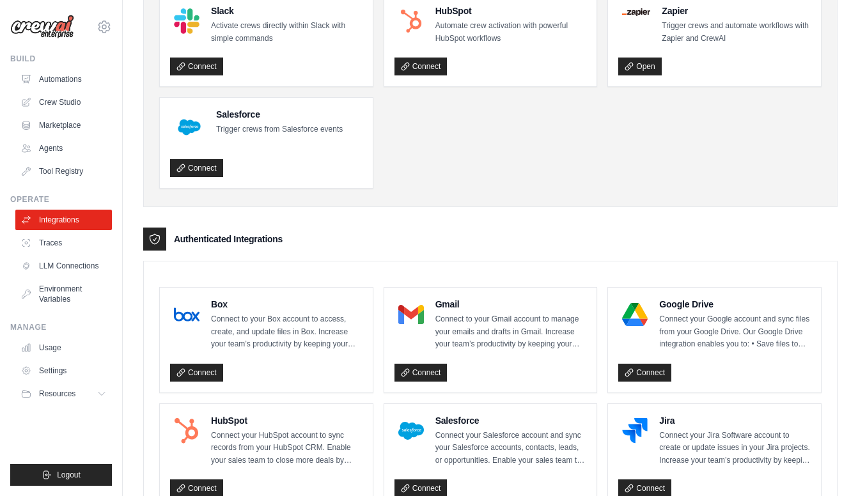
scroll to position [258, 0]
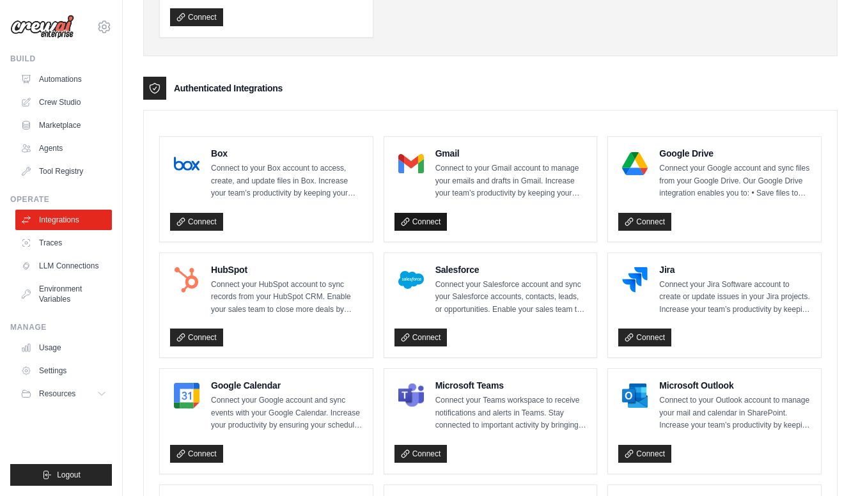
click at [424, 219] on link "Connect" at bounding box center [420, 222] width 53 height 18
click at [654, 222] on link "Connect" at bounding box center [644, 222] width 53 height 18
click at [52, 242] on link "Traces" at bounding box center [65, 243] width 97 height 20
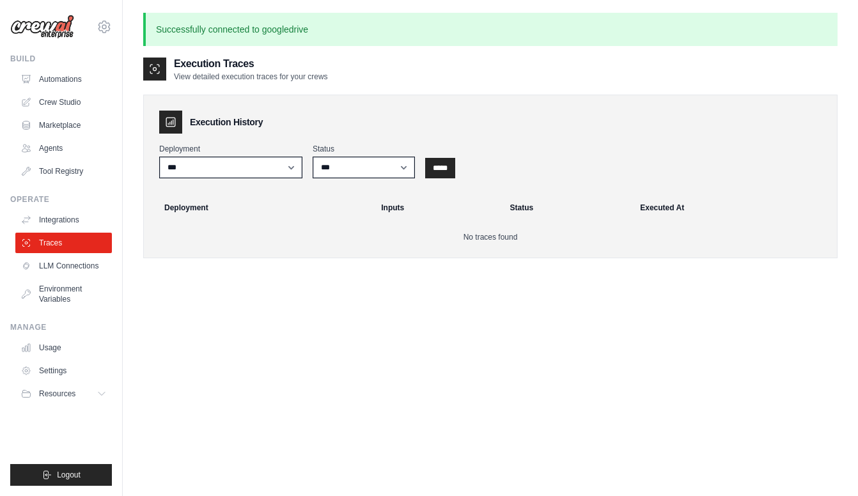
drag, startPoint x: 199, startPoint y: 75, endPoint x: 338, endPoint y: 74, distance: 138.7
click at [328, 74] on p "View detailed execution traces for your crews" at bounding box center [251, 77] width 154 height 10
click at [382, 75] on div "Execution Traces View detailed execution traces for your crews" at bounding box center [490, 69] width 694 height 26
click at [71, 267] on link "LLM Connections" at bounding box center [65, 266] width 97 height 20
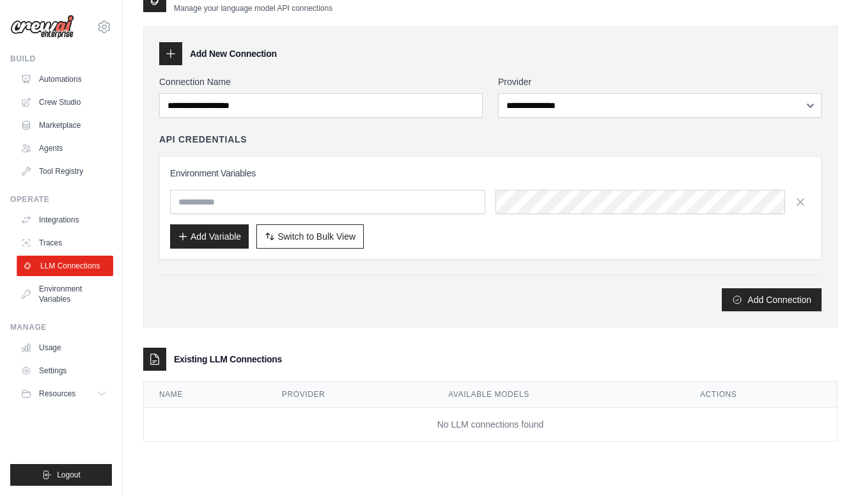
scroll to position [26, 0]
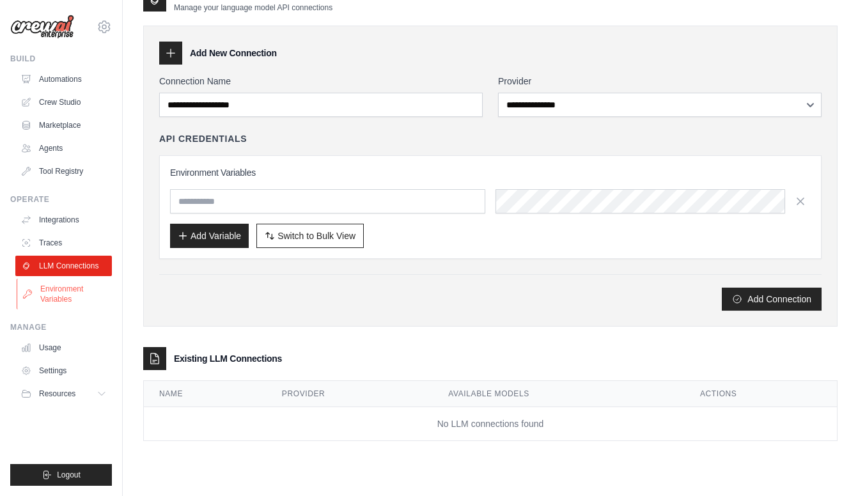
click at [58, 288] on link "Environment Variables" at bounding box center [65, 294] width 97 height 31
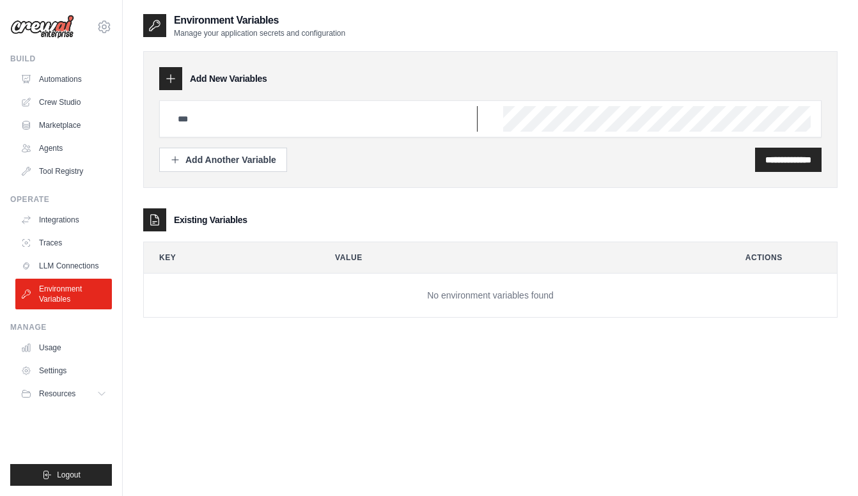
click at [254, 124] on input "text" at bounding box center [323, 119] width 307 height 26
drag, startPoint x: 335, startPoint y: 34, endPoint x: 353, endPoint y: 33, distance: 18.5
click at [345, 33] on p "Manage your application secrets and configuration" at bounding box center [259, 33] width 171 height 10
click at [419, 31] on div "Environment Variables Manage your application secrets and configuration" at bounding box center [490, 26] width 694 height 26
click at [53, 346] on link "Usage" at bounding box center [65, 347] width 97 height 20
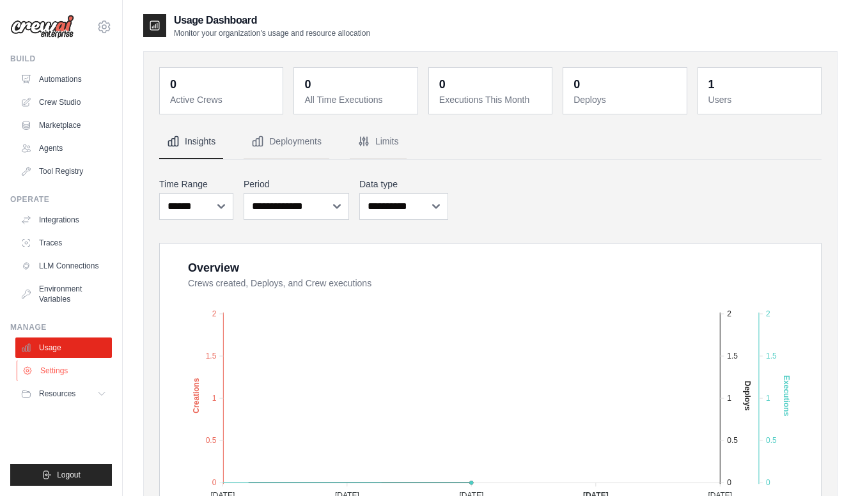
click at [47, 368] on link "Settings" at bounding box center [65, 371] width 97 height 20
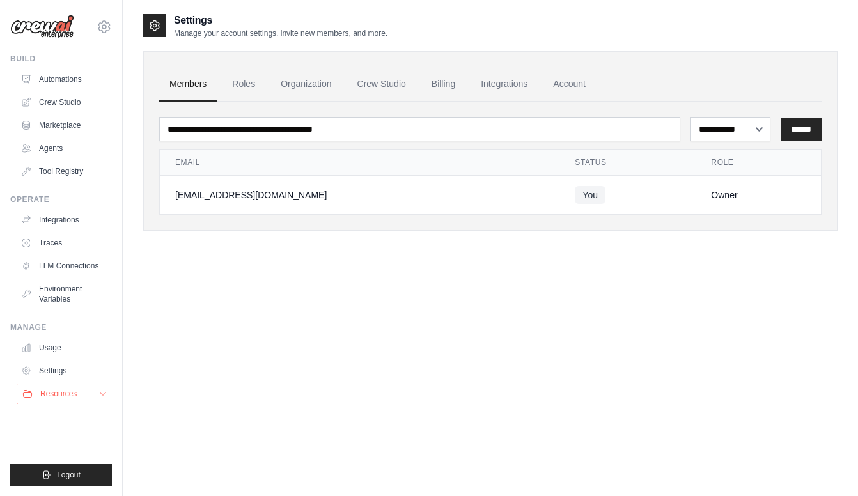
click at [66, 398] on span "Resources" at bounding box center [58, 394] width 36 height 10
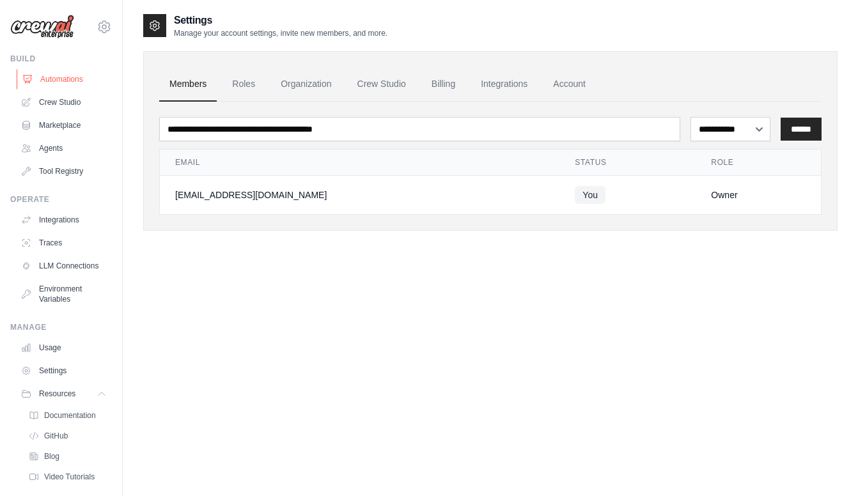
click at [61, 78] on link "Automations" at bounding box center [65, 79] width 97 height 20
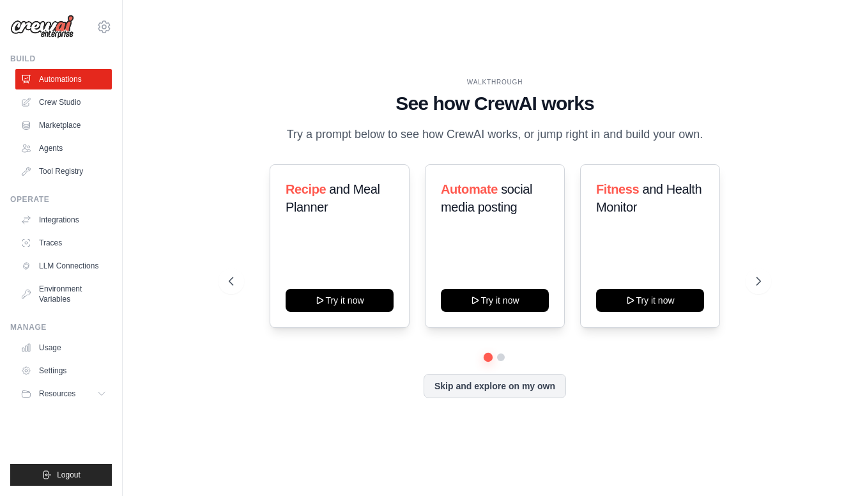
click at [63, 105] on link "Crew Studio" at bounding box center [63, 102] width 97 height 20
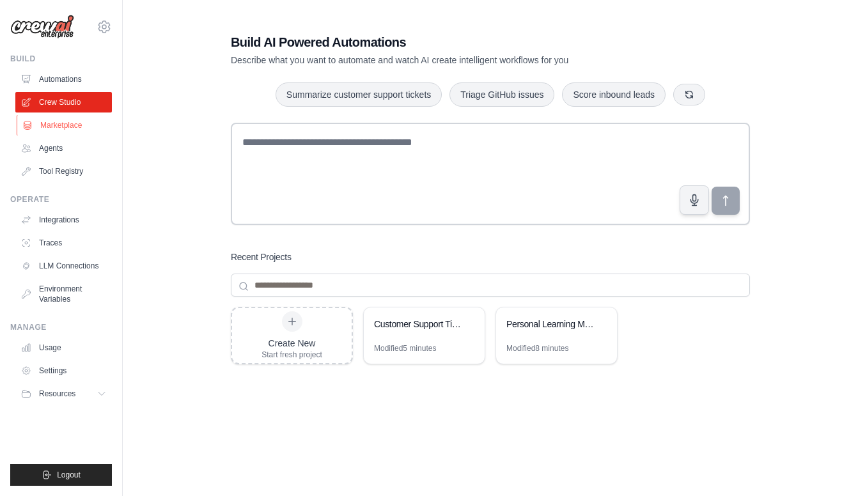
click at [58, 128] on link "Marketplace" at bounding box center [65, 125] width 97 height 20
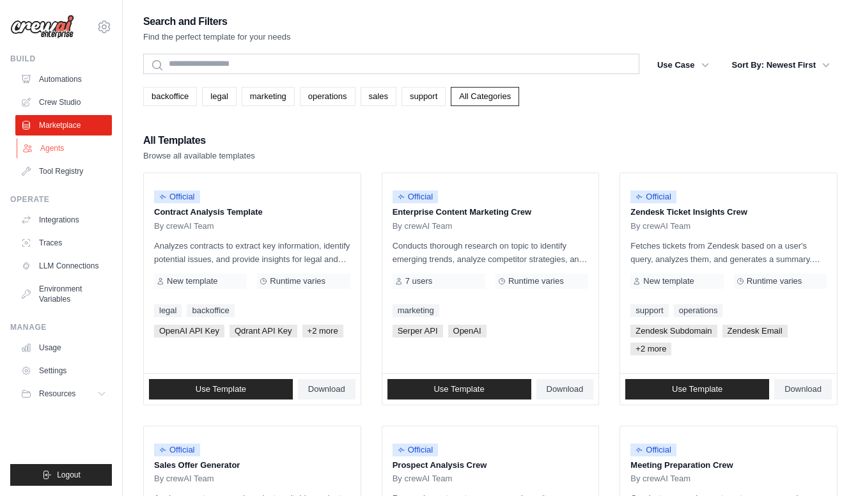
click at [54, 144] on link "Agents" at bounding box center [65, 148] width 97 height 20
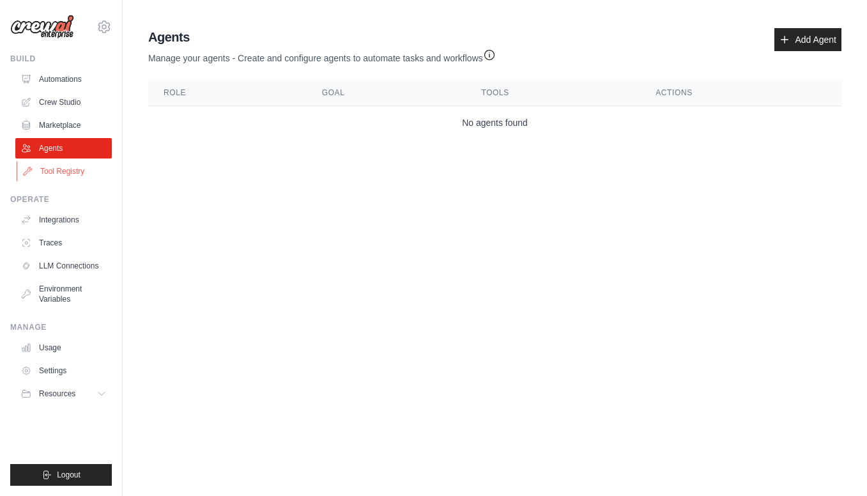
click at [65, 168] on link "Tool Registry" at bounding box center [65, 171] width 97 height 20
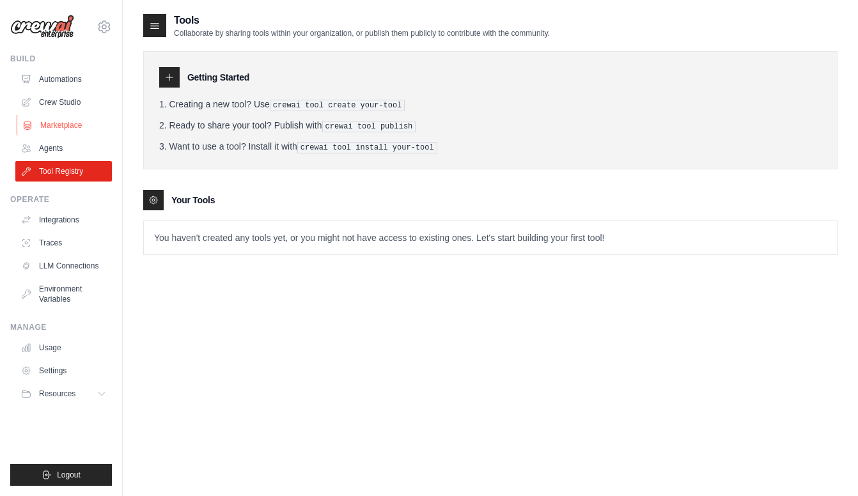
click at [70, 125] on link "Marketplace" at bounding box center [65, 125] width 97 height 20
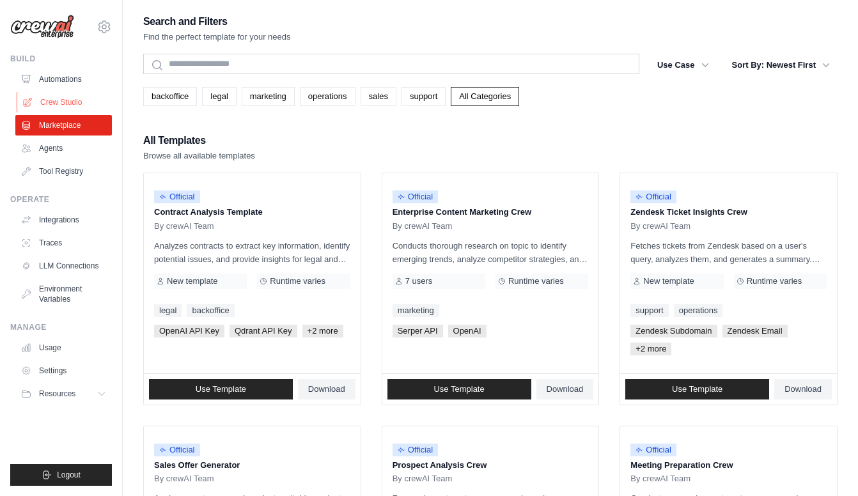
click at [68, 98] on link "Crew Studio" at bounding box center [65, 102] width 97 height 20
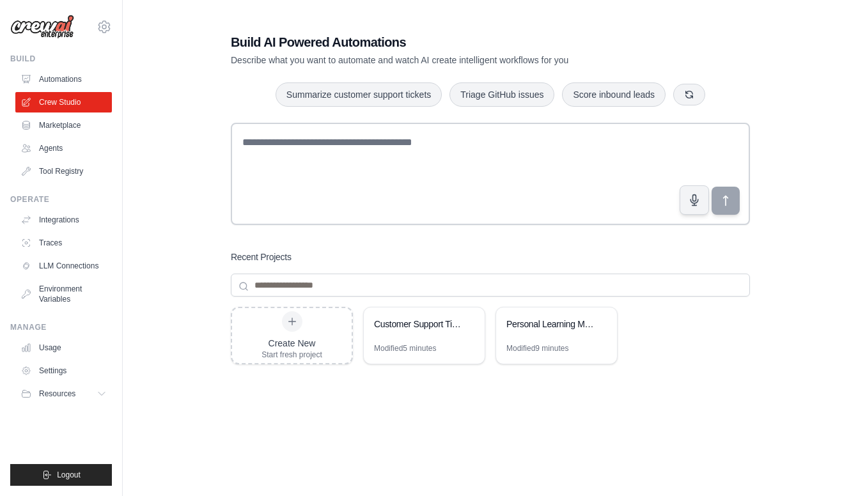
click at [52, 30] on img at bounding box center [42, 27] width 64 height 24
click at [104, 27] on icon at bounding box center [104, 26] width 15 height 15
click at [178, 100] on div "Build AI Powered Automations Describe what you want to automate and watch AI cr…" at bounding box center [490, 272] width 694 height 519
click at [59, 123] on link "Marketplace" at bounding box center [65, 125] width 97 height 20
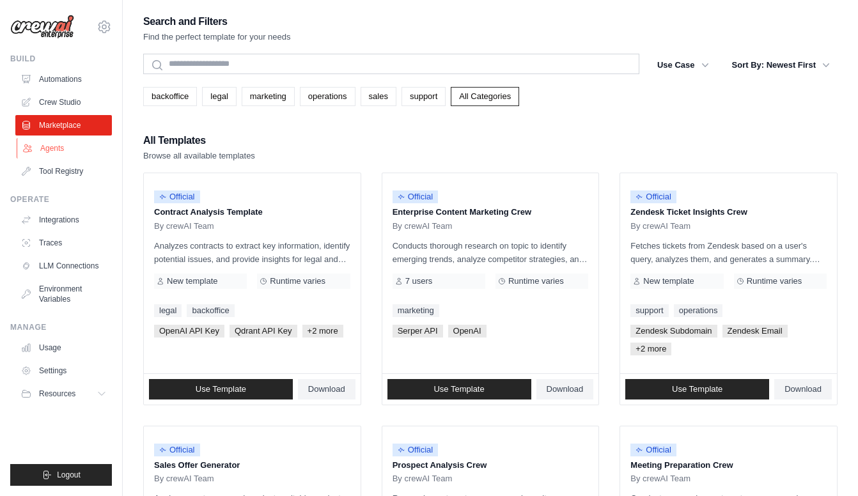
click at [52, 150] on link "Agents" at bounding box center [65, 148] width 97 height 20
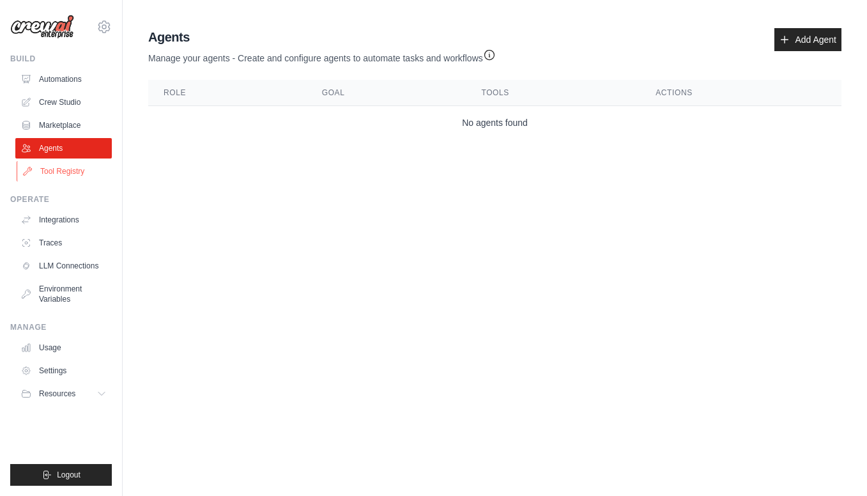
click at [62, 171] on link "Tool Registry" at bounding box center [65, 171] width 97 height 20
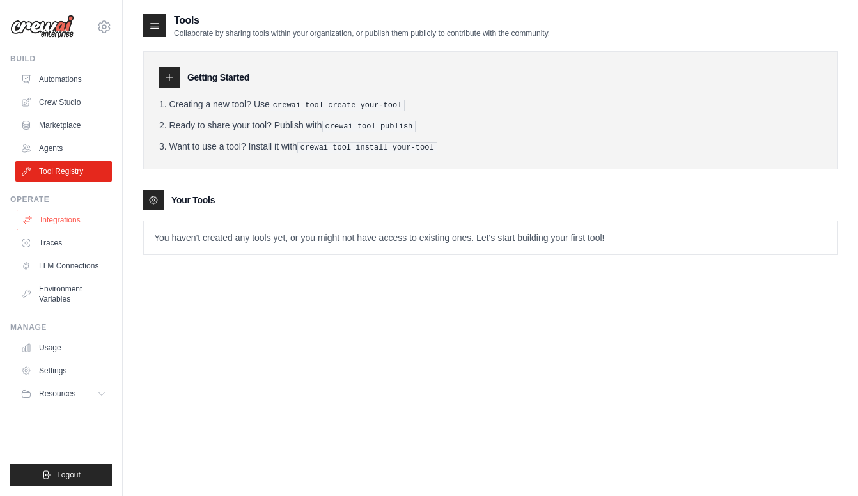
click at [57, 222] on link "Integrations" at bounding box center [65, 220] width 97 height 20
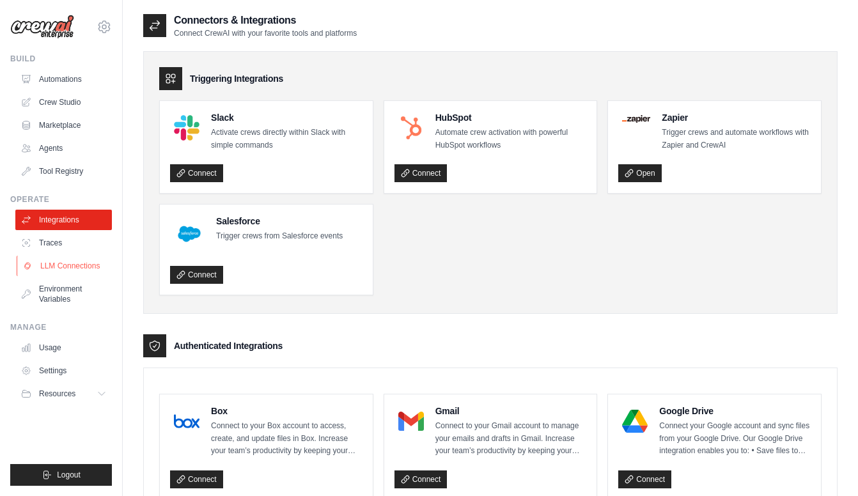
click at [68, 267] on link "LLM Connections" at bounding box center [65, 266] width 97 height 20
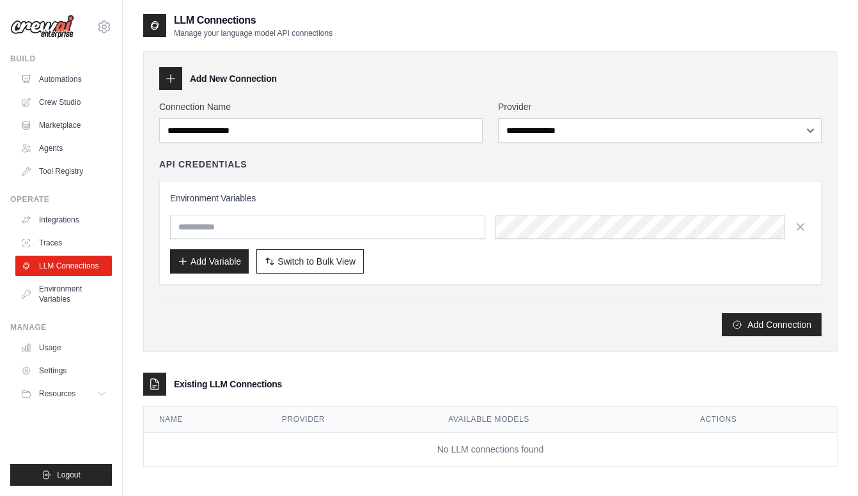
click at [61, 291] on link "Environment Variables" at bounding box center [63, 294] width 97 height 31
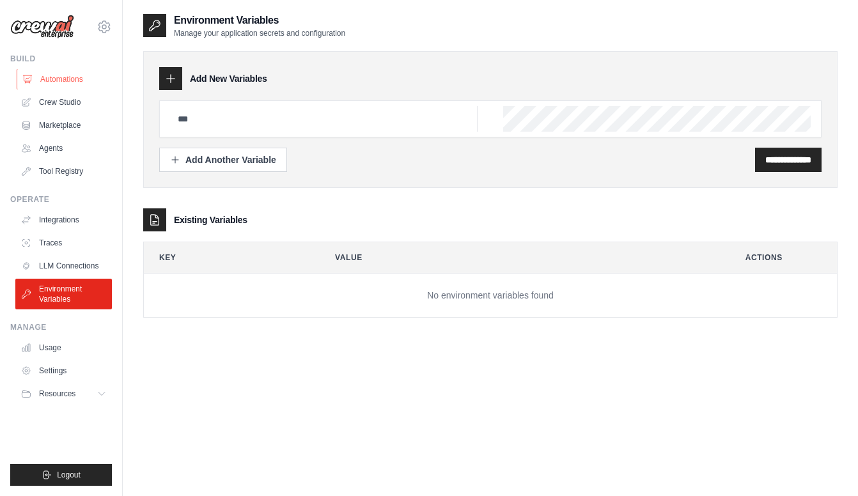
click at [59, 82] on link "Automations" at bounding box center [65, 79] width 97 height 20
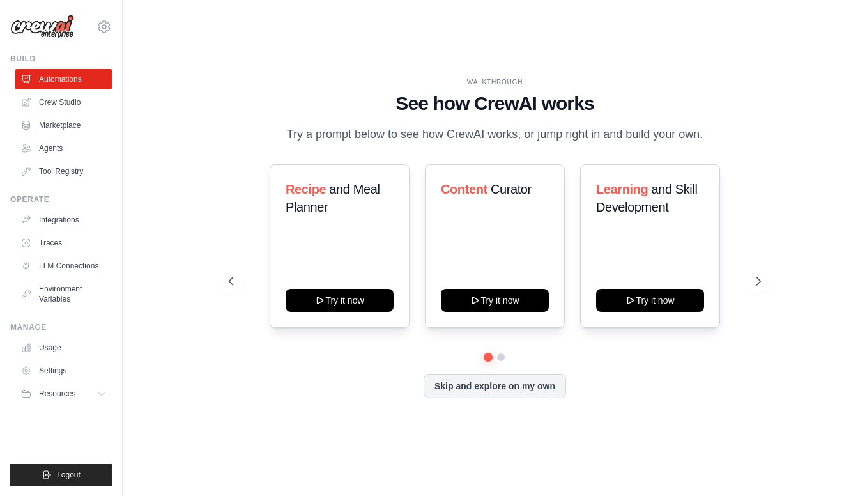
click at [59, 106] on link "Crew Studio" at bounding box center [63, 102] width 97 height 20
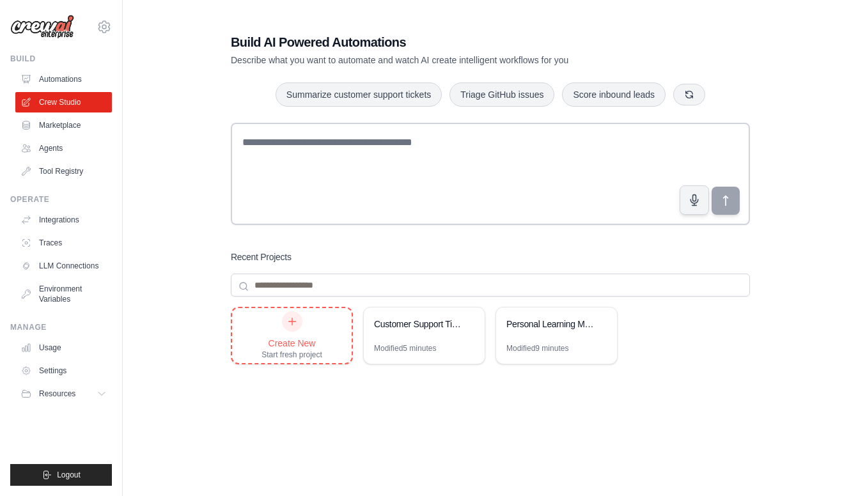
click at [295, 325] on icon at bounding box center [292, 321] width 10 height 10
click at [58, 125] on link "Marketplace" at bounding box center [65, 125] width 97 height 20
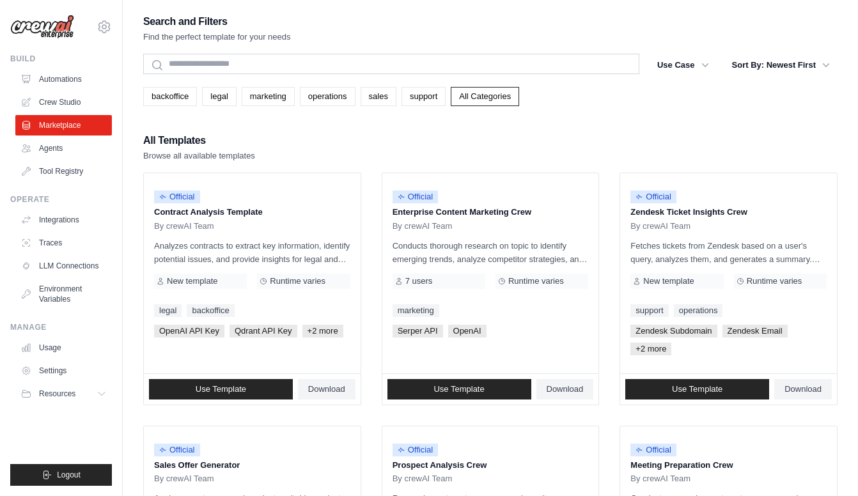
click at [50, 24] on img at bounding box center [42, 27] width 64 height 24
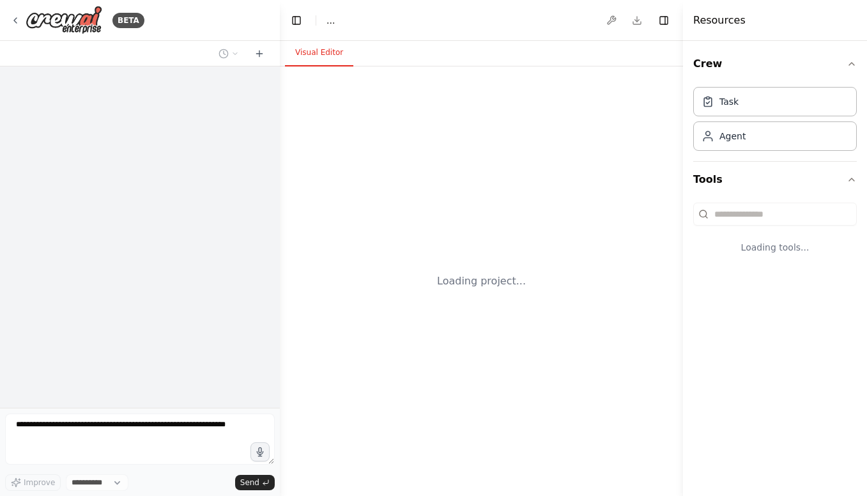
select select "****"
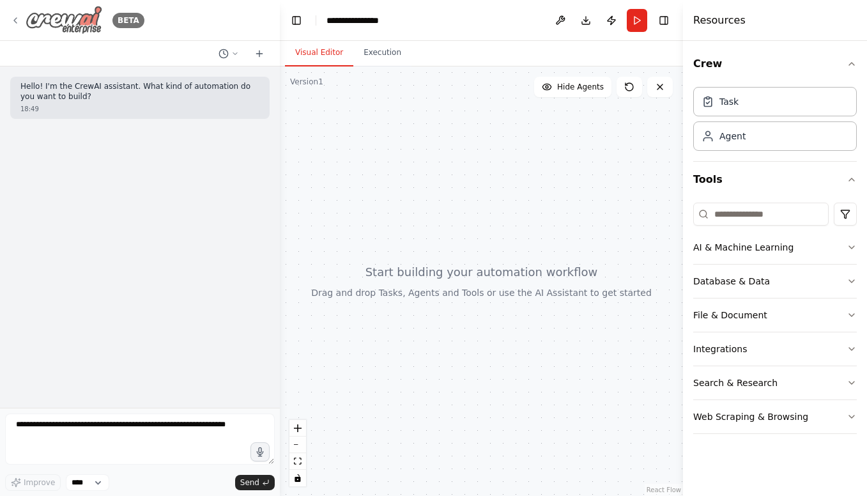
click at [16, 23] on icon at bounding box center [15, 20] width 10 height 10
